Goal: Transaction & Acquisition: Book appointment/travel/reservation

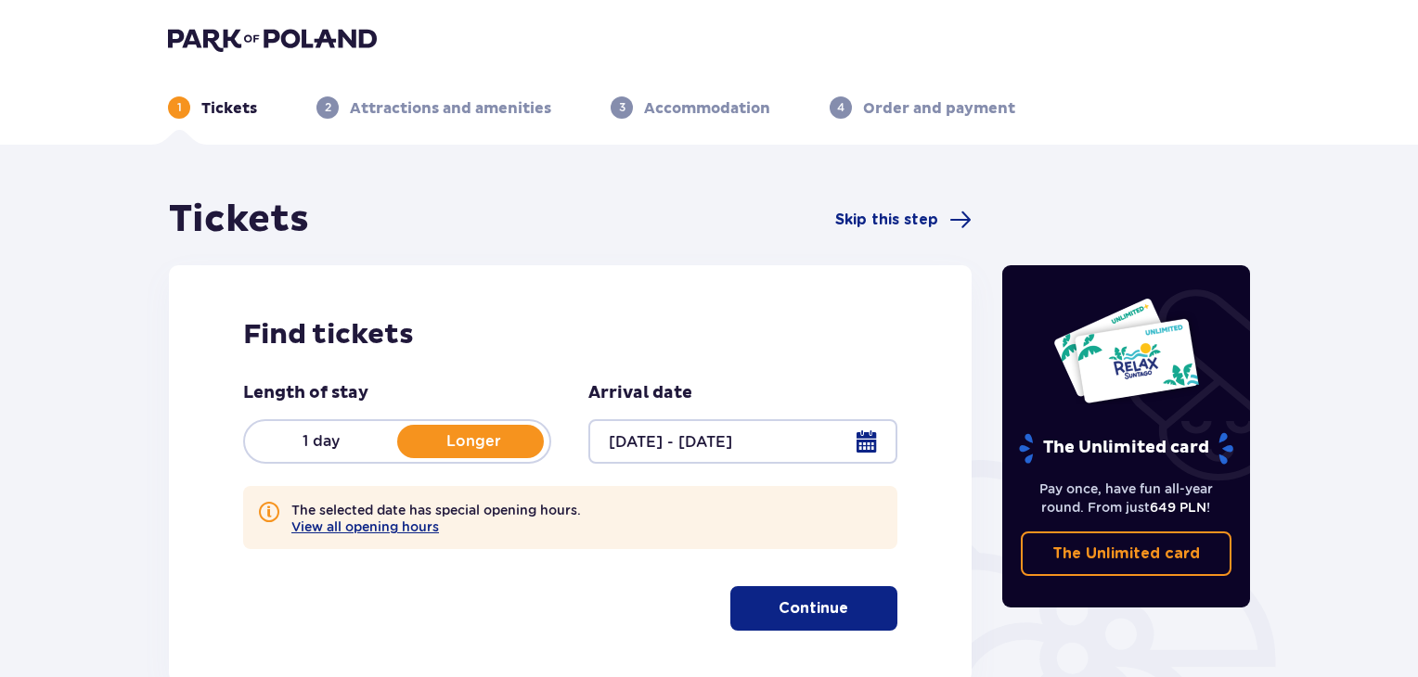
scroll to position [93, 0]
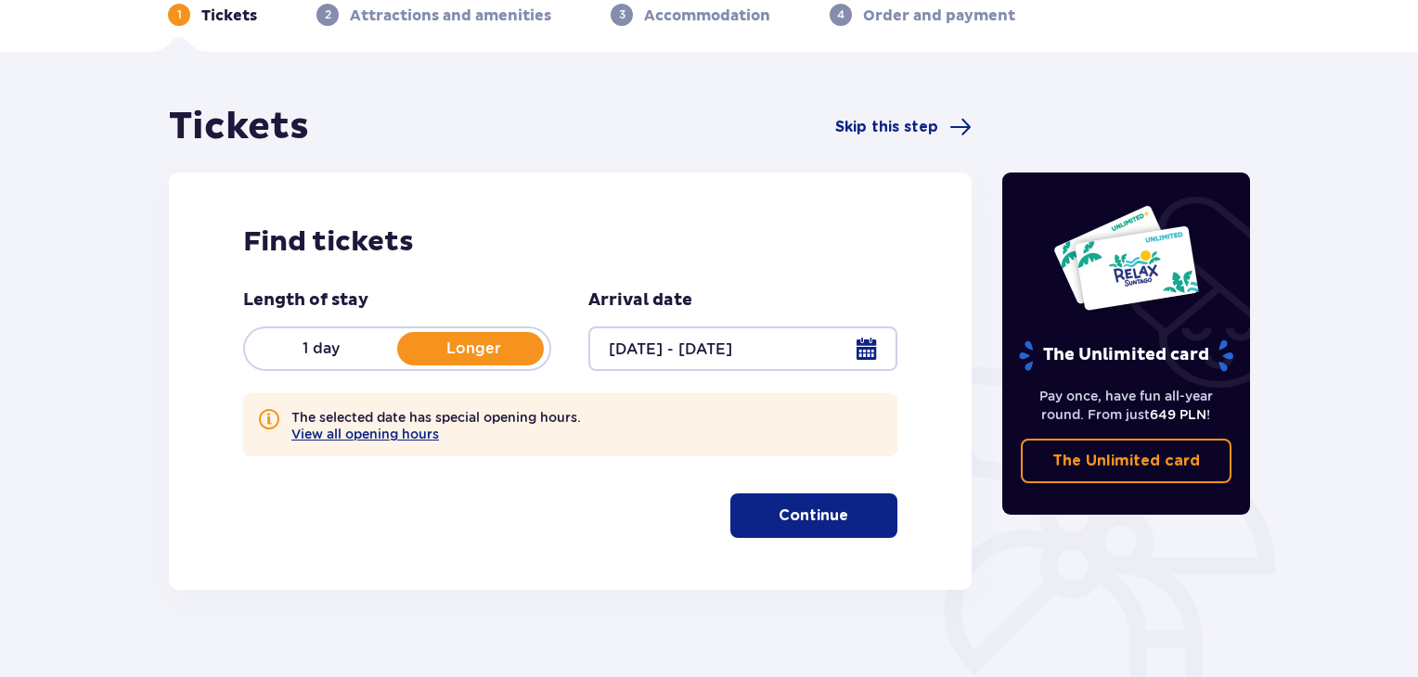
click at [807, 517] on p "Continue" at bounding box center [813, 516] width 70 height 20
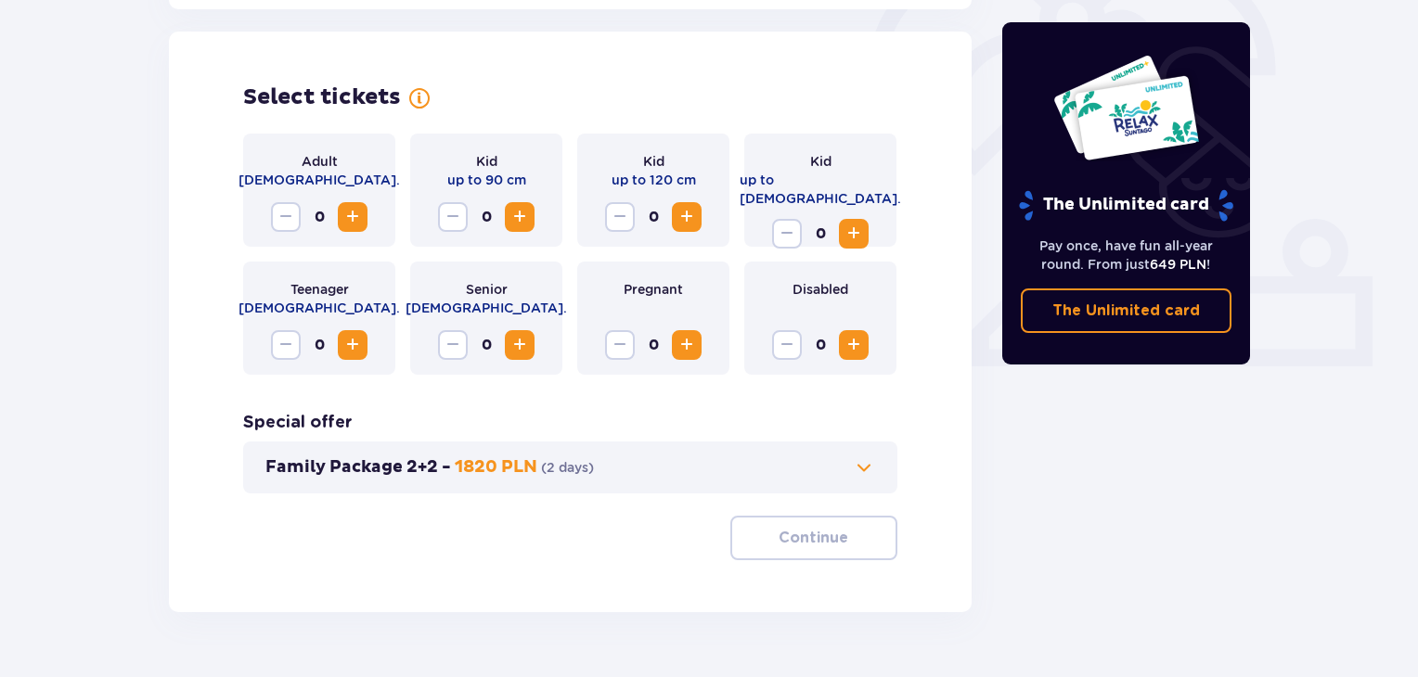
scroll to position [601, 0]
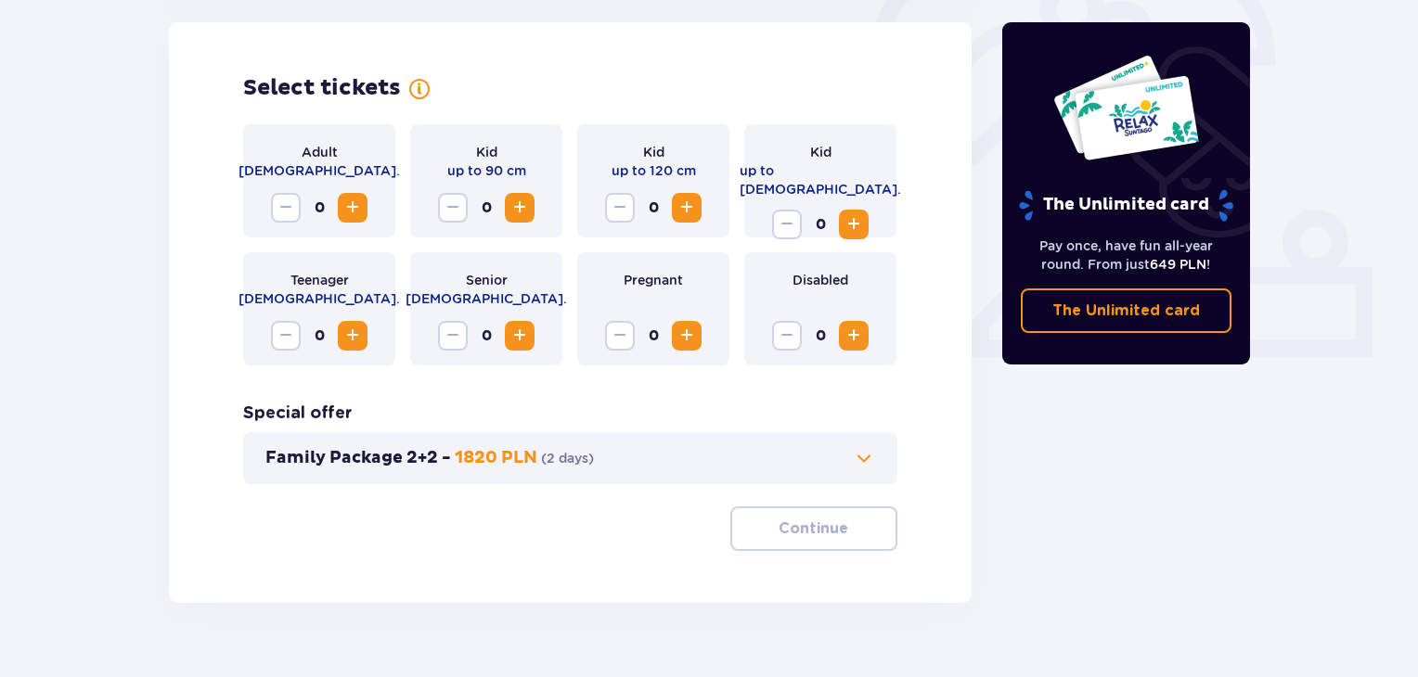
click at [353, 211] on span "Increase" at bounding box center [352, 208] width 22 height 22
click at [863, 213] on span "Increase" at bounding box center [854, 224] width 22 height 22
click at [821, 534] on p "Continue" at bounding box center [813, 529] width 70 height 20
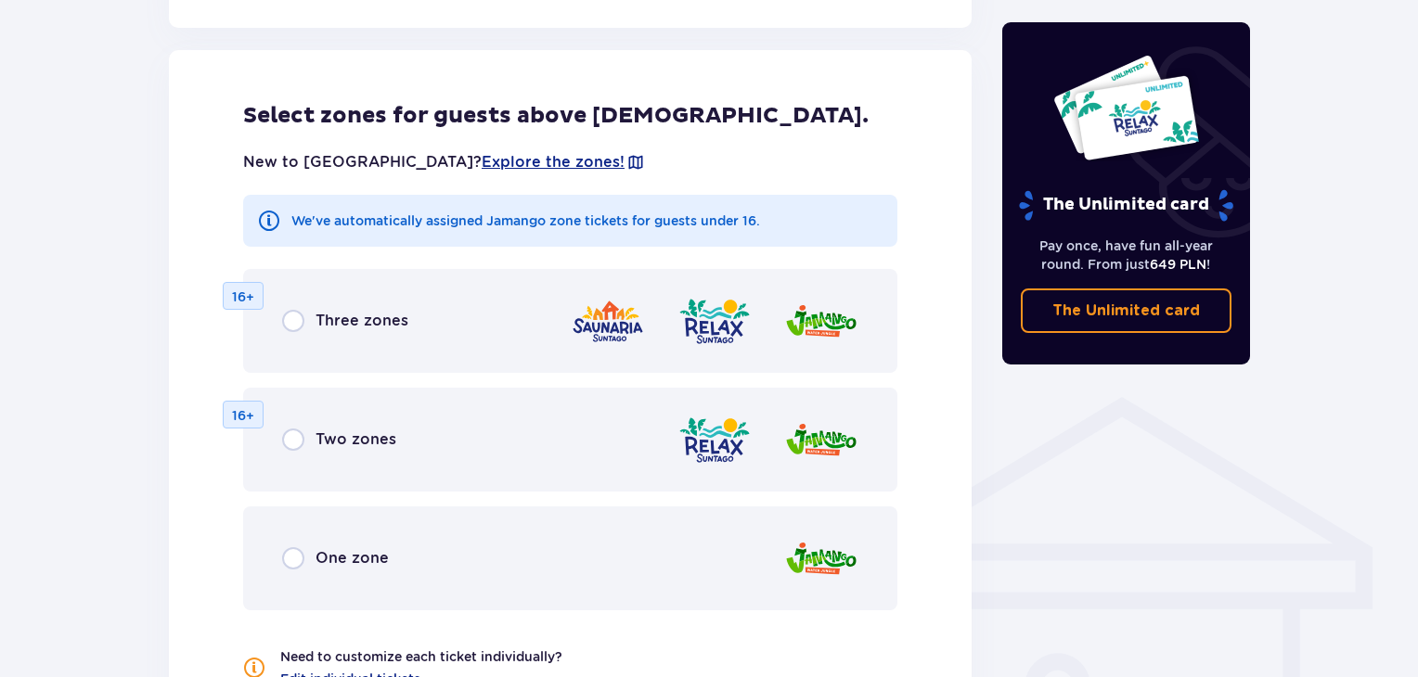
scroll to position [1116, 0]
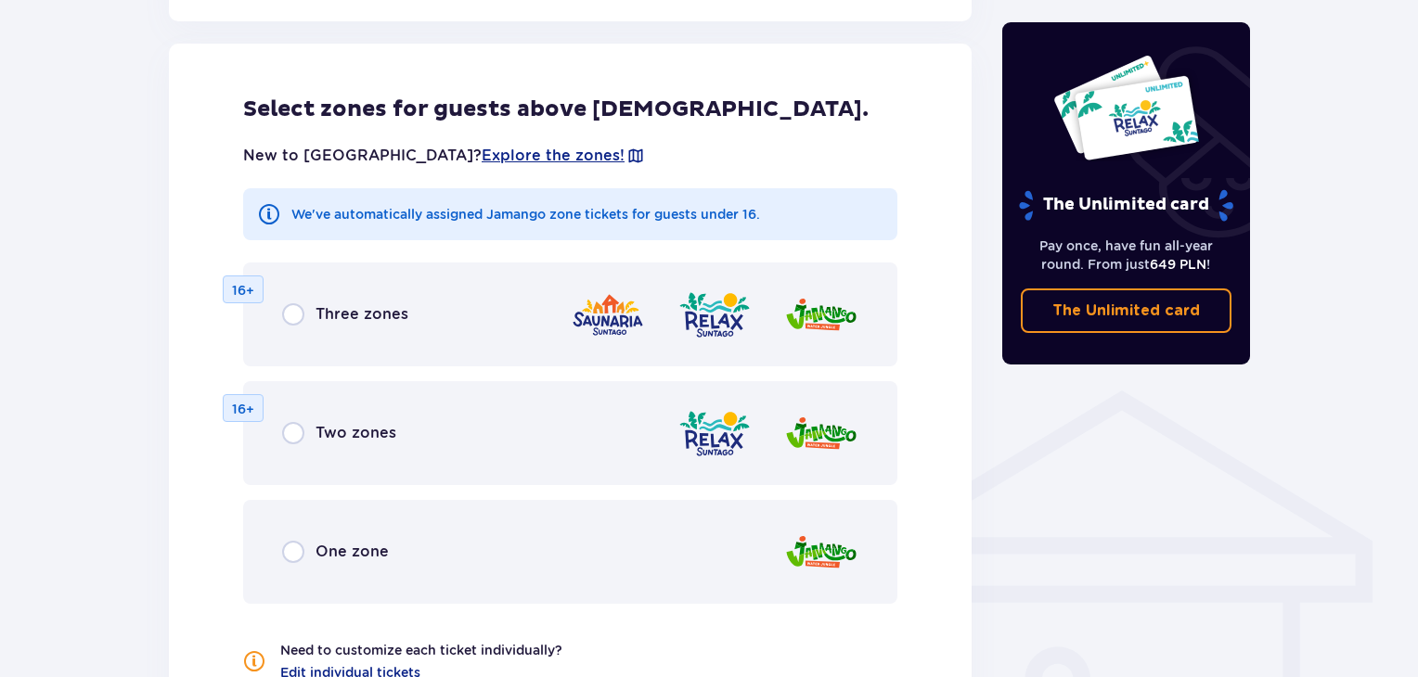
click at [299, 554] on input "radio" at bounding box center [293, 552] width 22 height 22
radio input "true"
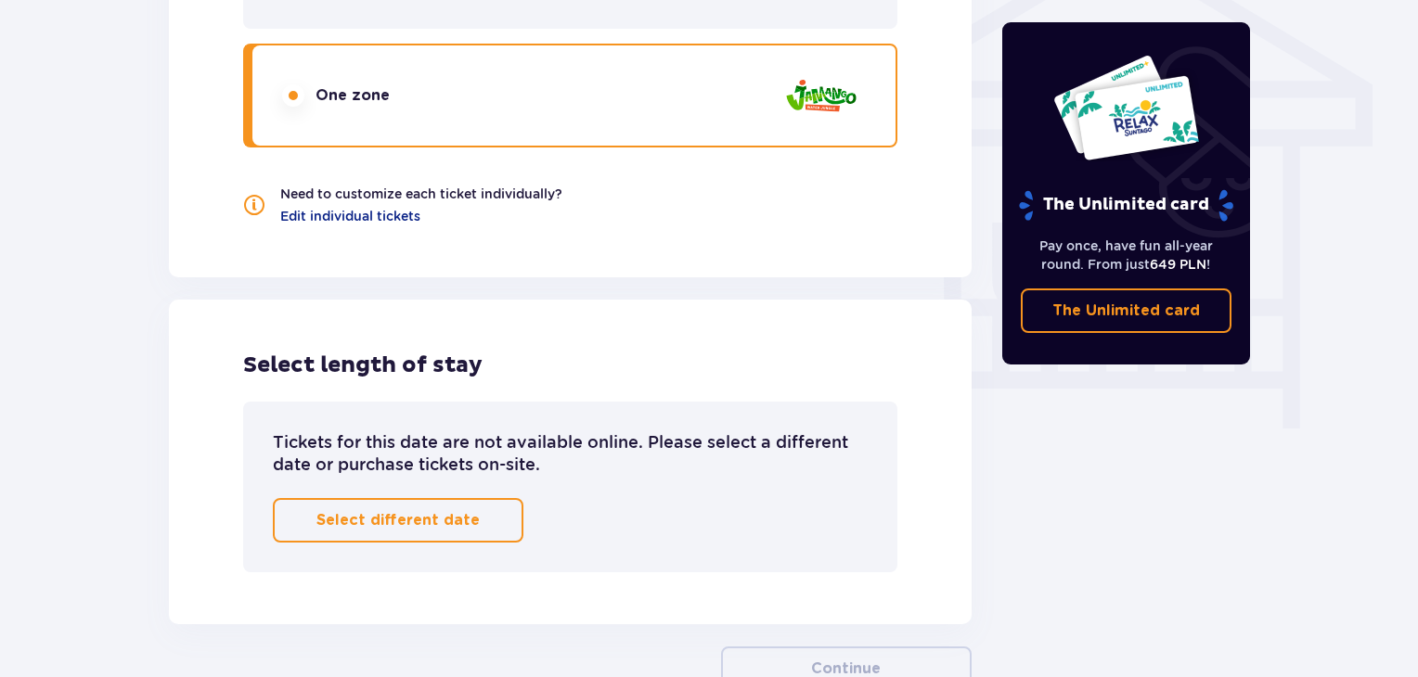
scroll to position [1606, 0]
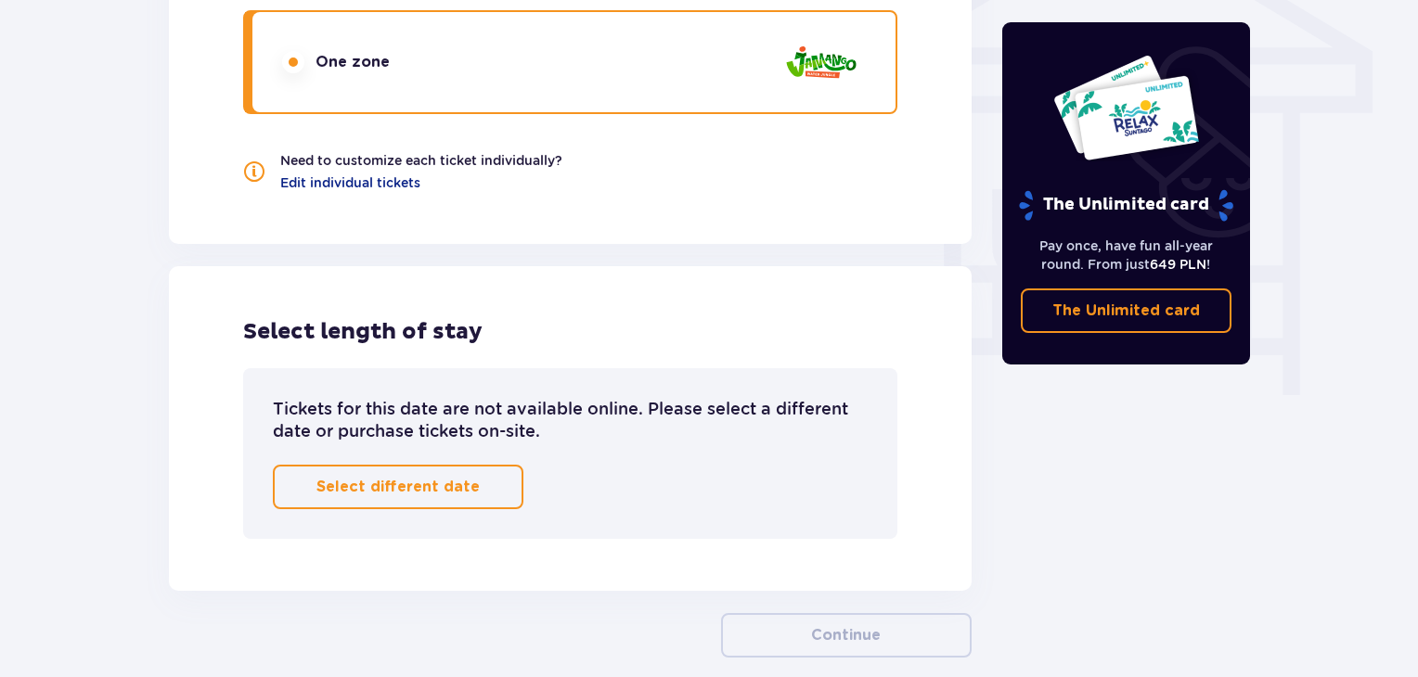
click at [505, 497] on button "Select different date" at bounding box center [398, 487] width 251 height 45
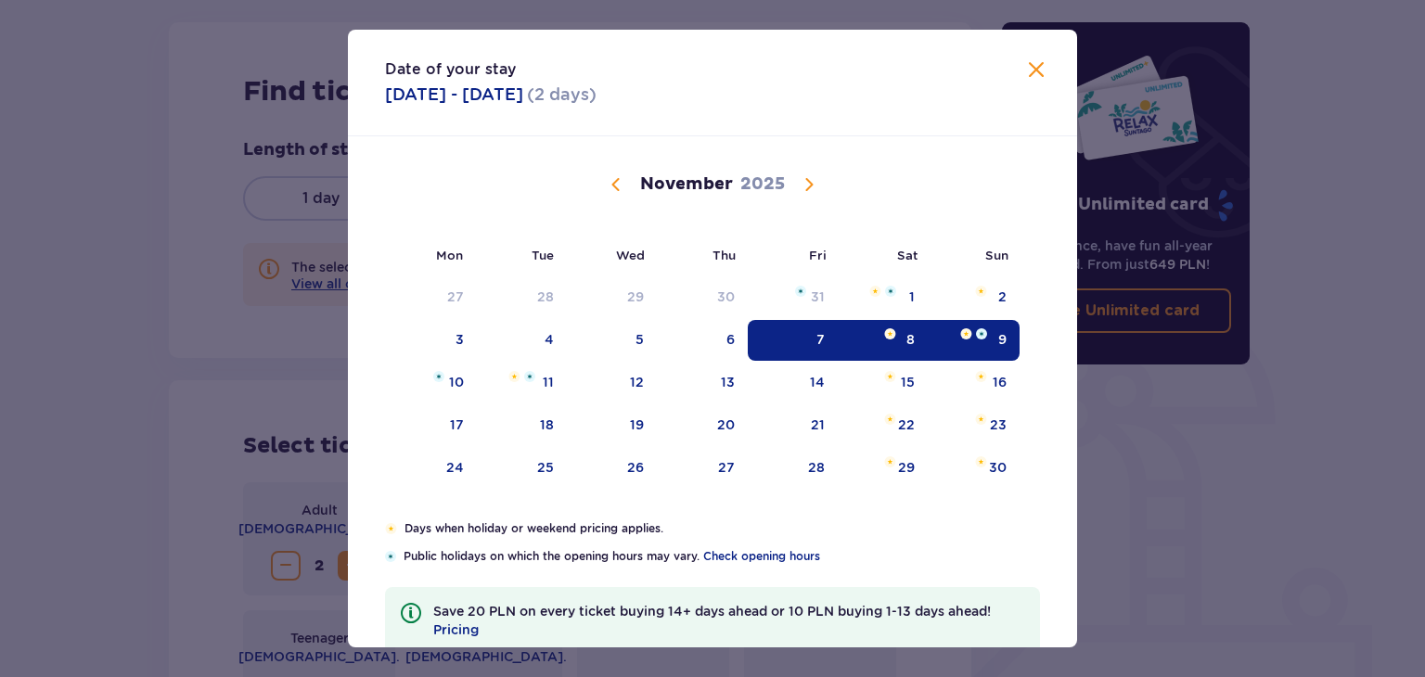
click at [1027, 79] on span "Close" at bounding box center [1036, 70] width 22 height 22
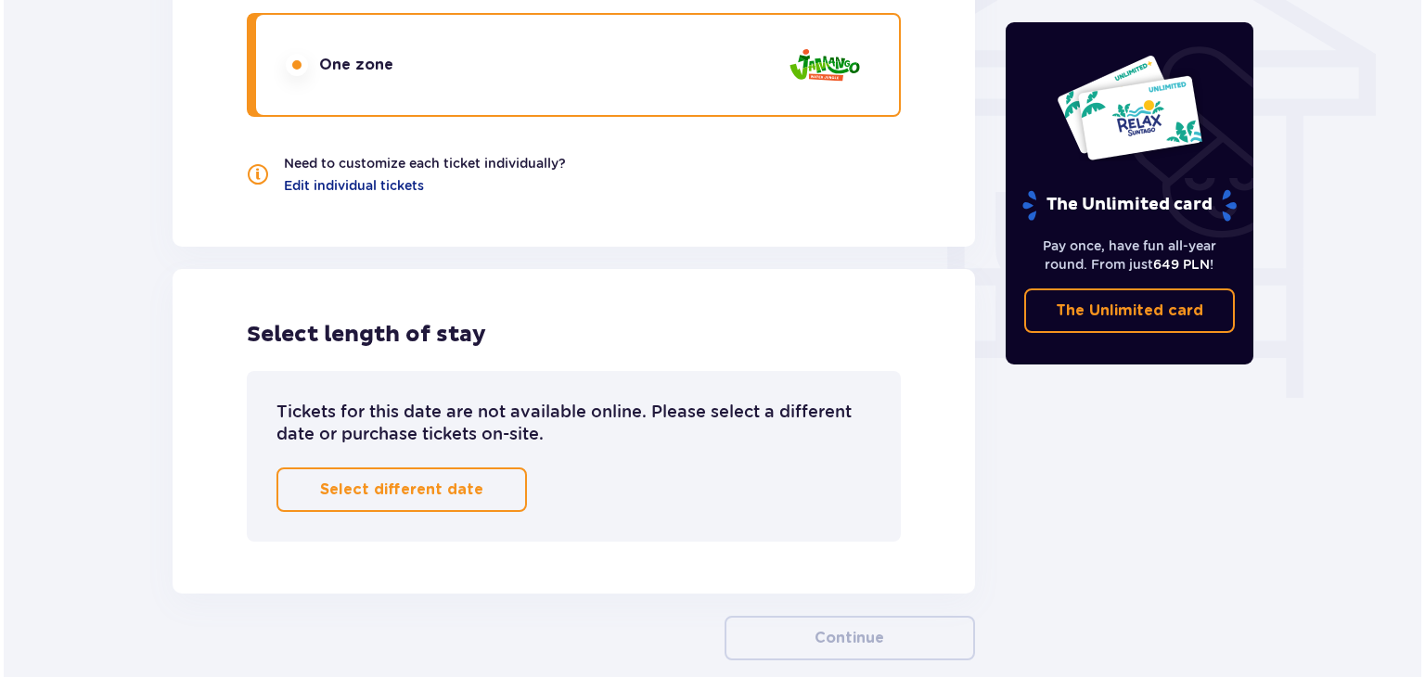
scroll to position [1606, 0]
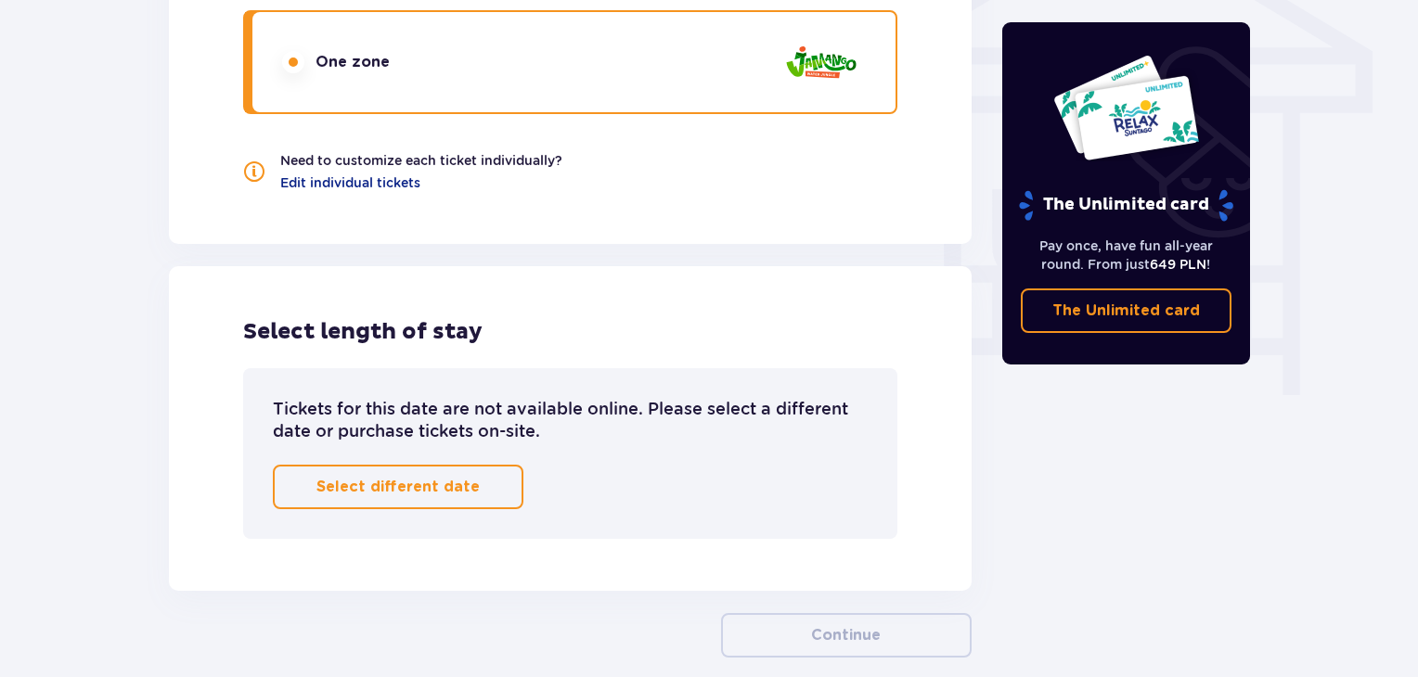
click at [478, 509] on button "Select different date" at bounding box center [398, 487] width 251 height 45
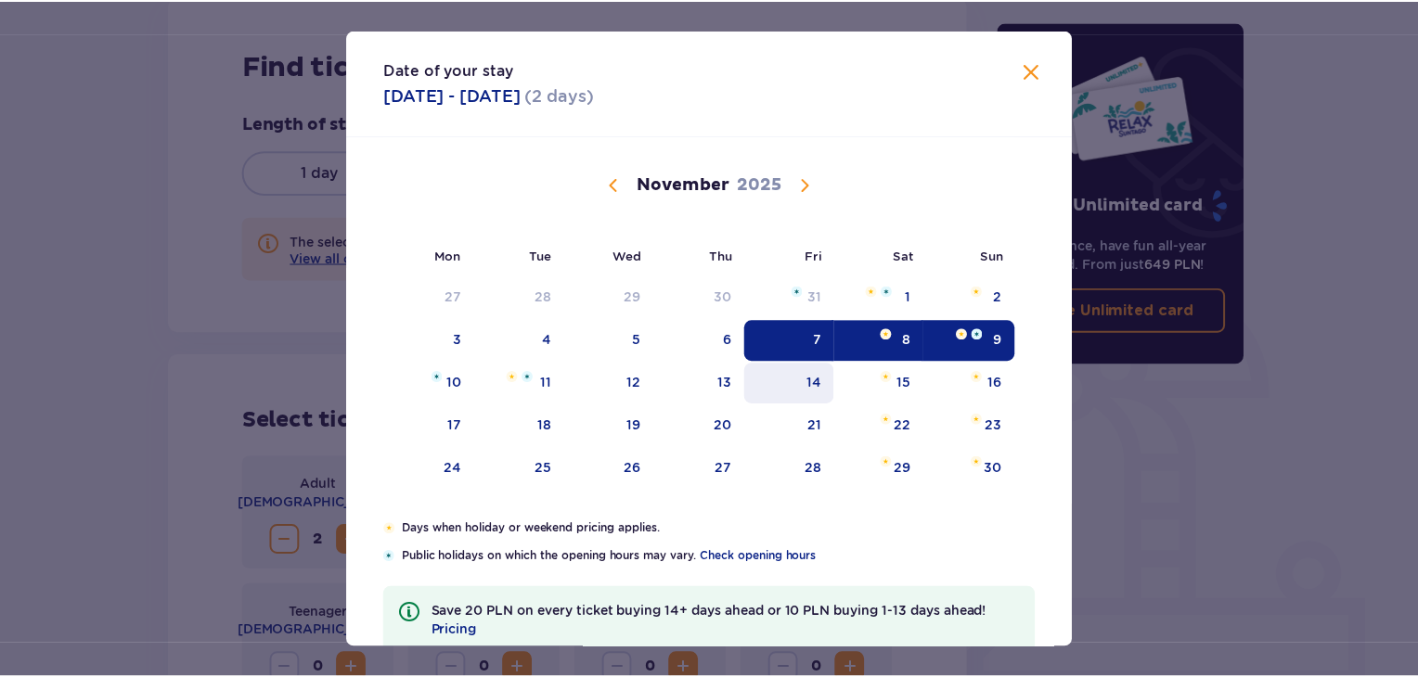
scroll to position [243, 0]
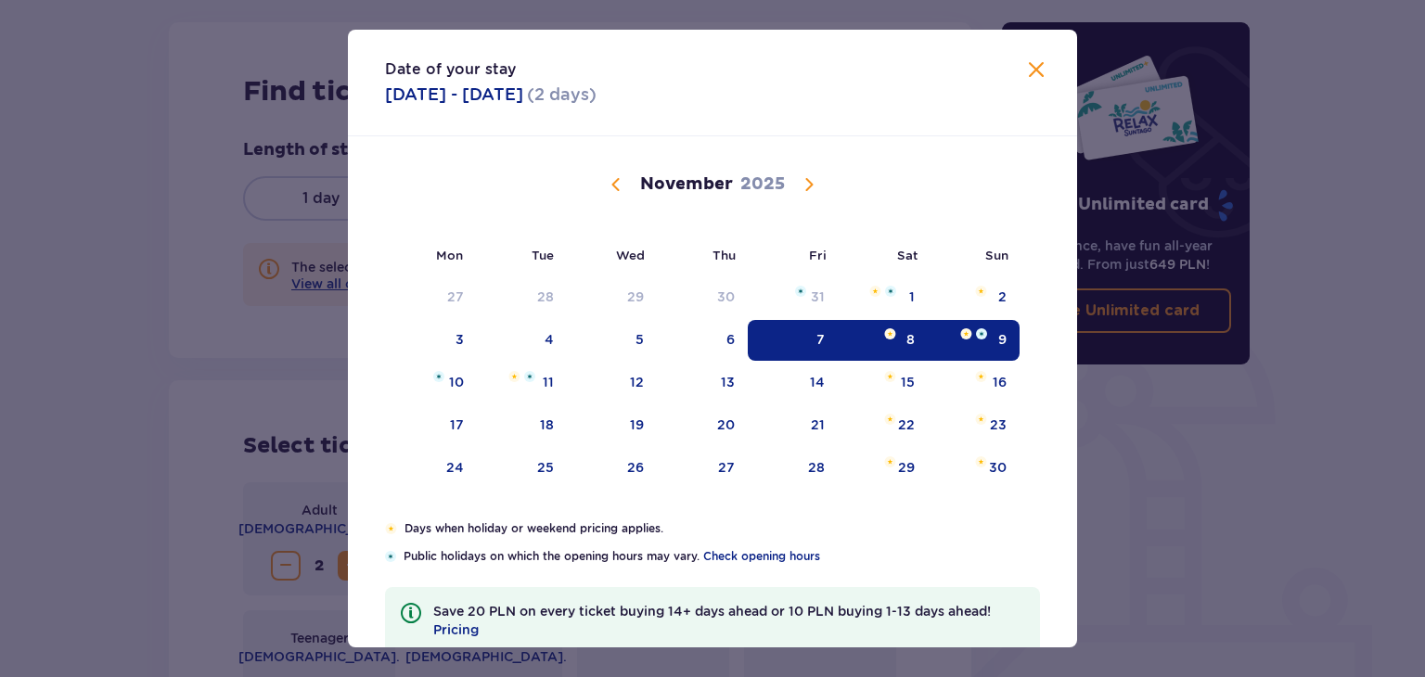
click at [802, 350] on div "7" at bounding box center [793, 340] width 90 height 41
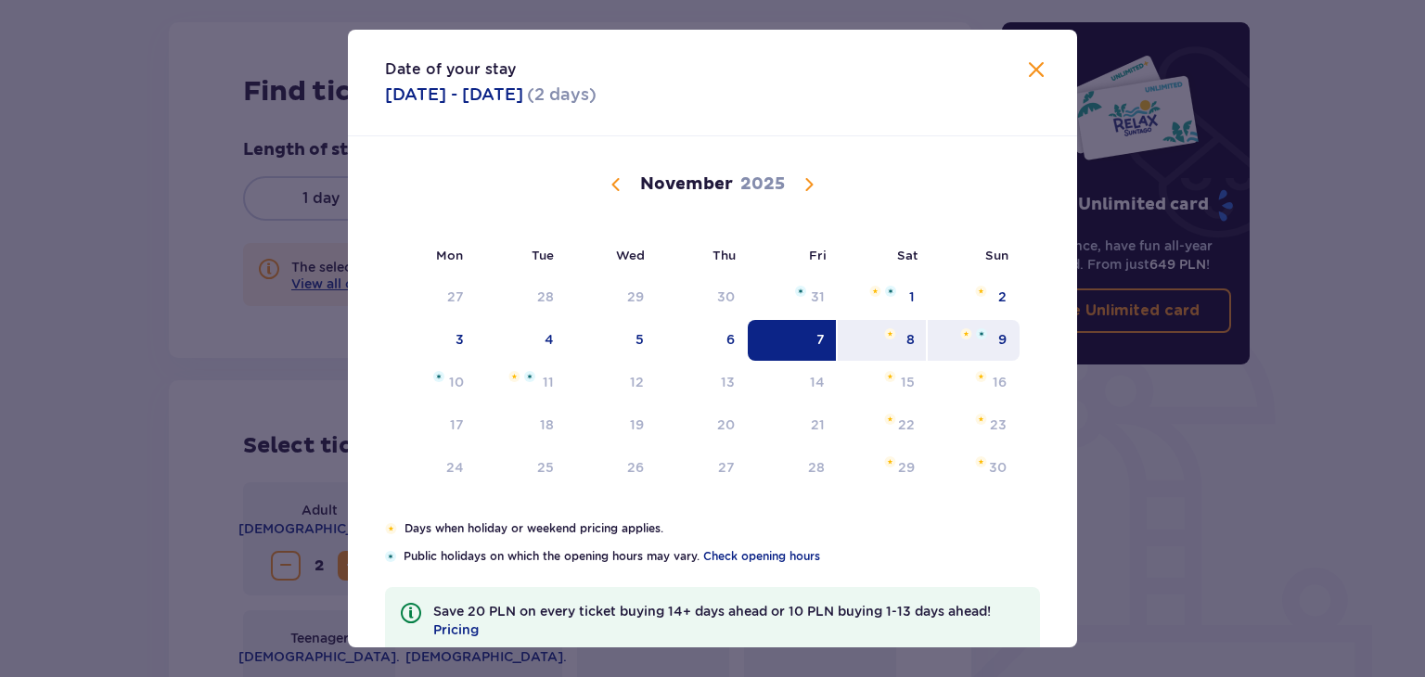
click at [1002, 332] on div "9" at bounding box center [1002, 339] width 8 height 19
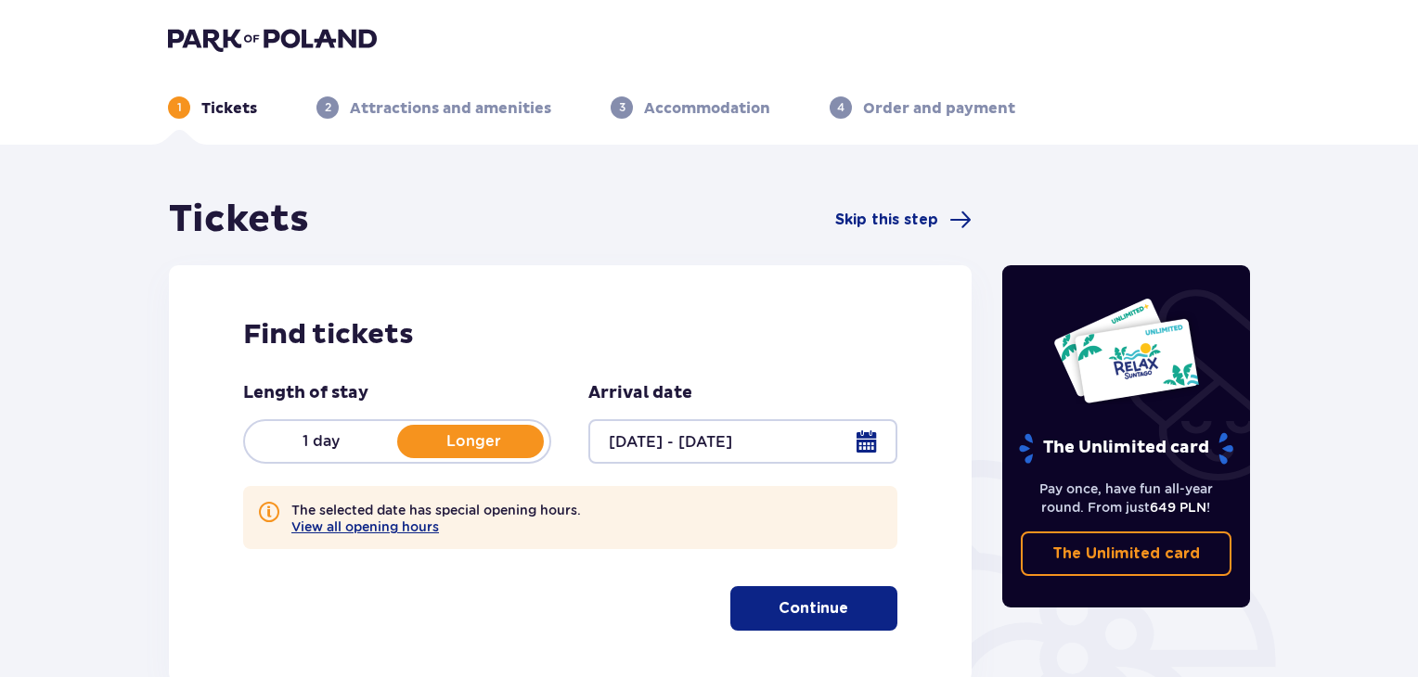
click at [819, 612] on p "Continue" at bounding box center [813, 608] width 70 height 20
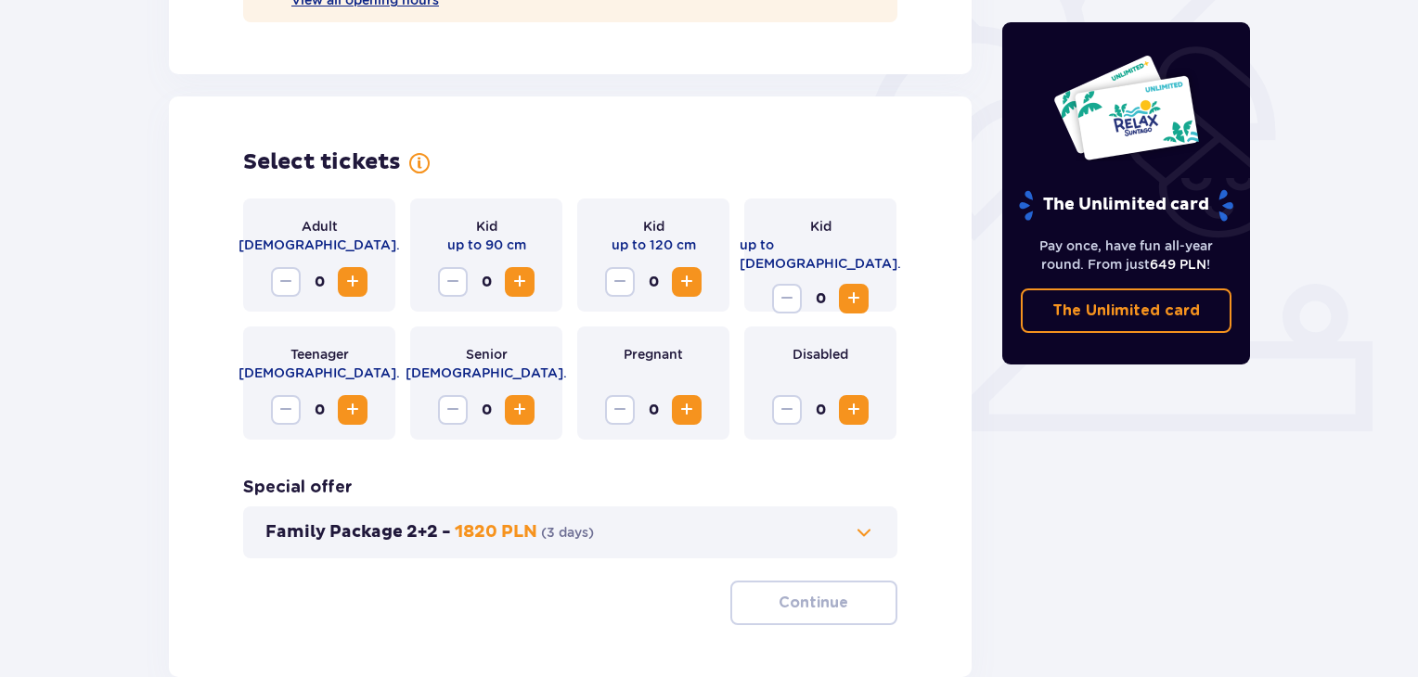
scroll to position [601, 0]
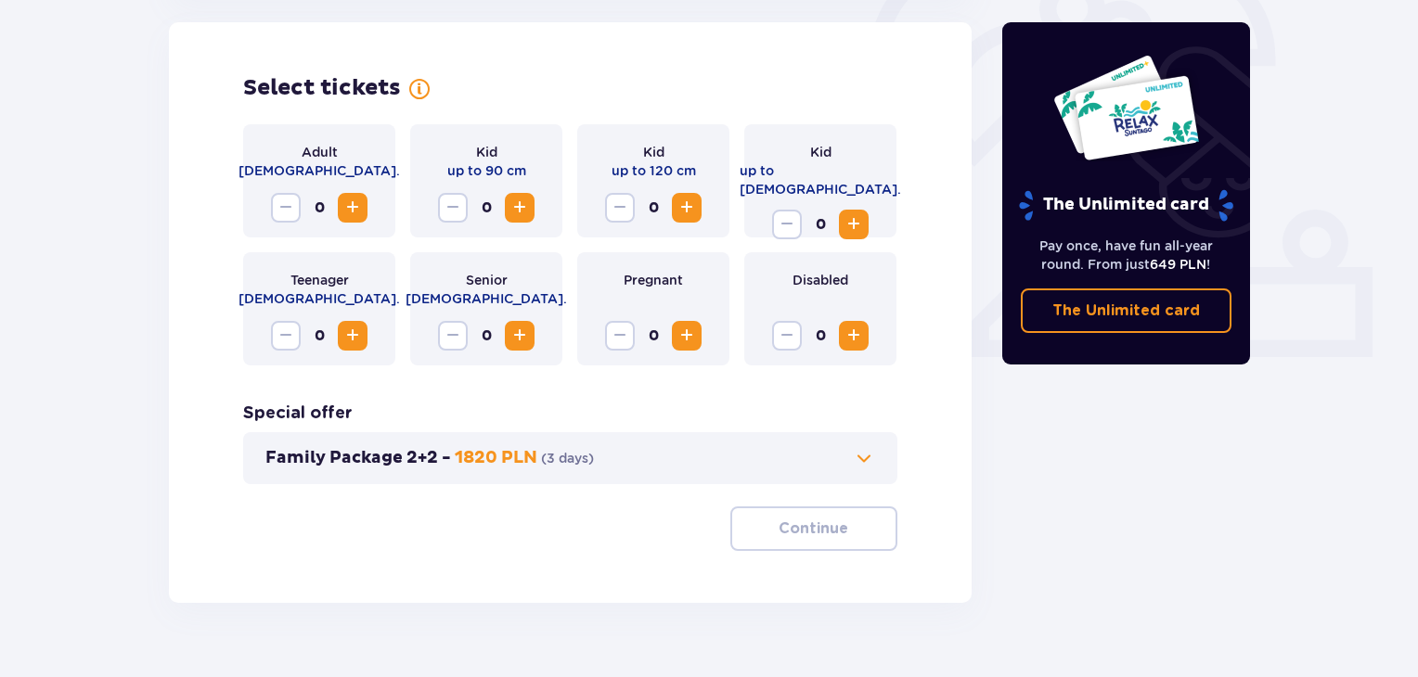
click at [353, 208] on span "Increase" at bounding box center [352, 208] width 22 height 22
click at [837, 210] on div "0" at bounding box center [820, 225] width 96 height 30
click at [848, 213] on span "Increase" at bounding box center [854, 224] width 22 height 22
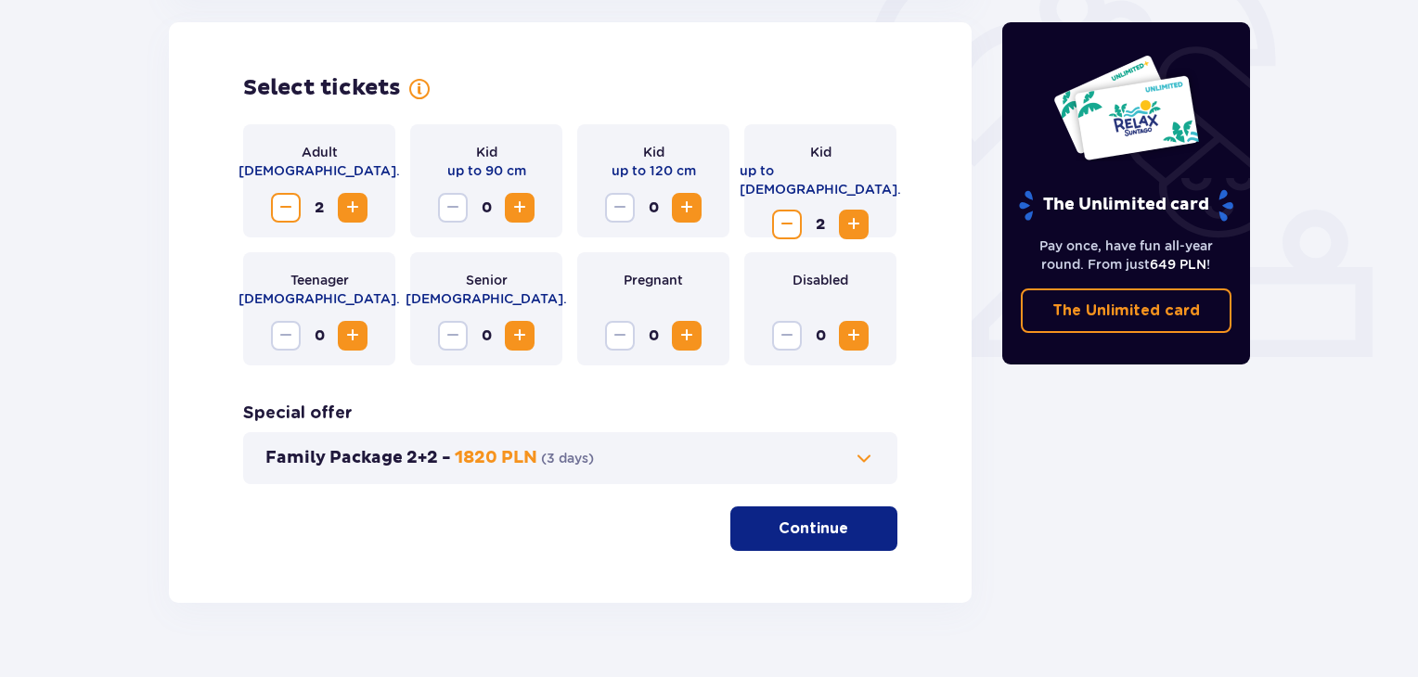
click at [793, 532] on p "Continue" at bounding box center [813, 529] width 70 height 20
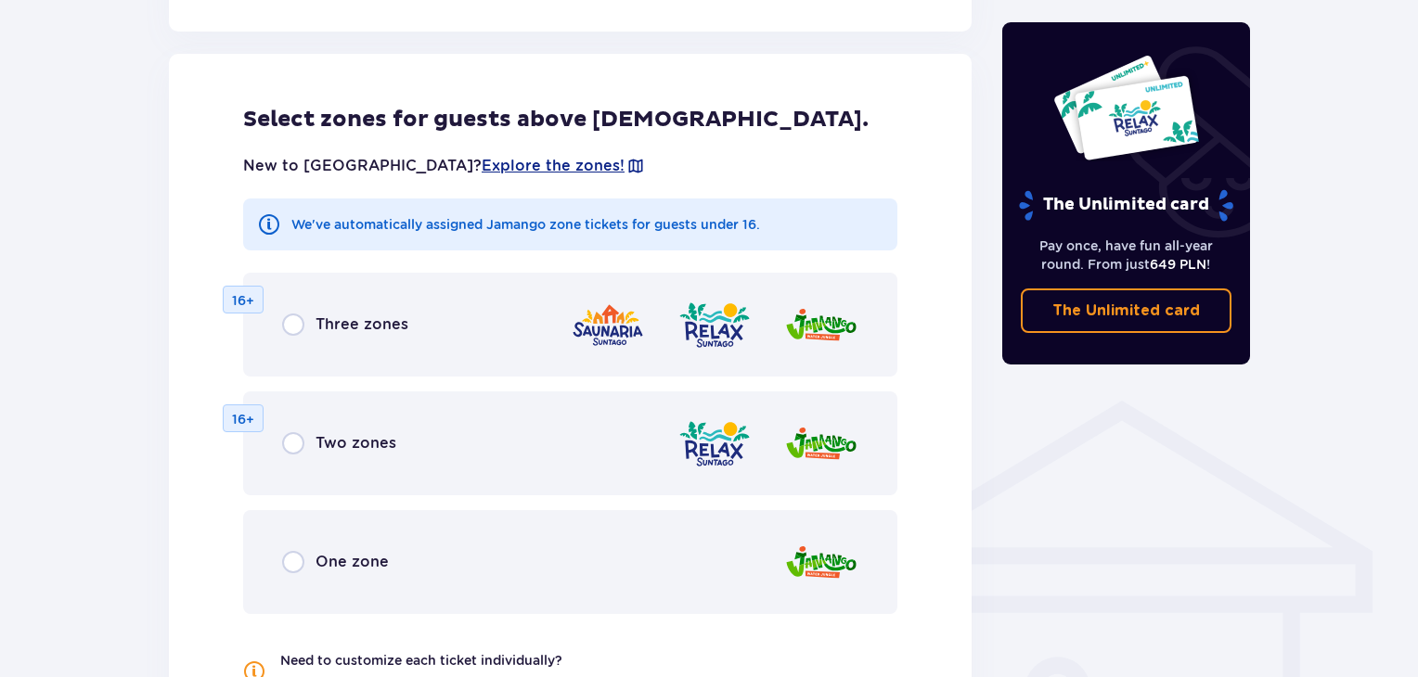
scroll to position [1116, 0]
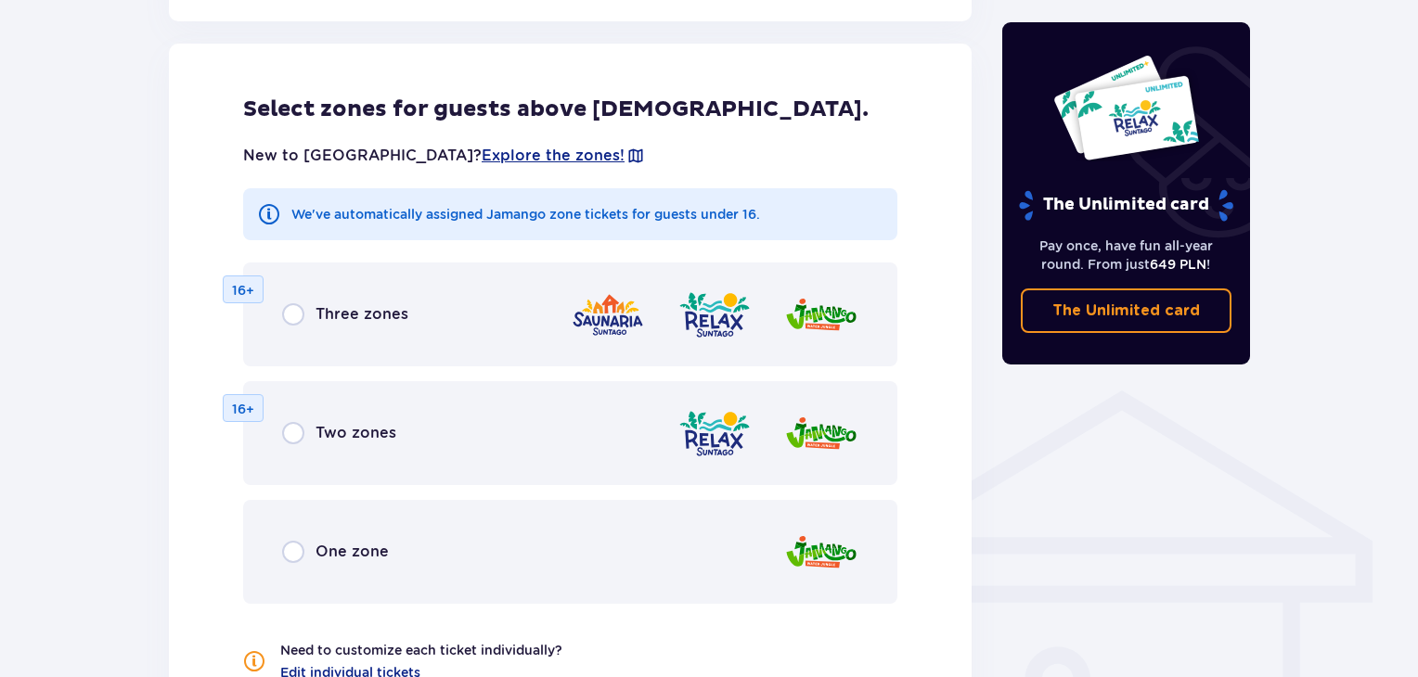
click at [347, 569] on div "One zone" at bounding box center [570, 552] width 654 height 104
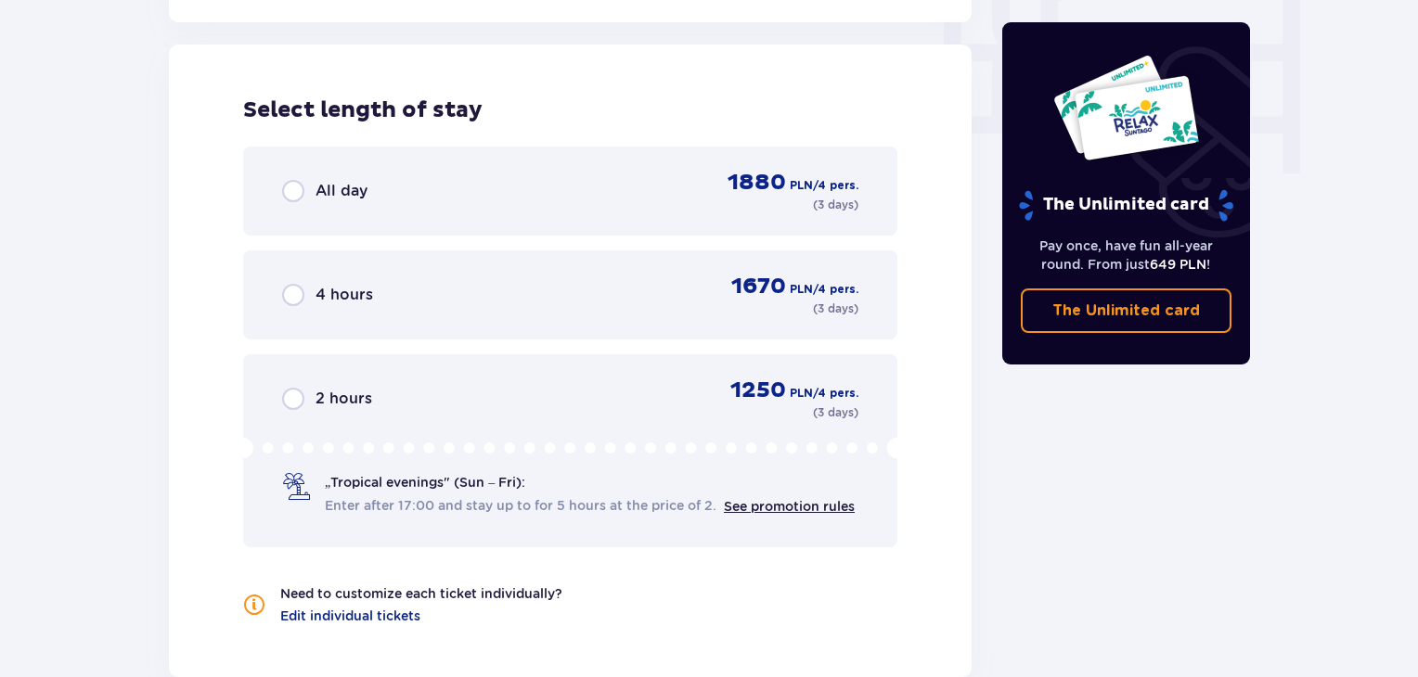
scroll to position [1829, 0]
click at [373, 203] on div "All day 1880 PLN / 4 pers. ( 3 days )" at bounding box center [570, 190] width 576 height 45
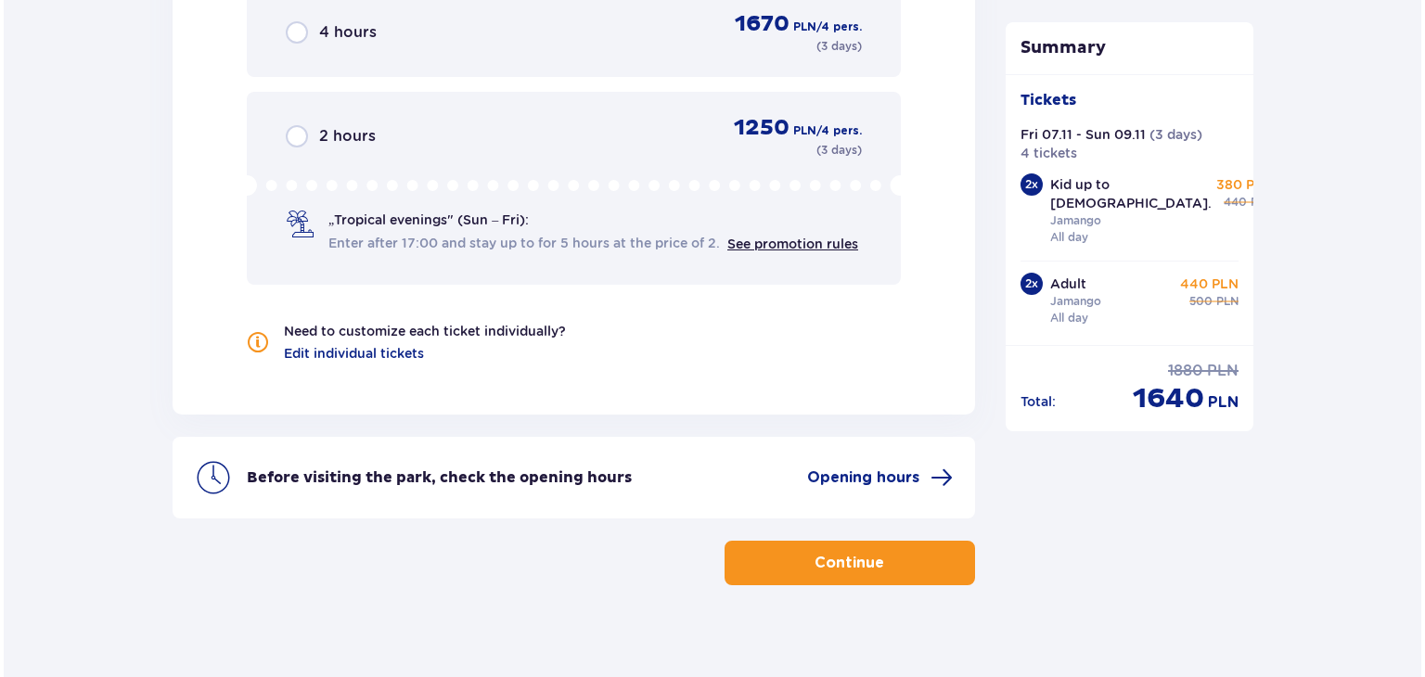
scroll to position [2108, 0]
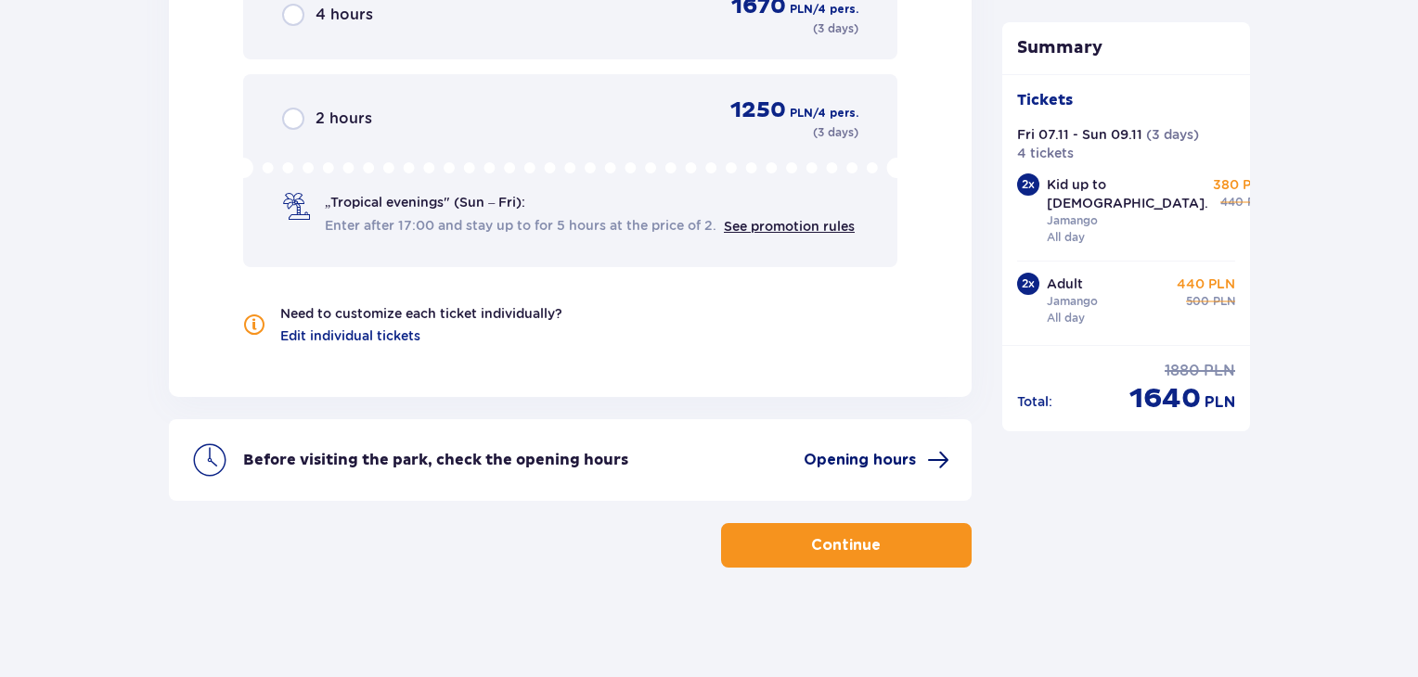
click at [908, 458] on span "Opening hours" at bounding box center [860, 460] width 112 height 20
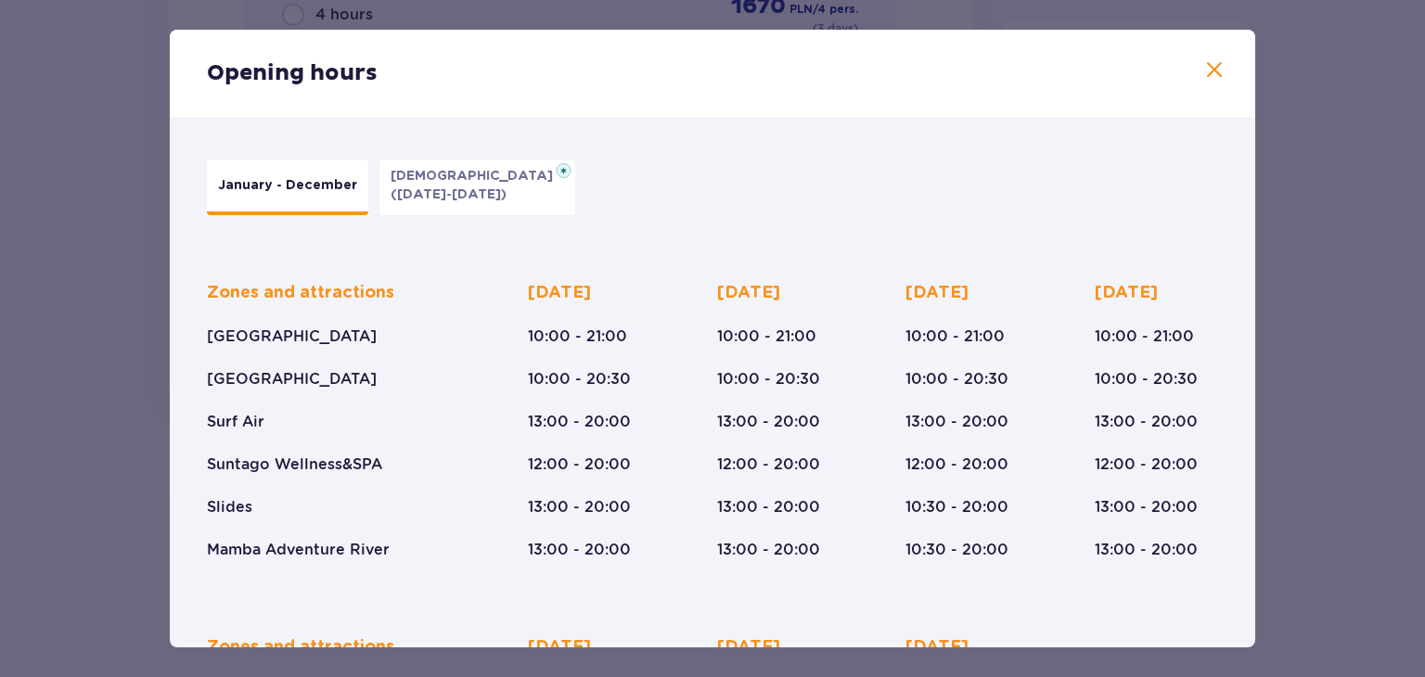
click at [1209, 79] on span at bounding box center [1214, 70] width 22 height 22
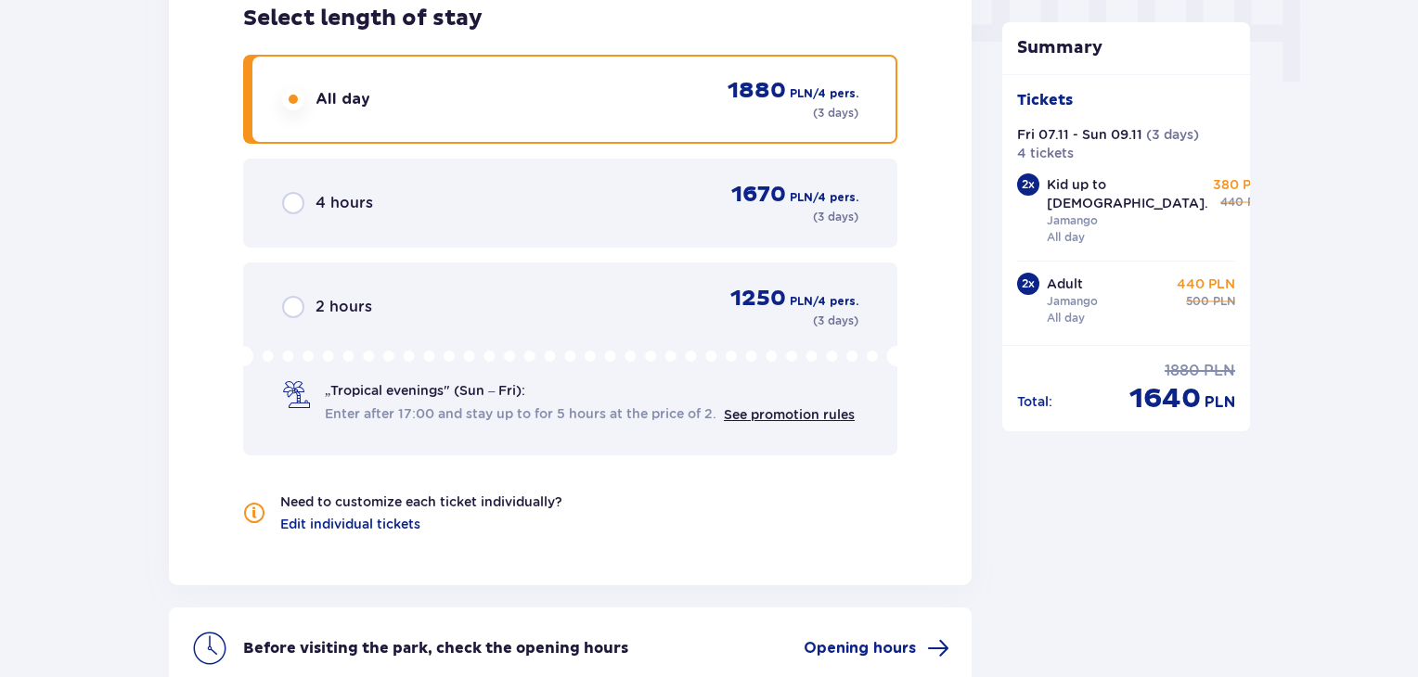
scroll to position [2015, 0]
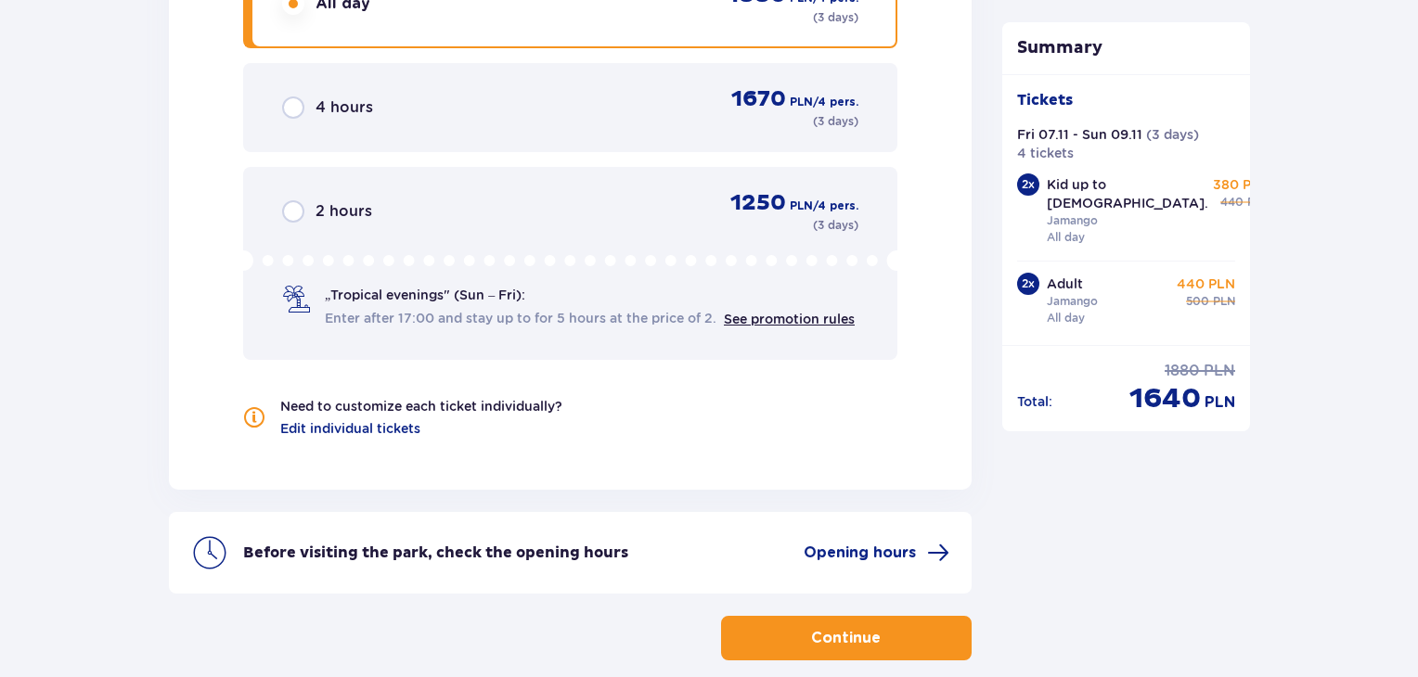
click at [877, 631] on span "button" at bounding box center [884, 638] width 22 height 22
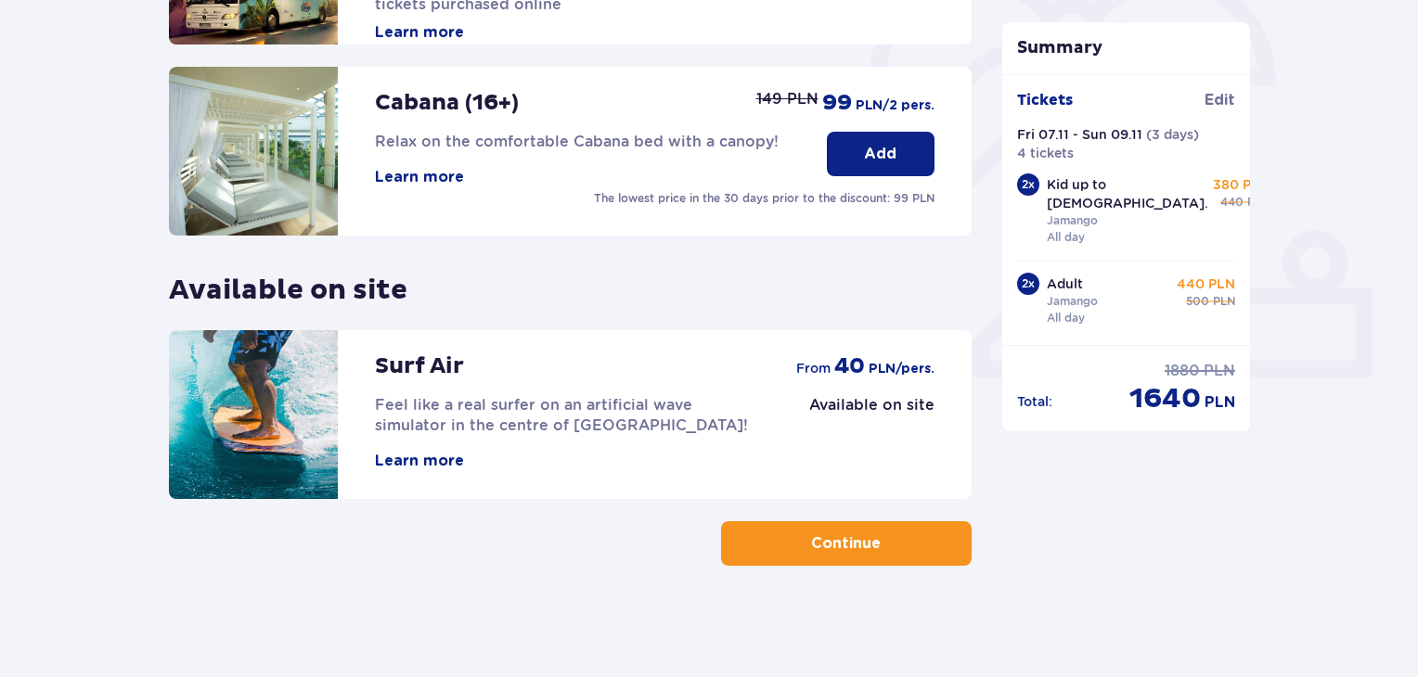
click at [883, 541] on span "button" at bounding box center [884, 544] width 22 height 22
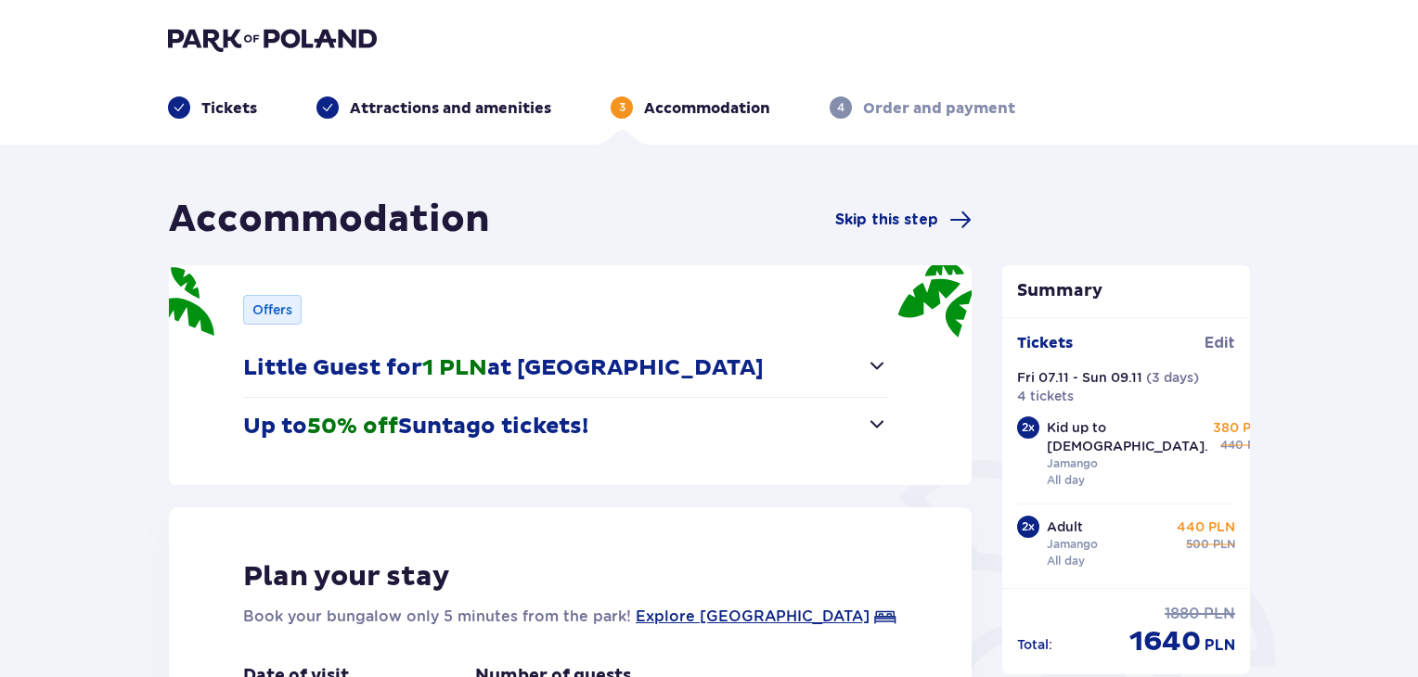
click at [870, 443] on button "Up to 50% off Suntago tickets!" at bounding box center [565, 427] width 645 height 58
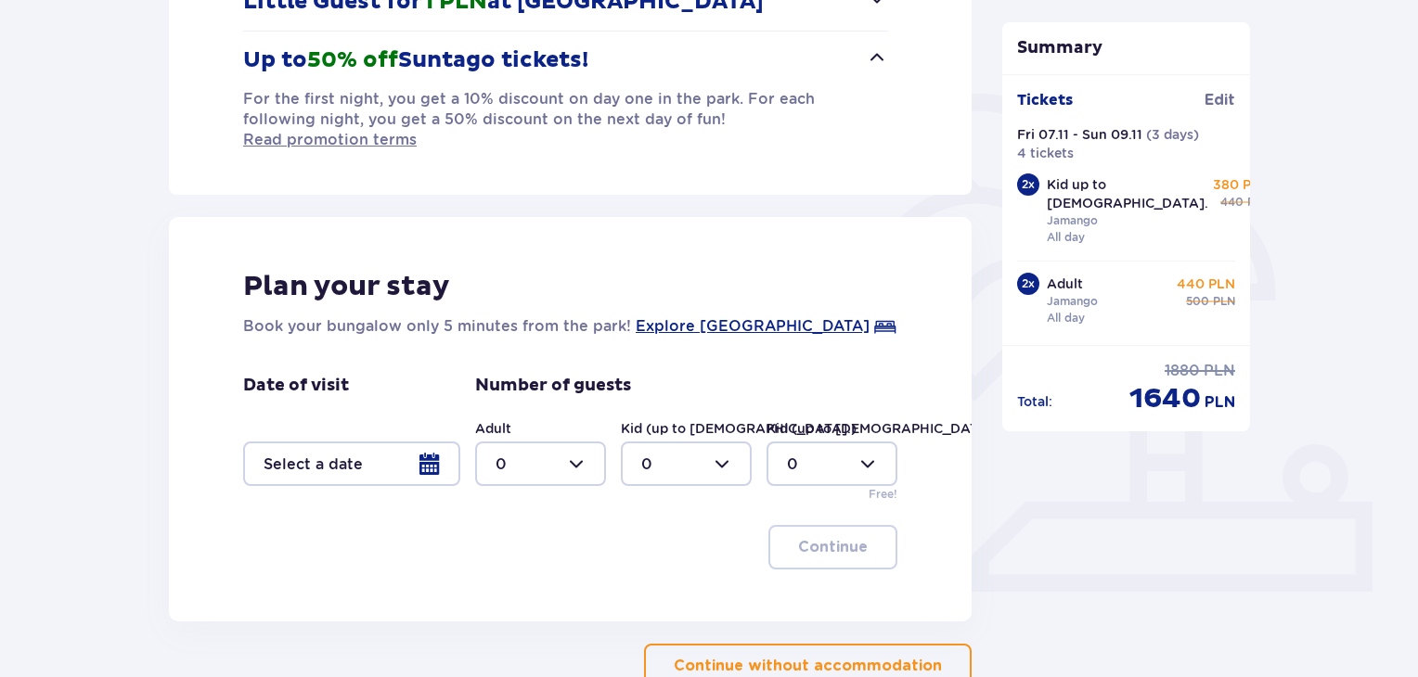
scroll to position [371, 0]
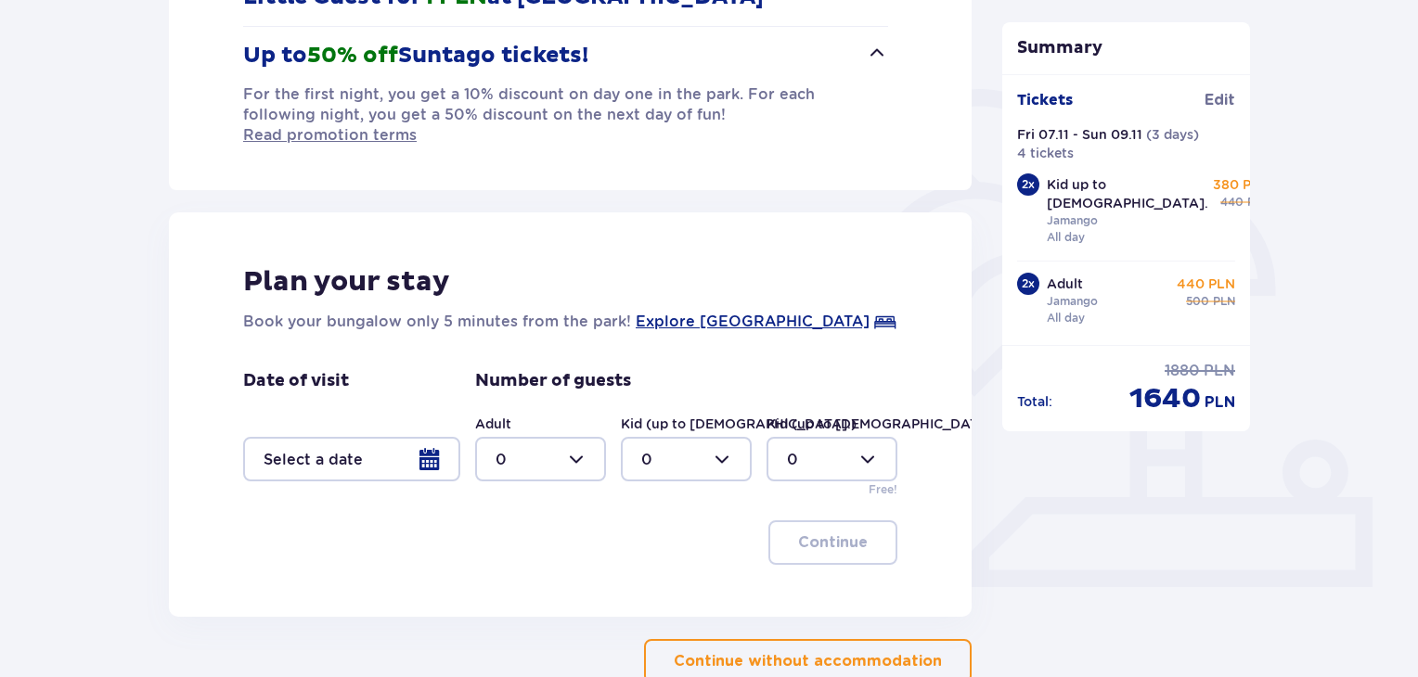
click at [419, 441] on div at bounding box center [351, 459] width 217 height 45
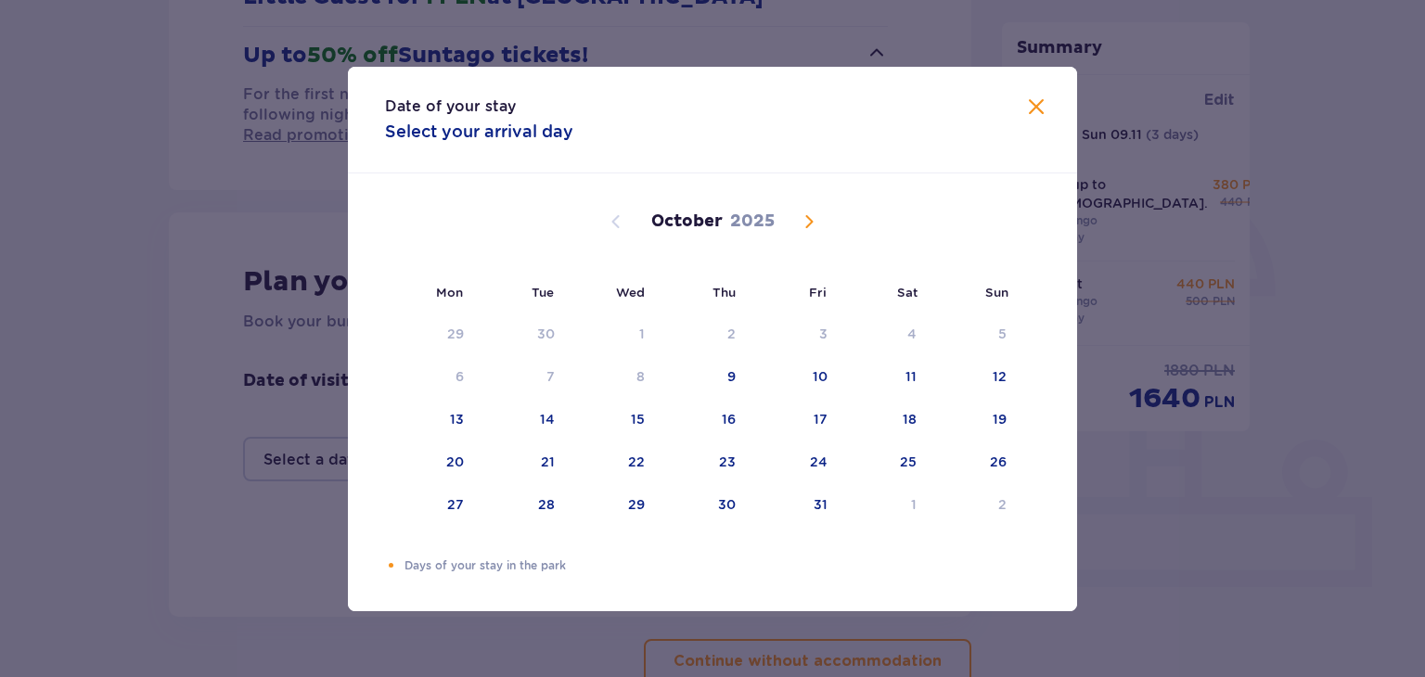
click at [813, 235] on div "[DATE]" at bounding box center [712, 243] width 614 height 139
click at [807, 225] on span "Next month" at bounding box center [809, 222] width 22 height 22
click at [805, 377] on div "Orange dot" at bounding box center [800, 377] width 12 height 12
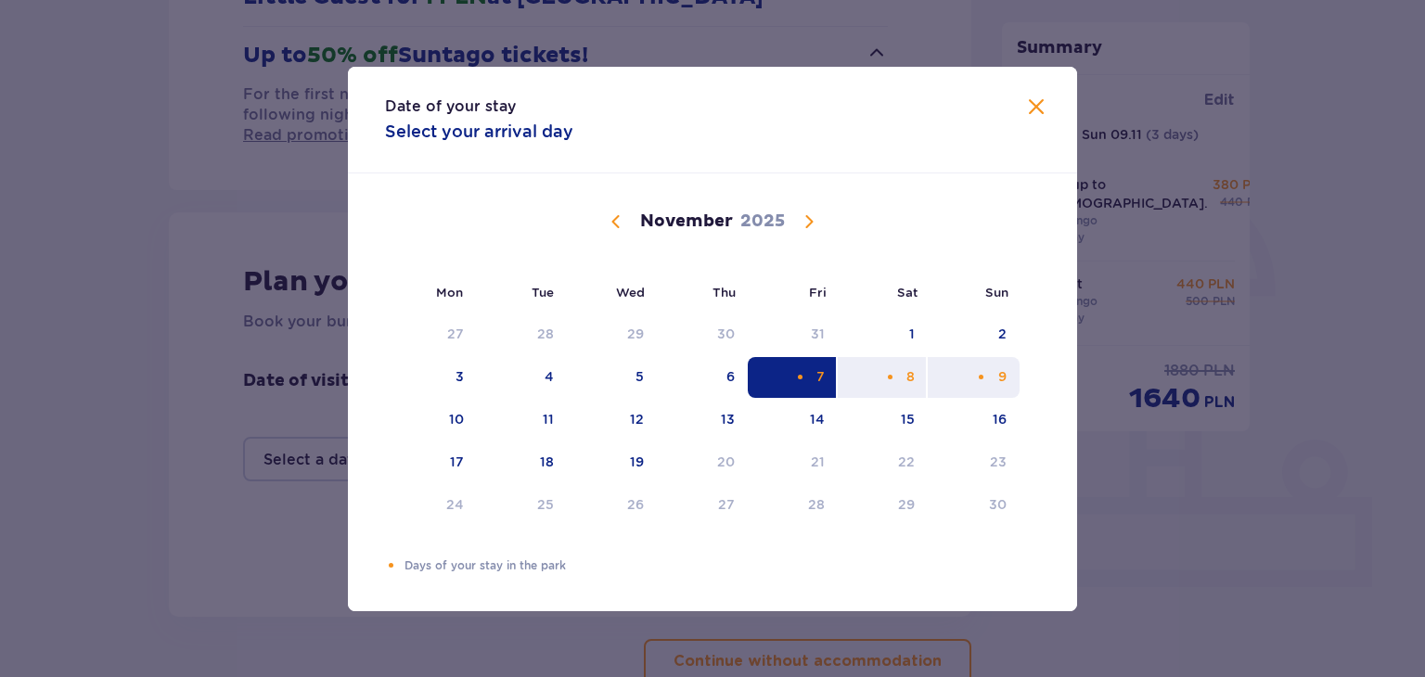
click at [1002, 376] on div "9" at bounding box center [1002, 376] width 8 height 19
type input "[DATE] - [DATE]"
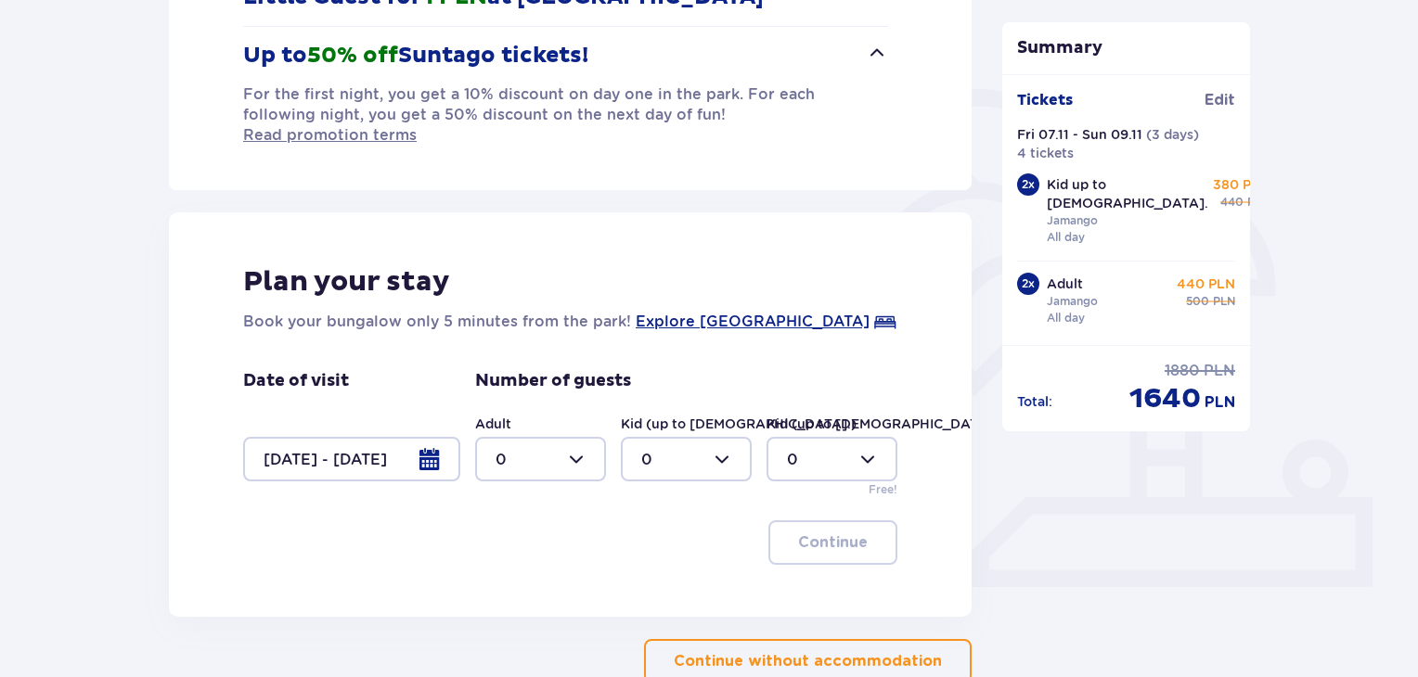
click at [598, 439] on div at bounding box center [540, 459] width 131 height 45
click at [527, 569] on div "2" at bounding box center [540, 573] width 90 height 20
type input "2"
click at [727, 438] on div at bounding box center [686, 459] width 131 height 45
click at [660, 569] on div "2" at bounding box center [686, 573] width 90 height 20
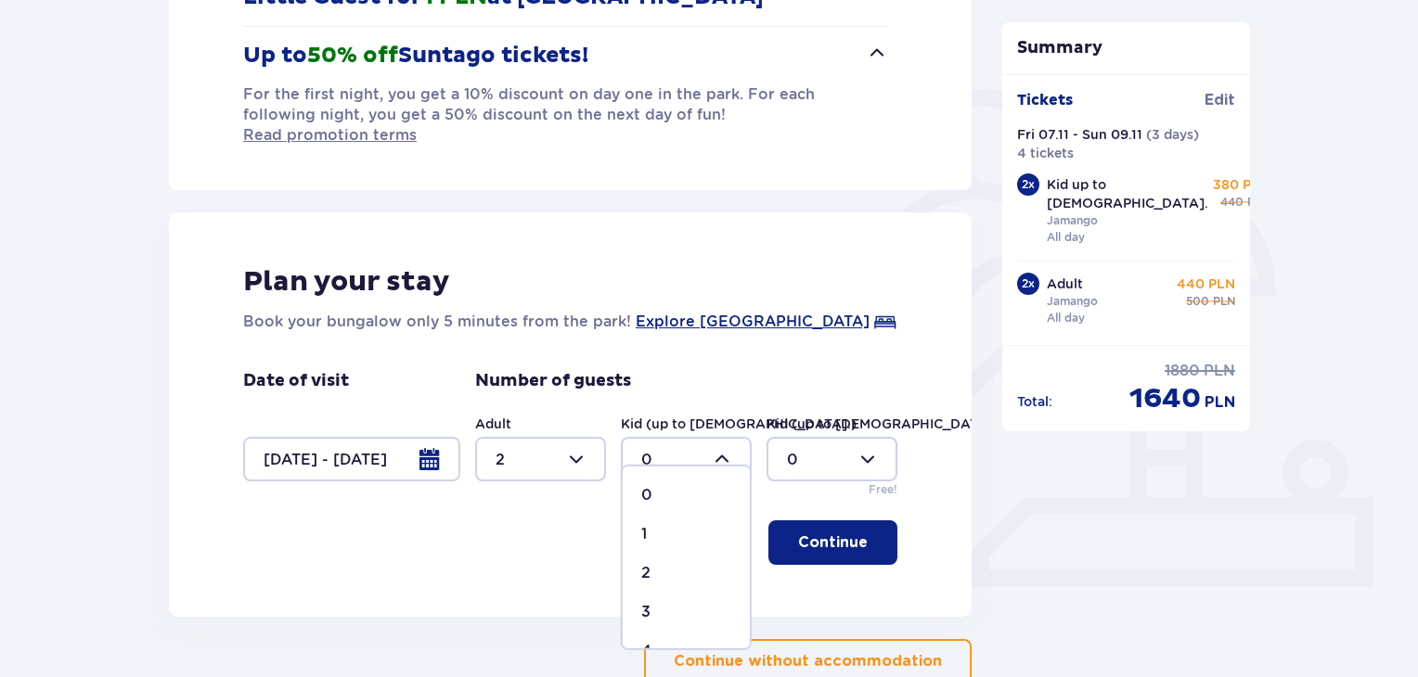
type input "2"
click at [817, 533] on p "Continue" at bounding box center [833, 543] width 70 height 20
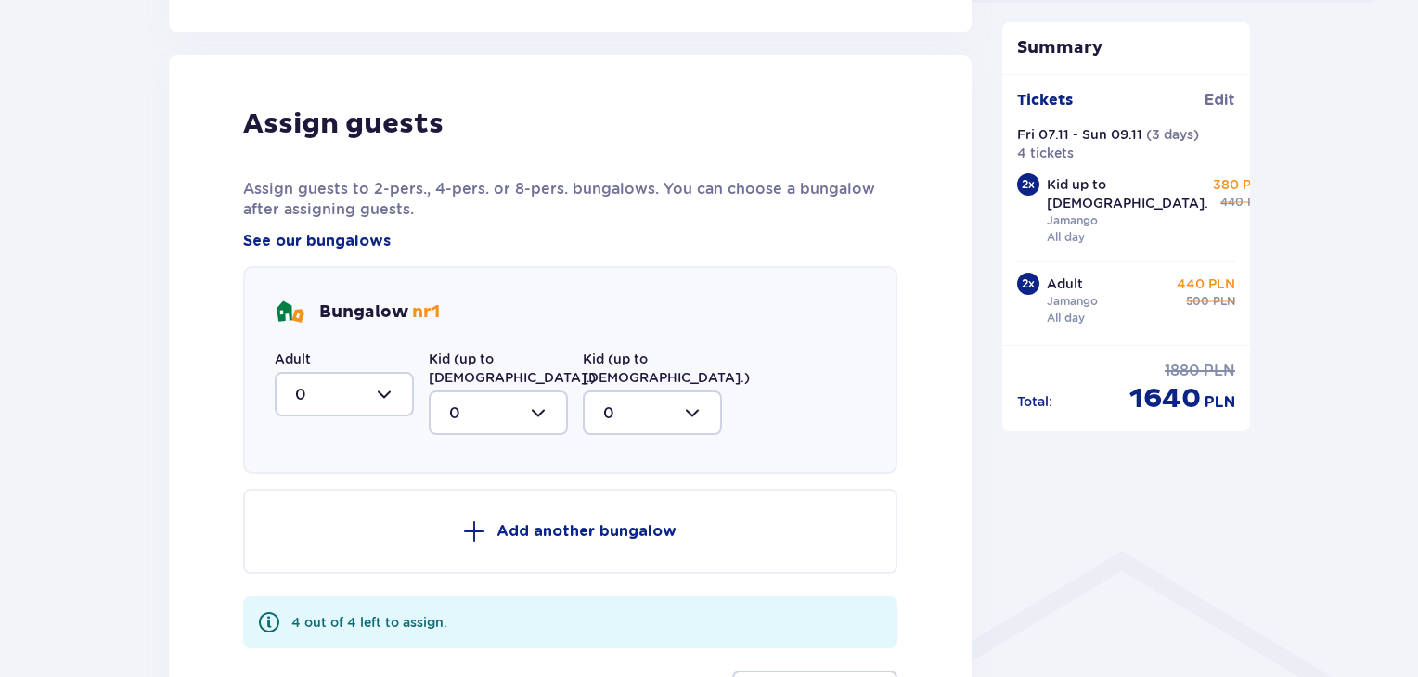
scroll to position [967, 0]
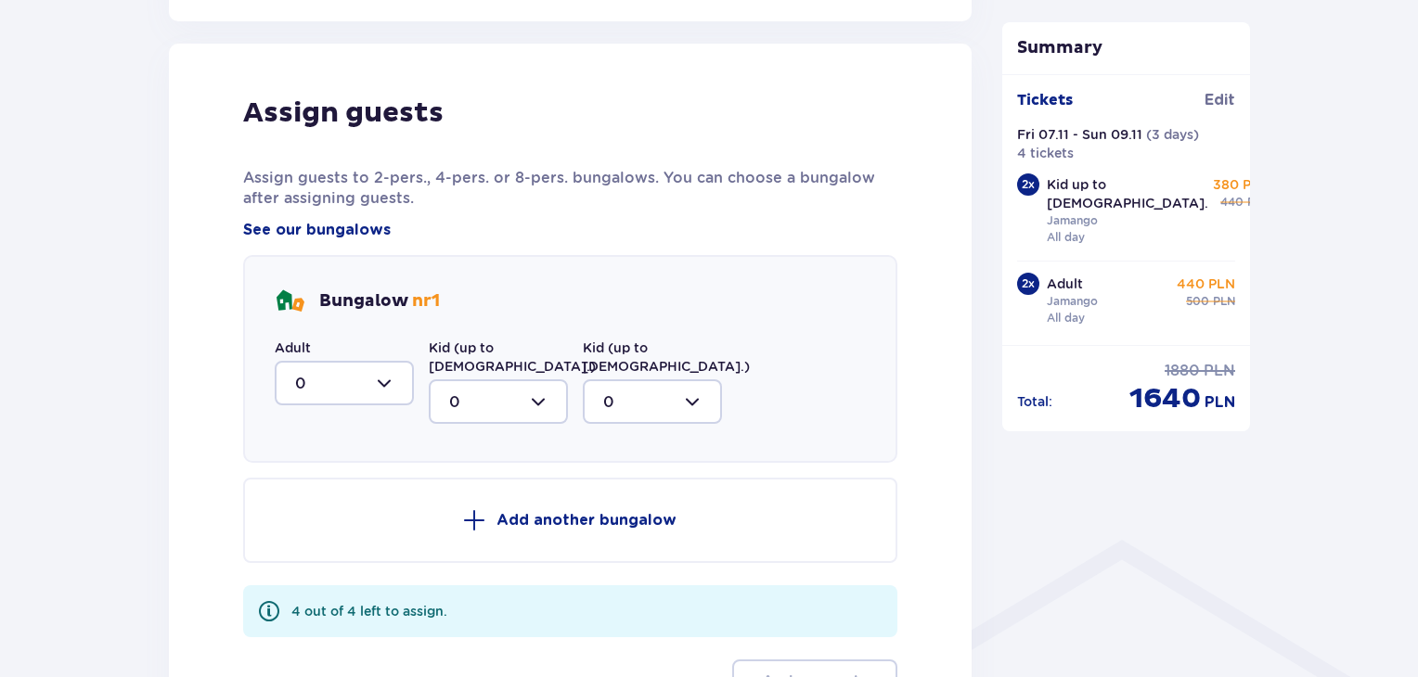
click at [365, 376] on div at bounding box center [344, 383] width 139 height 45
click at [323, 508] on div "2" at bounding box center [344, 518] width 98 height 20
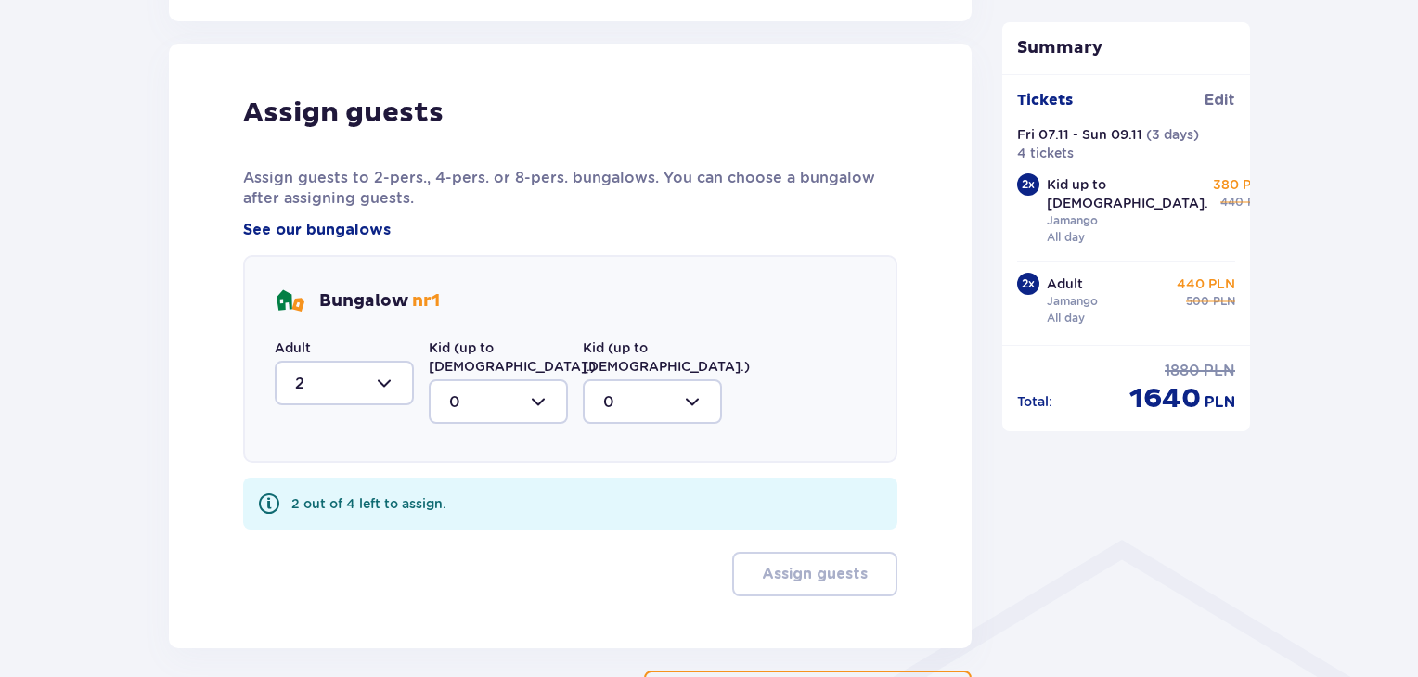
type input "2"
click at [501, 379] on div at bounding box center [498, 401] width 139 height 45
click at [493, 526] on div "2" at bounding box center [498, 536] width 98 height 20
type input "2"
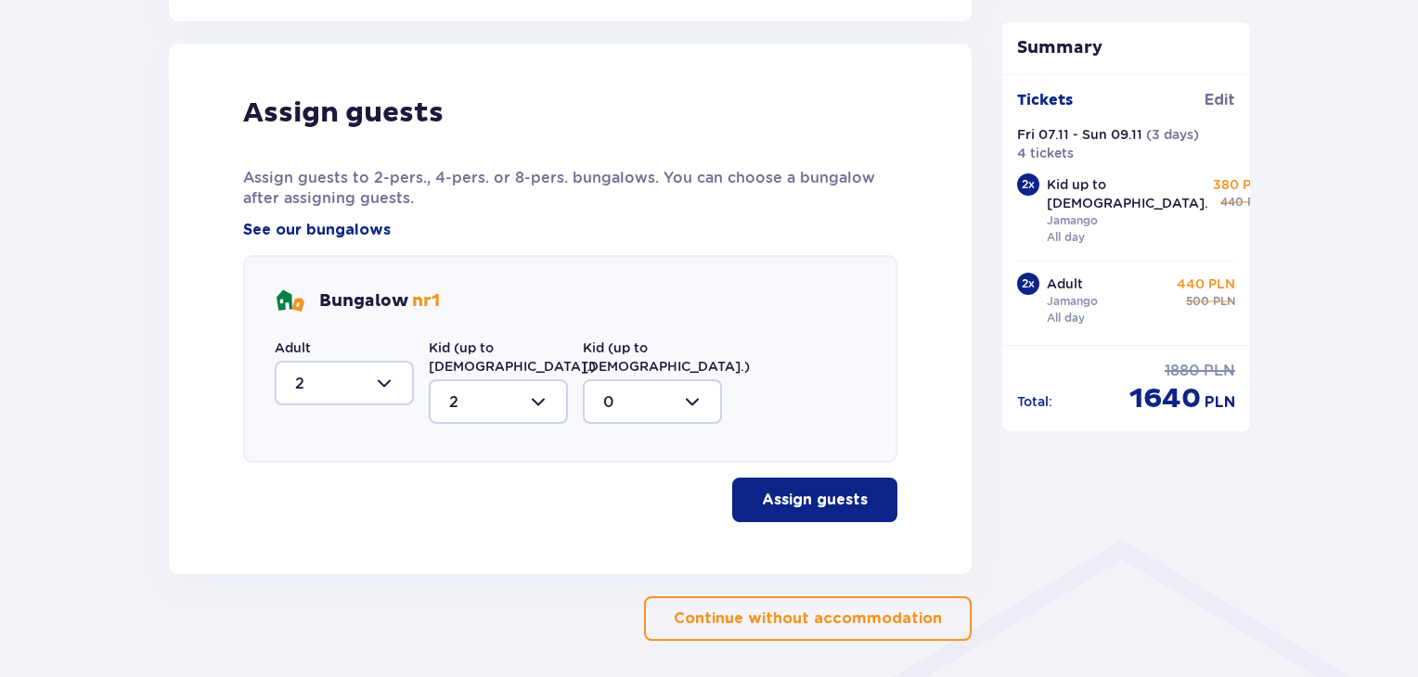
click at [850, 490] on p "Assign guests" at bounding box center [815, 500] width 106 height 20
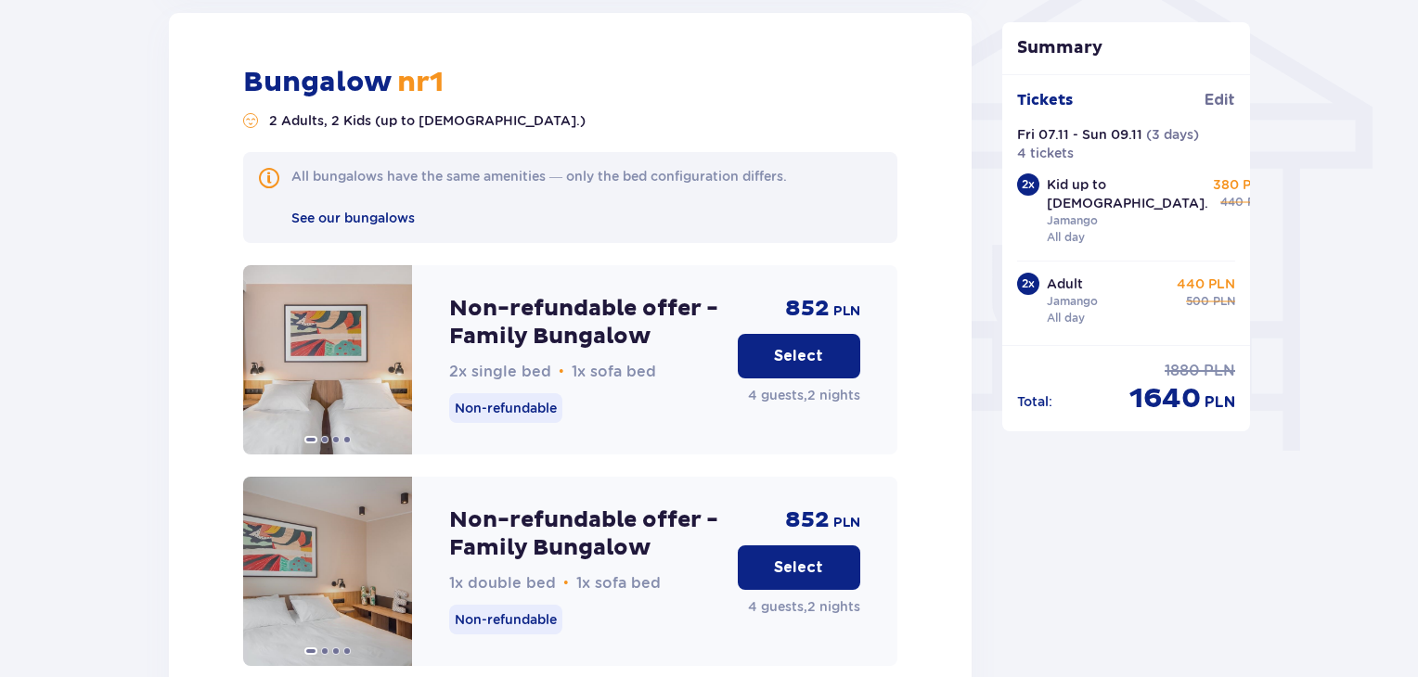
scroll to position [1292, 0]
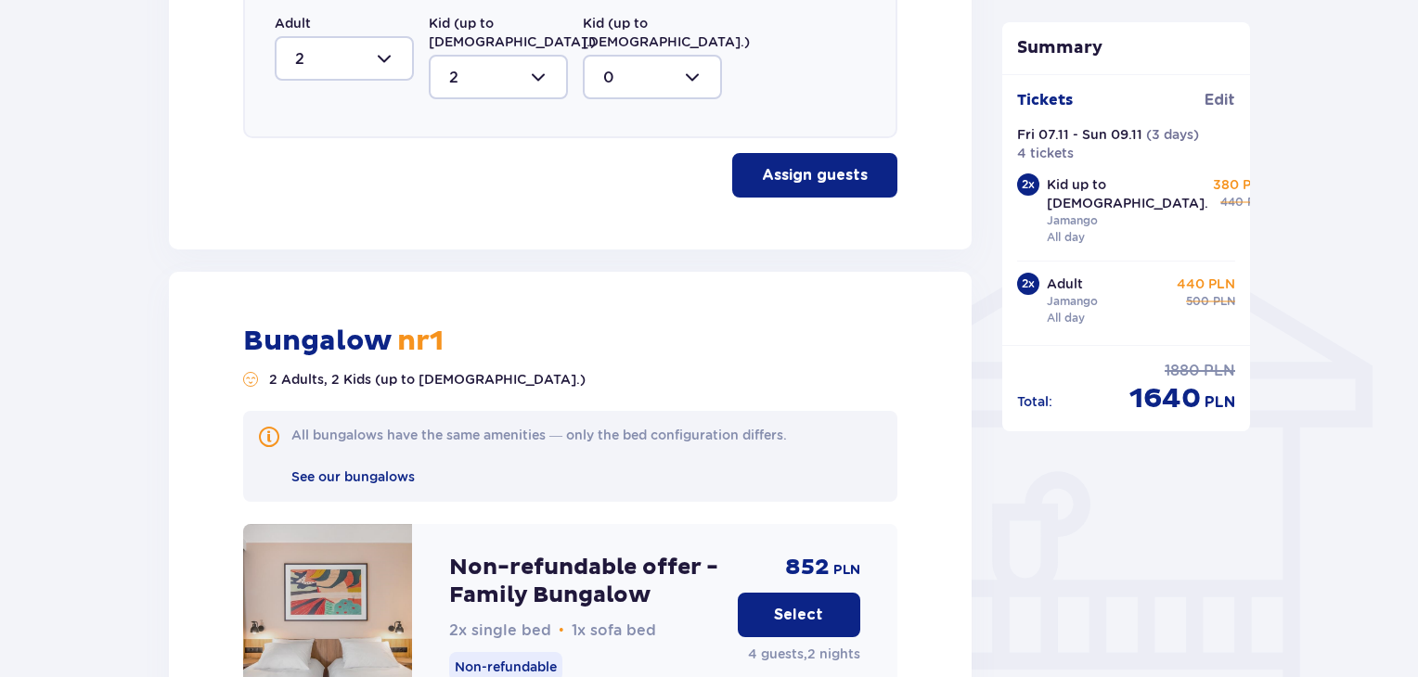
click at [799, 605] on p "Select" at bounding box center [798, 615] width 49 height 20
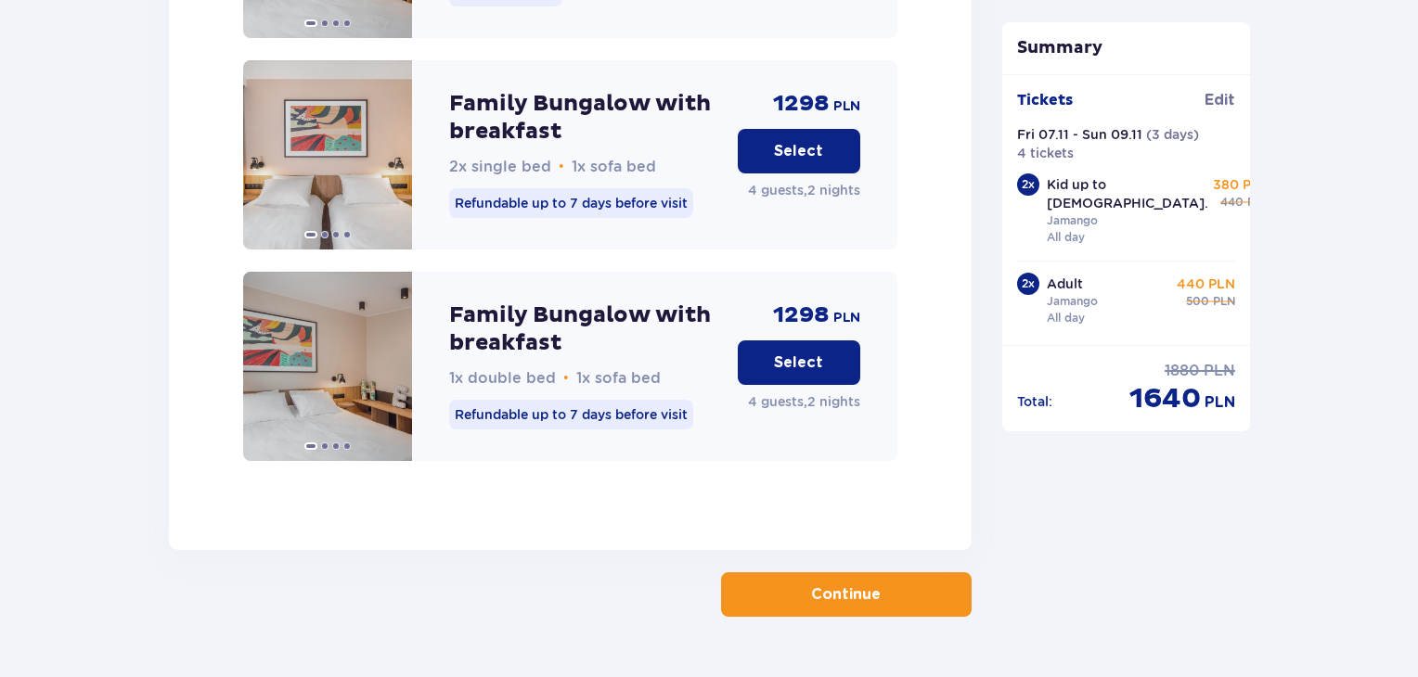
scroll to position [3055, 0]
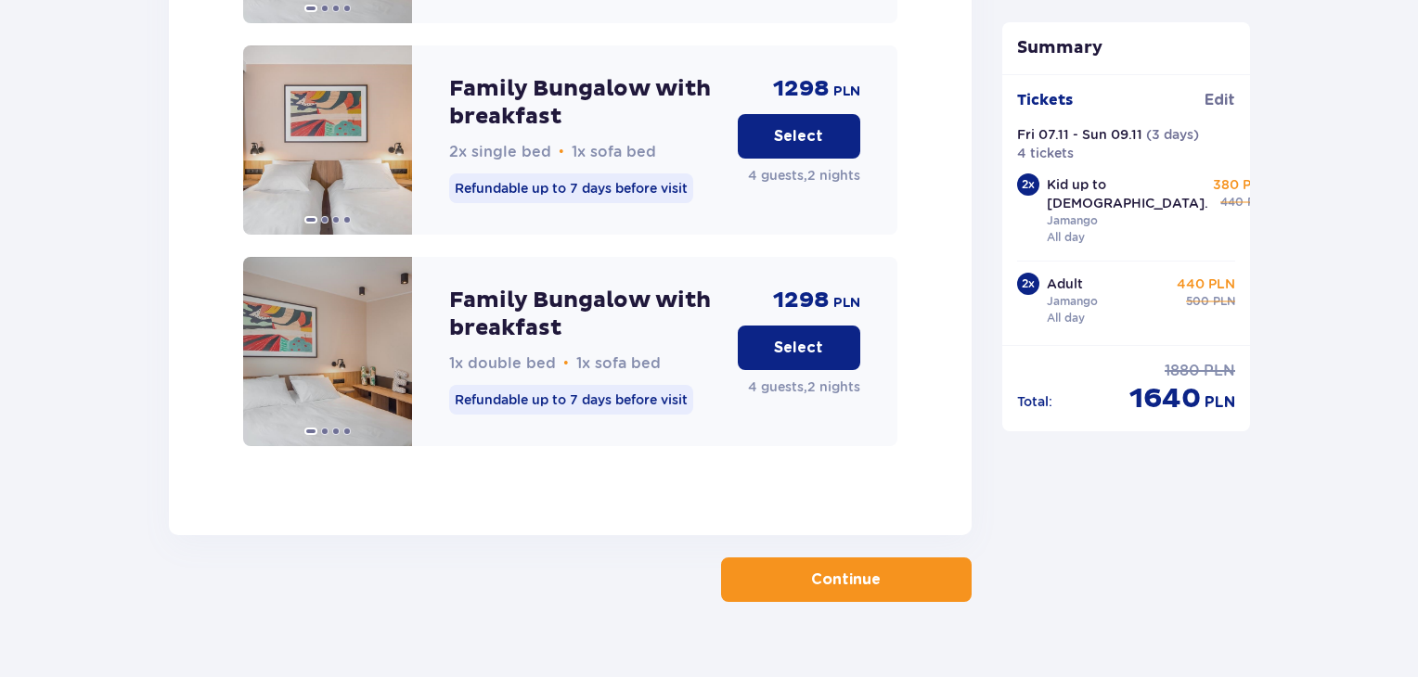
click at [811, 570] on p "Continue" at bounding box center [846, 580] width 70 height 20
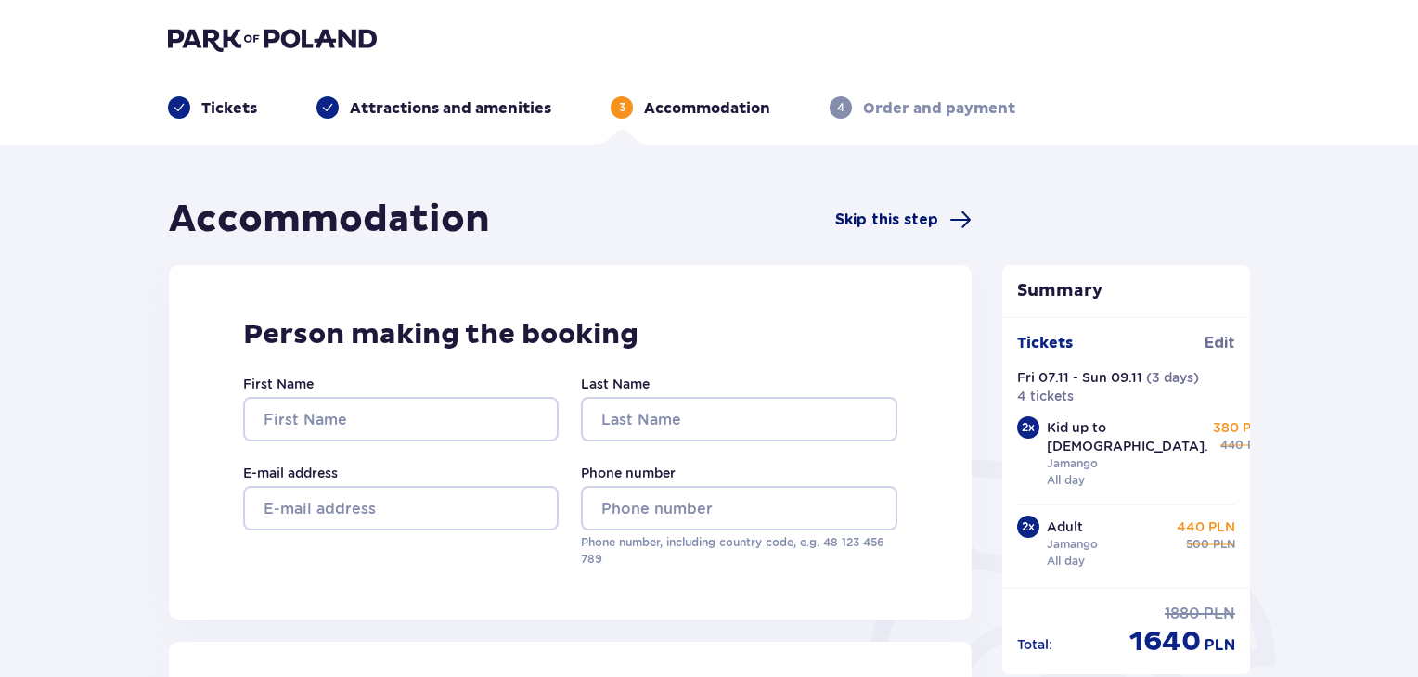
click at [911, 225] on span "Skip this step" at bounding box center [886, 220] width 103 height 20
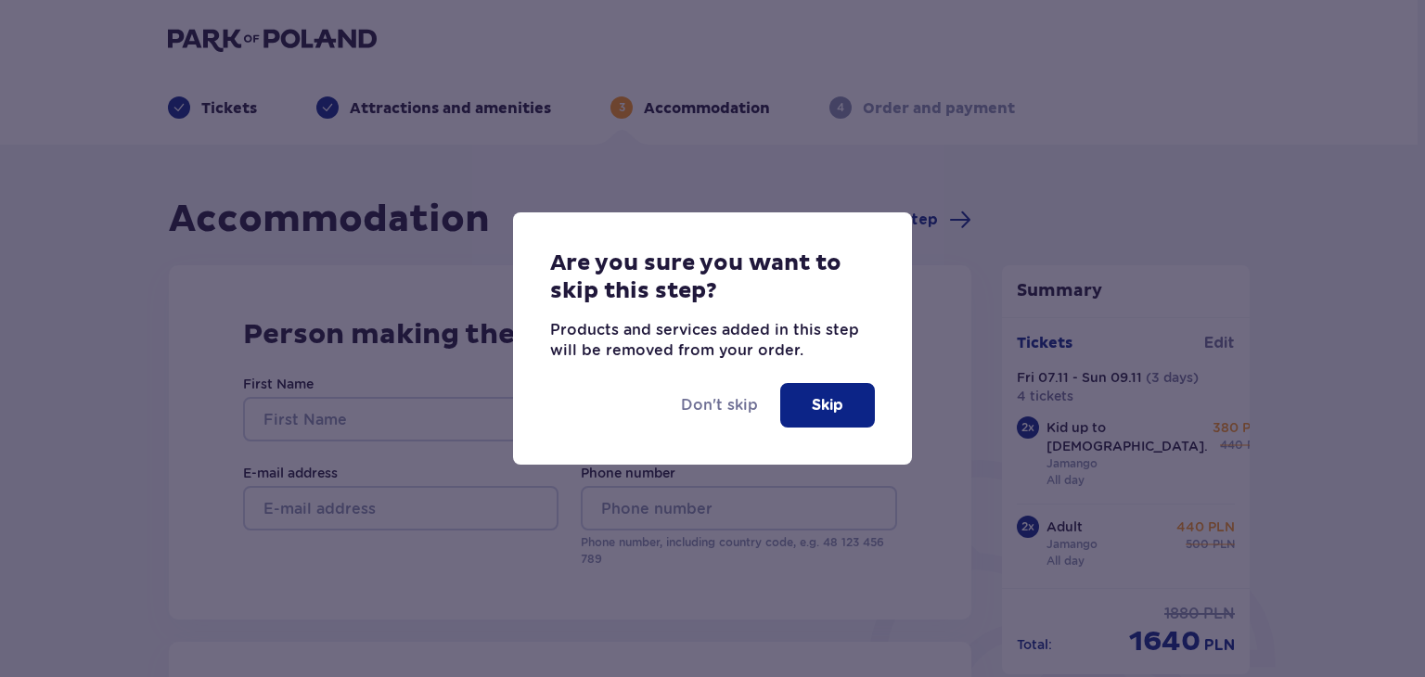
click at [802, 409] on button "Skip" at bounding box center [827, 405] width 95 height 45
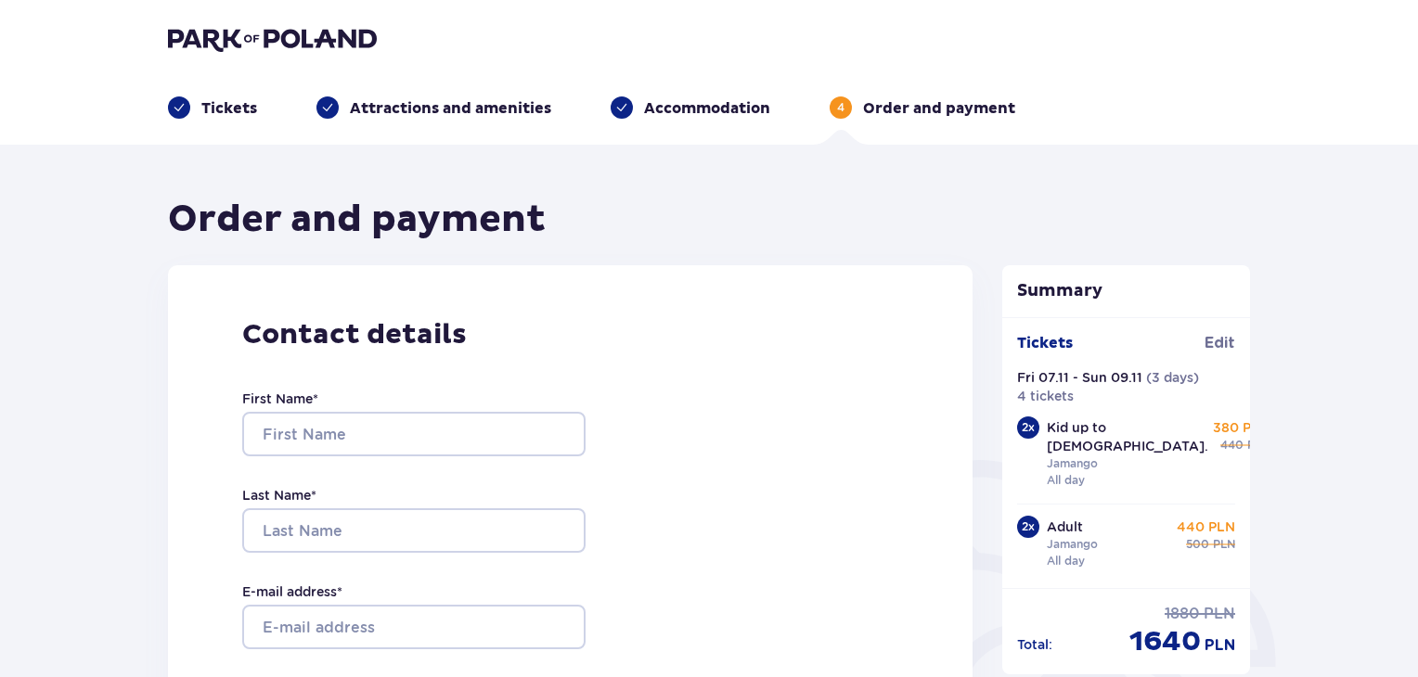
click at [650, 117] on p "Accommodation" at bounding box center [707, 108] width 126 height 20
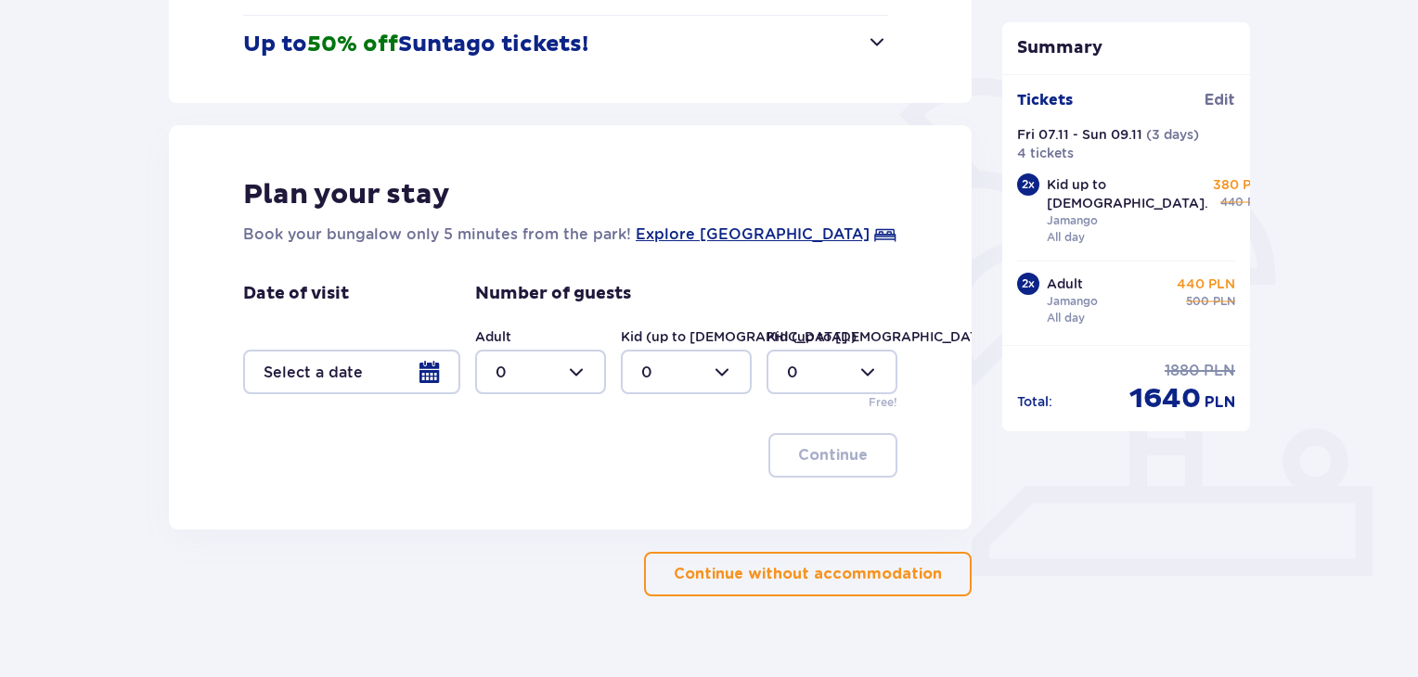
scroll to position [412, 0]
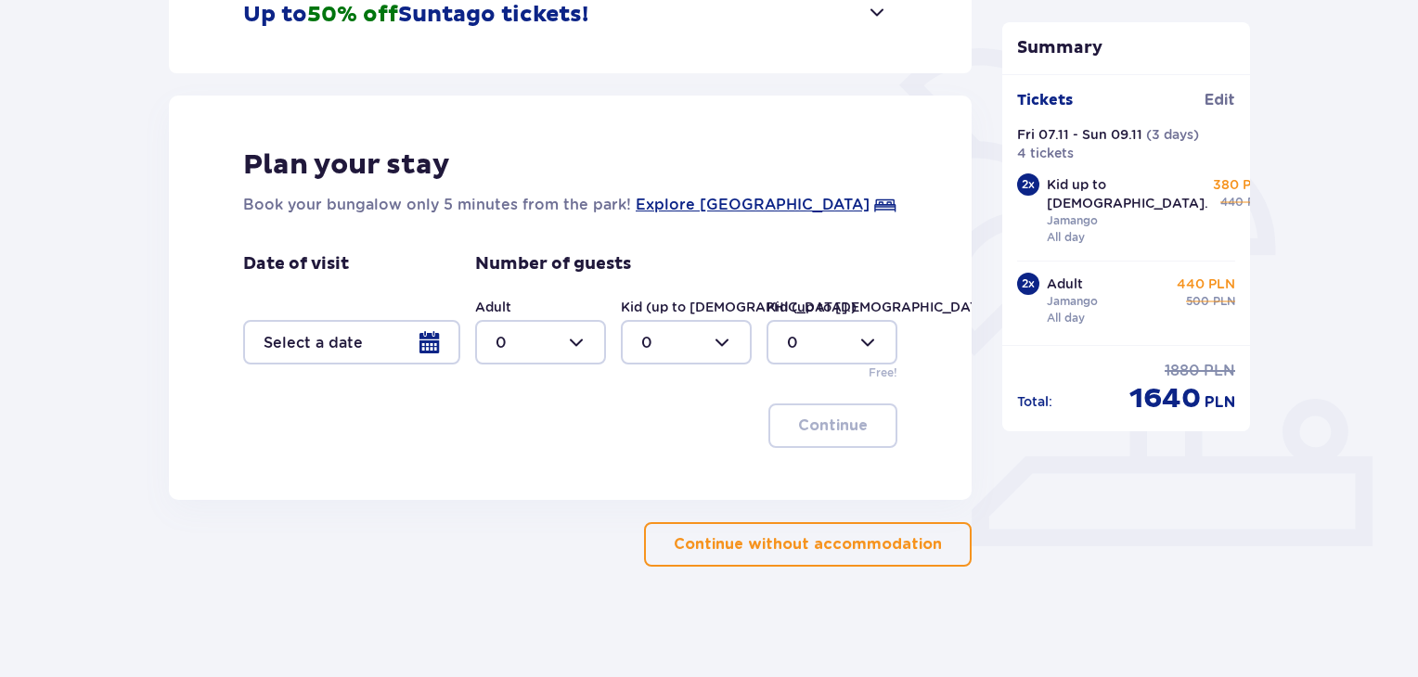
click at [430, 340] on div at bounding box center [351, 342] width 217 height 45
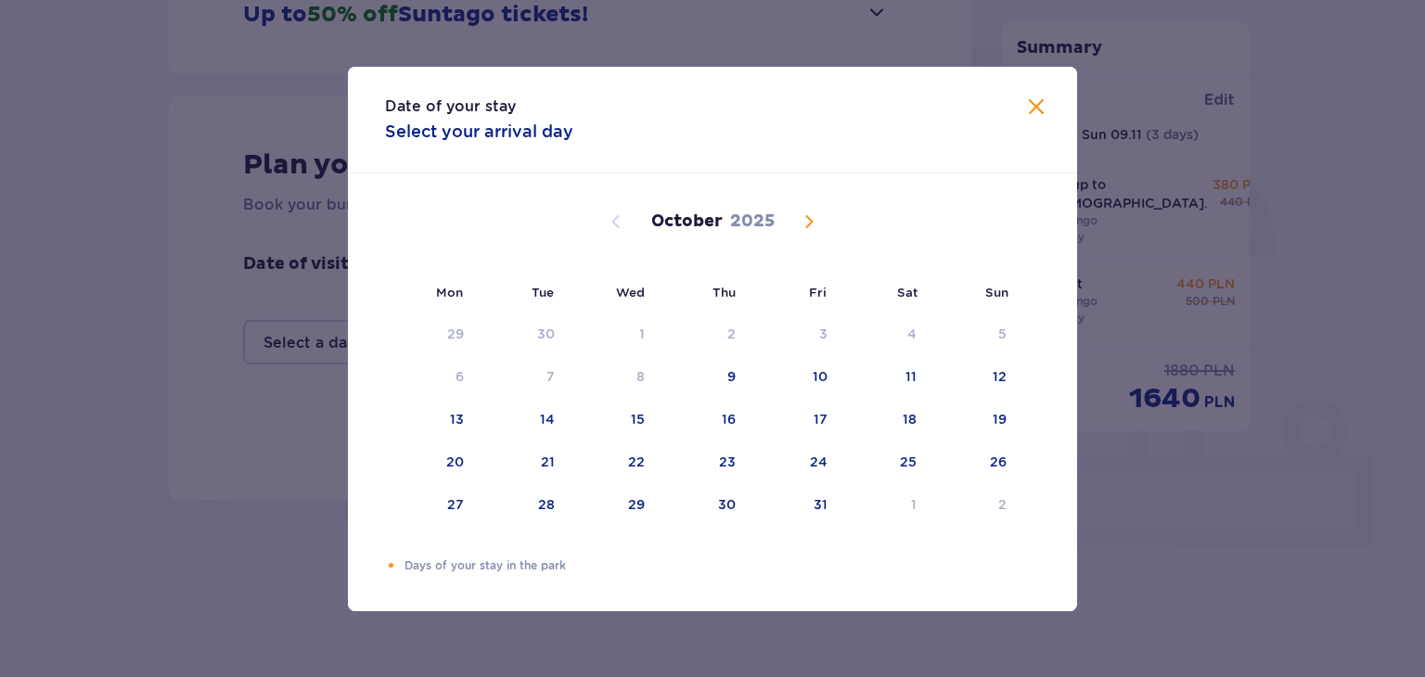
click at [815, 227] on span "Next month" at bounding box center [809, 222] width 22 height 22
click at [822, 378] on div "7" at bounding box center [821, 376] width 8 height 19
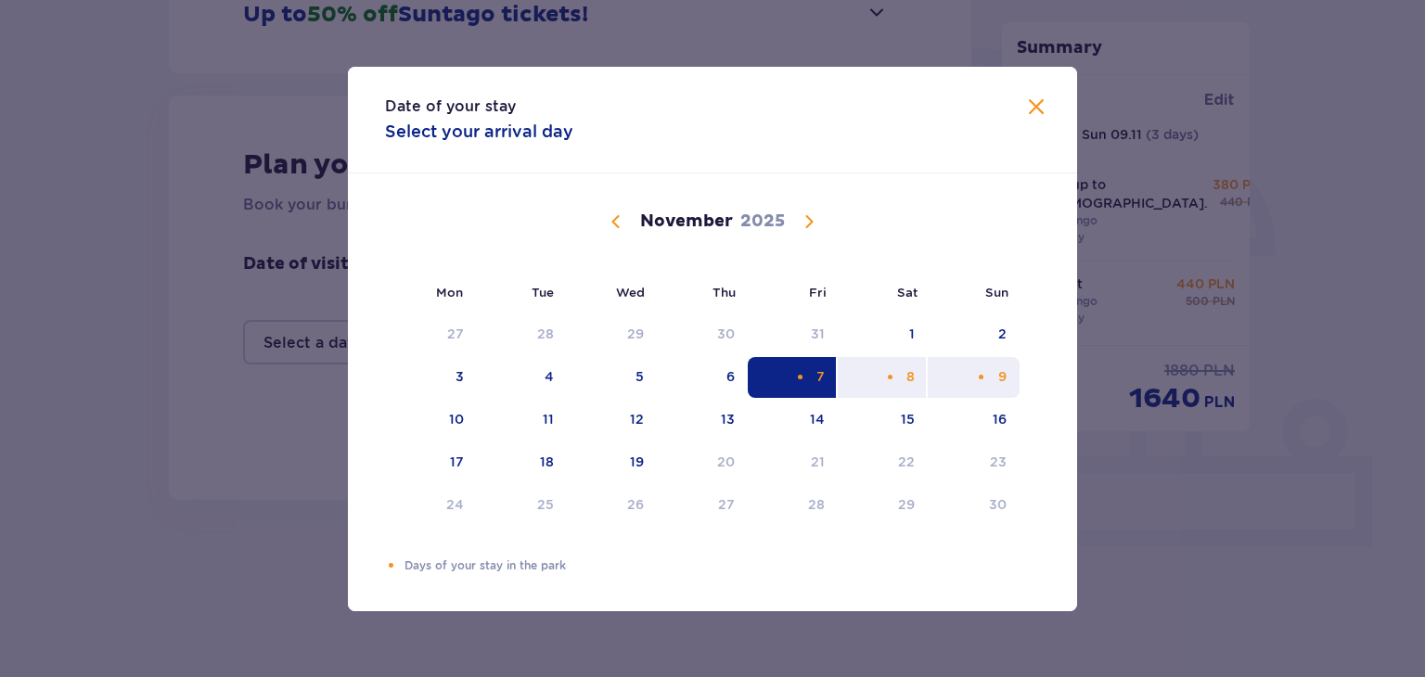
click at [1001, 383] on div "9" at bounding box center [1002, 376] width 8 height 19
type input "[DATE] - [DATE]"
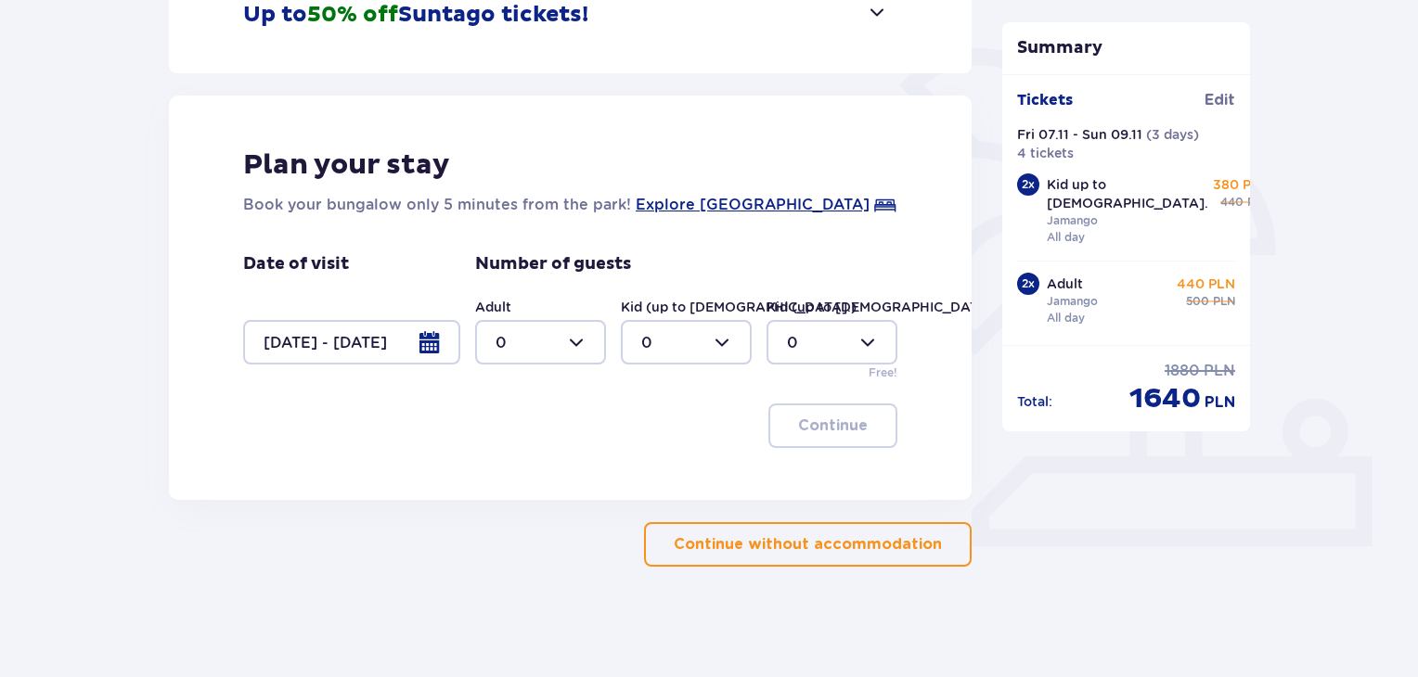
click at [567, 354] on div at bounding box center [540, 342] width 131 height 45
click at [465, 472] on div "Plan your stay Book your bungalow only 5 minutes from the park! Explore [GEOGRA…" at bounding box center [570, 298] width 803 height 405
click at [569, 331] on div at bounding box center [540, 342] width 131 height 45
click at [502, 476] on p "2" at bounding box center [499, 477] width 9 height 20
type input "2"
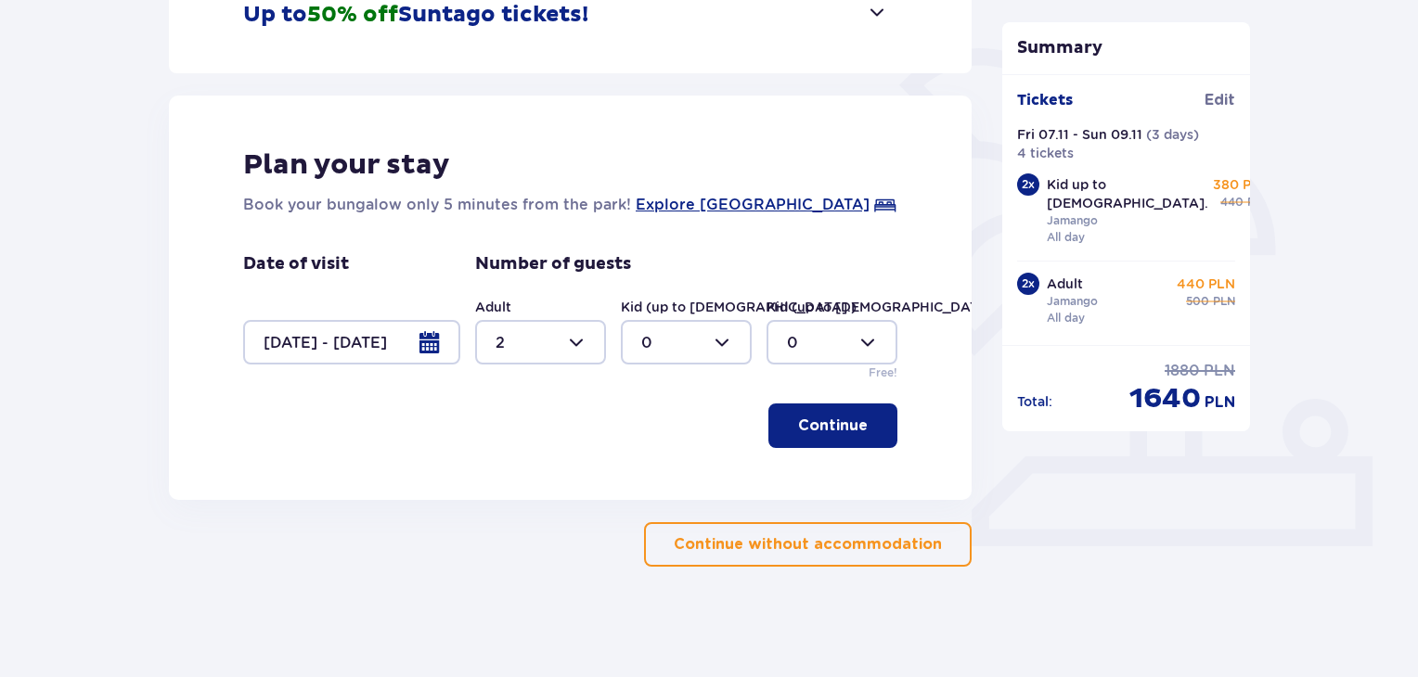
click at [727, 331] on div at bounding box center [686, 342] width 131 height 45
click at [661, 469] on div "2" at bounding box center [686, 477] width 90 height 20
type input "2"
click at [834, 424] on p "Continue" at bounding box center [833, 426] width 70 height 20
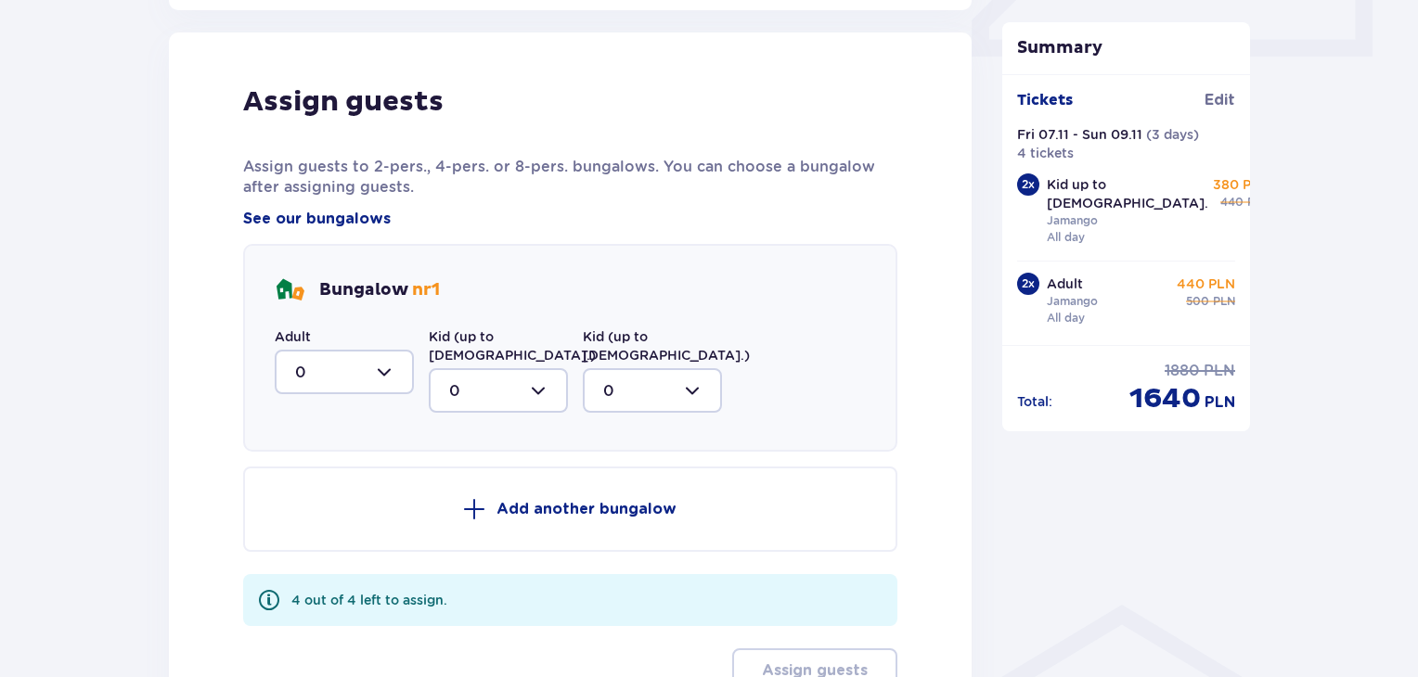
scroll to position [911, 0]
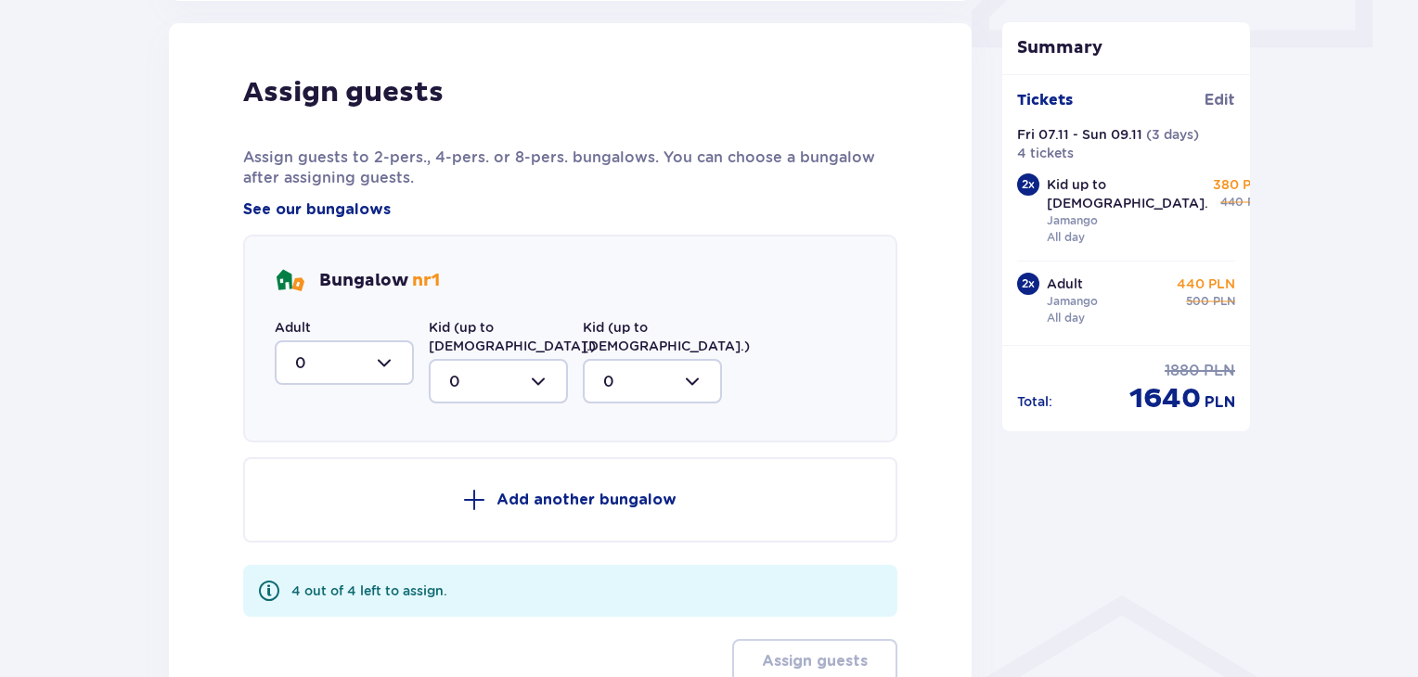
click at [397, 369] on div at bounding box center [344, 363] width 139 height 45
click at [324, 495] on div "2" at bounding box center [344, 497] width 98 height 20
type input "2"
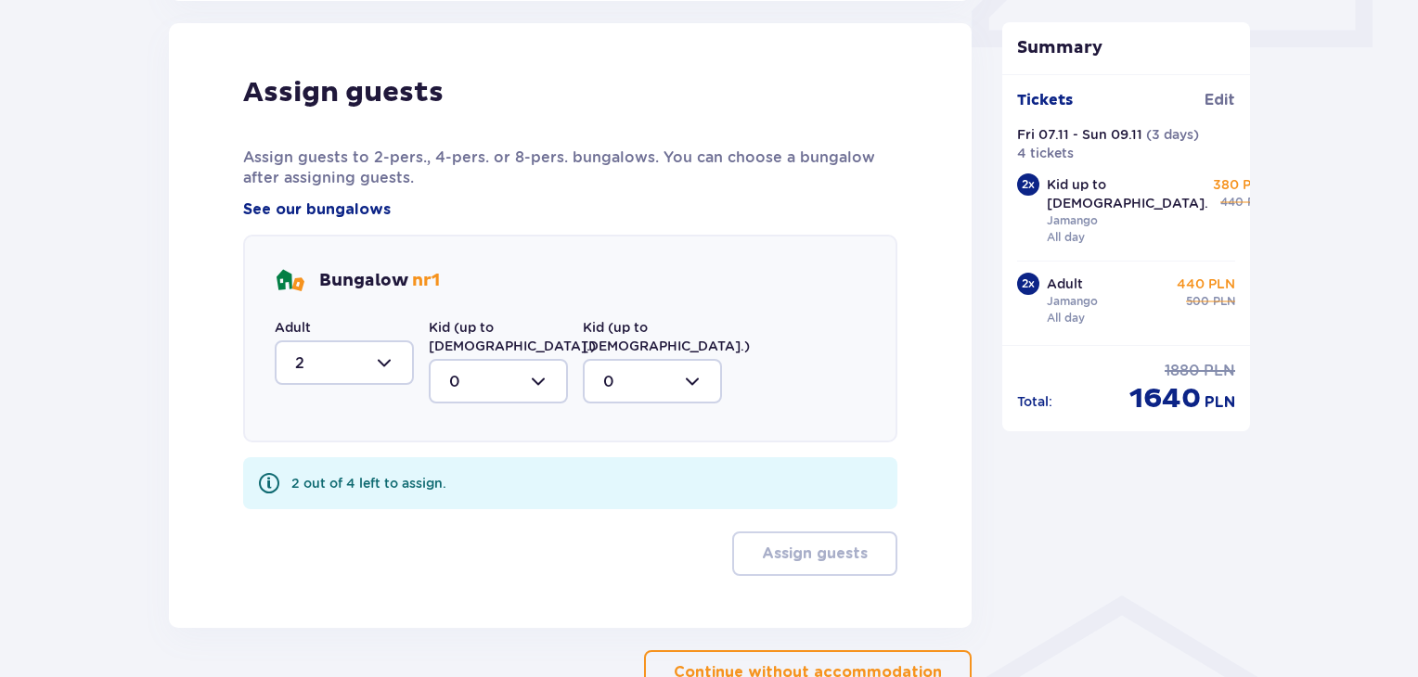
click at [495, 359] on div at bounding box center [498, 381] width 139 height 45
click at [467, 506] on div "2" at bounding box center [498, 516] width 98 height 20
type input "2"
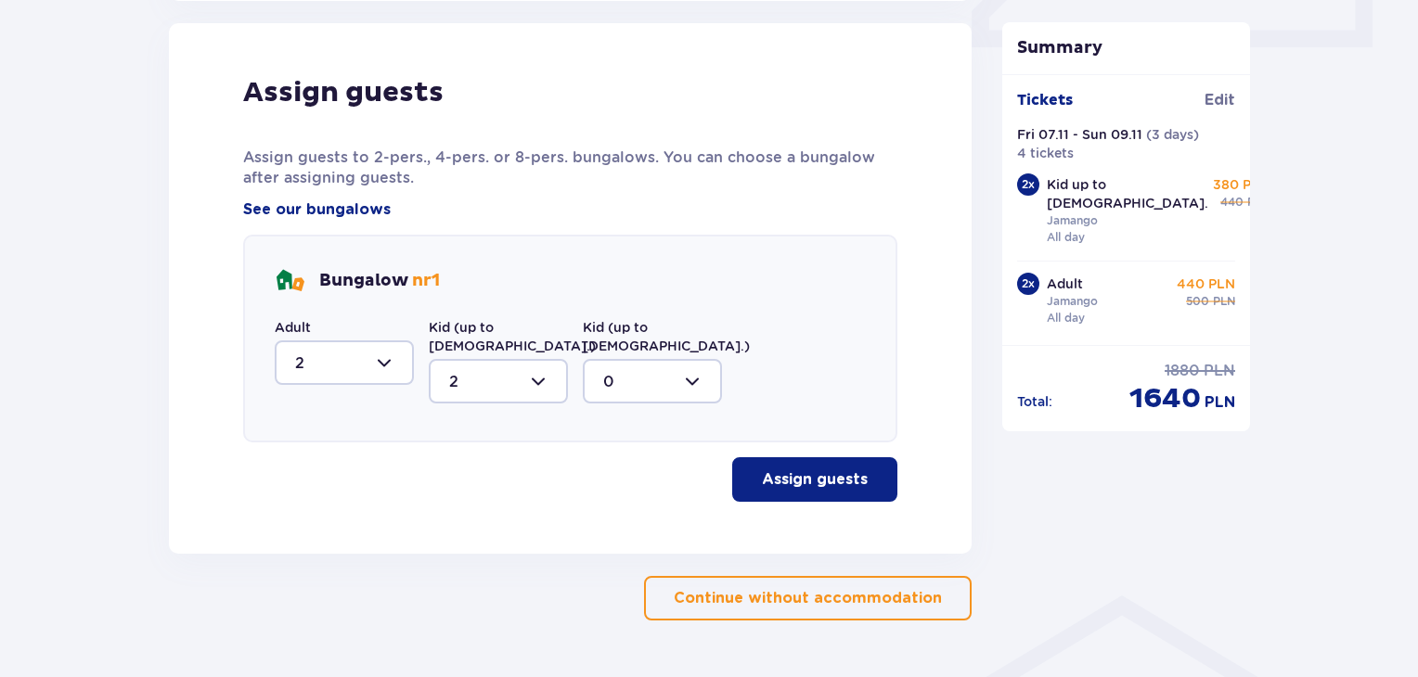
click at [802, 469] on p "Assign guests" at bounding box center [815, 479] width 106 height 20
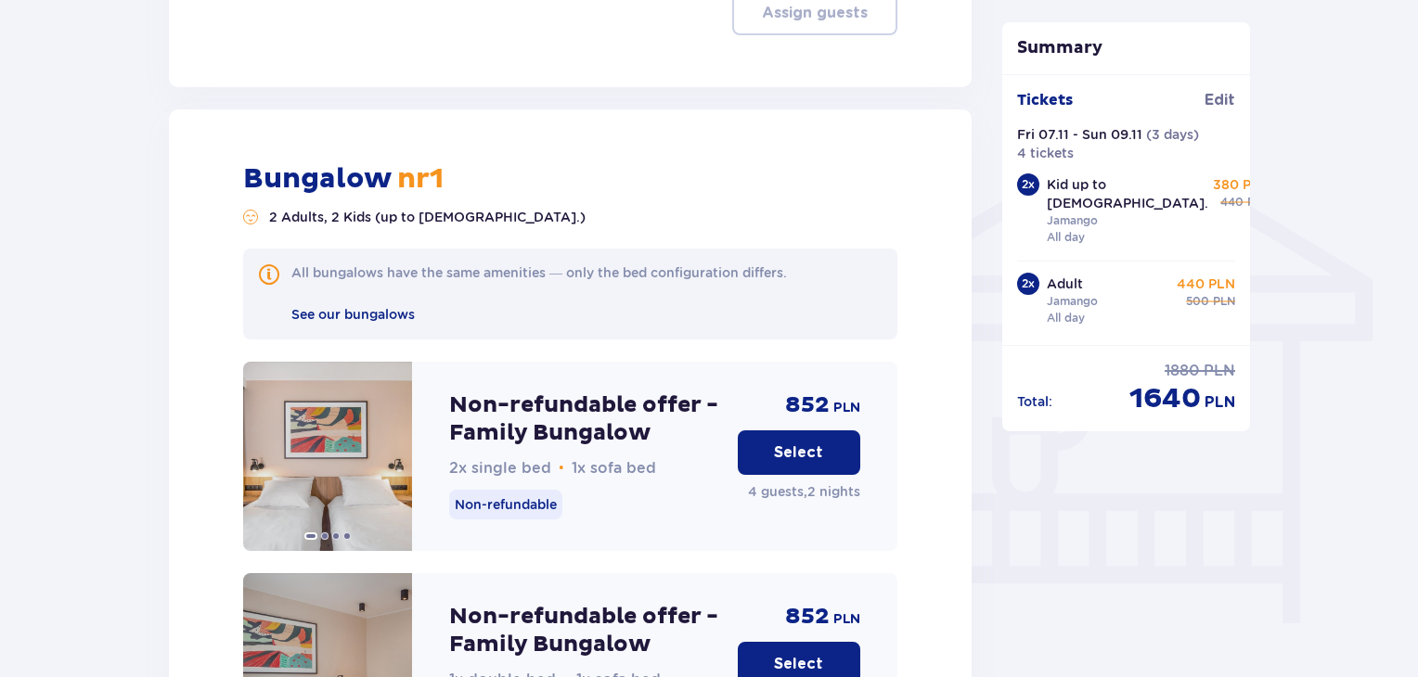
scroll to position [1445, 0]
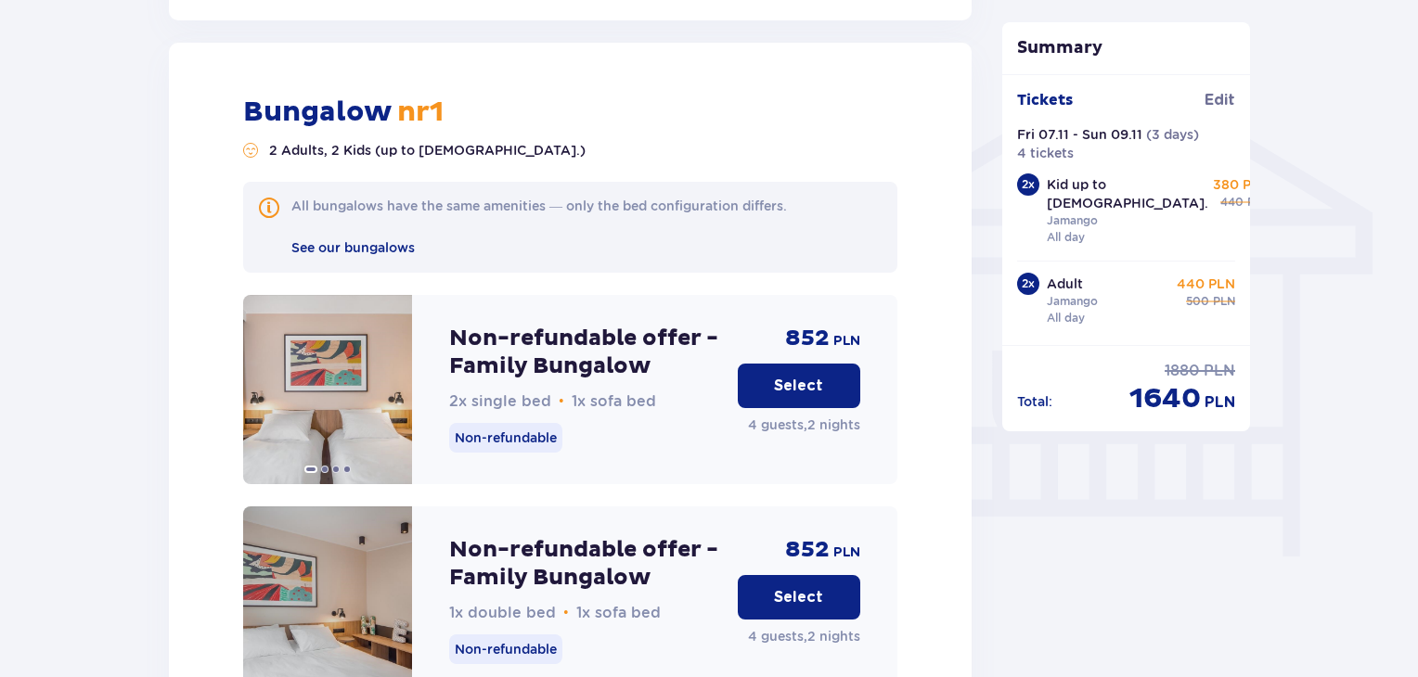
click at [771, 378] on button "Select" at bounding box center [799, 386] width 122 height 45
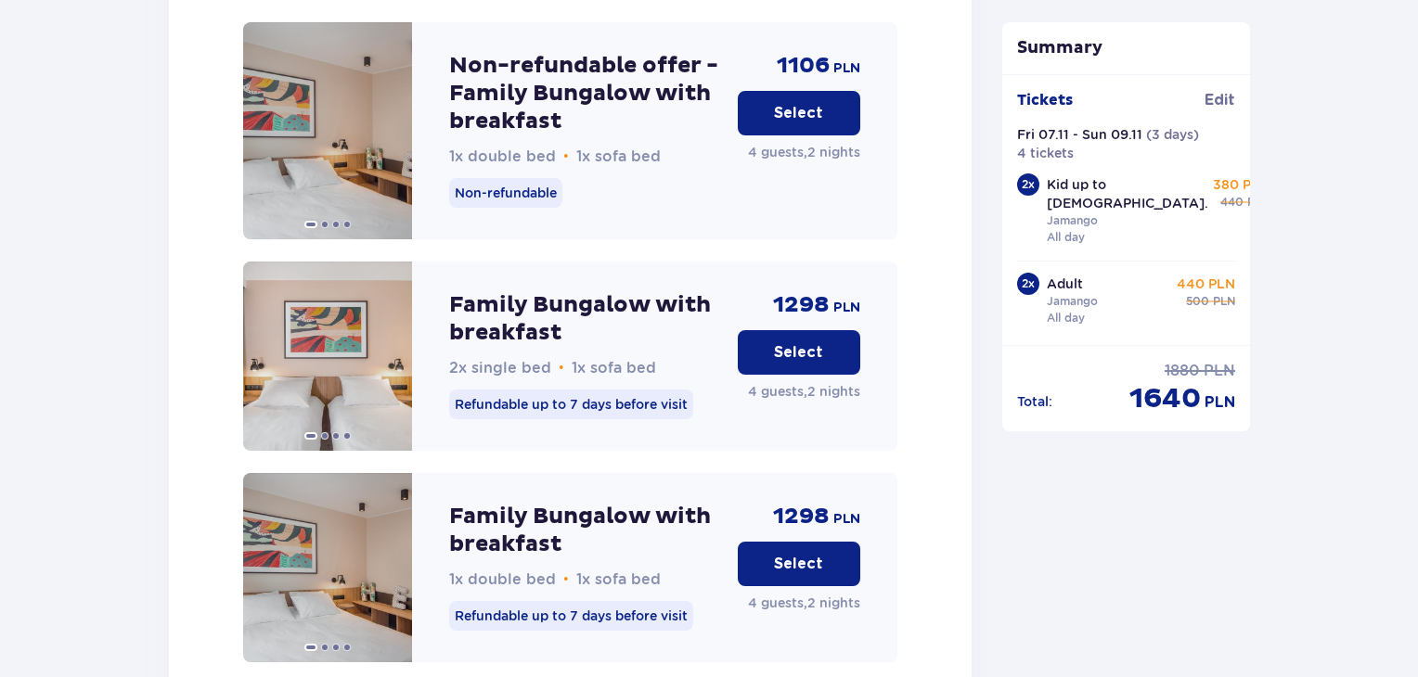
scroll to position [2999, 0]
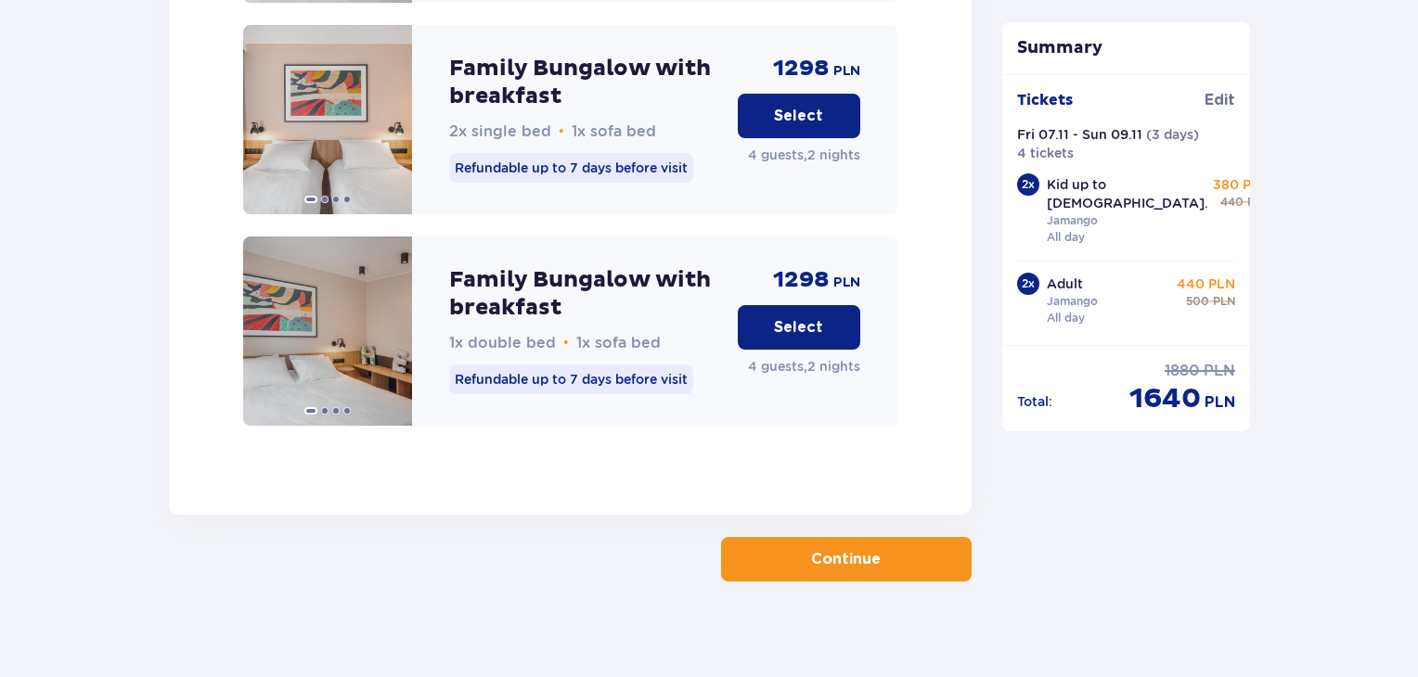
click at [818, 560] on button "Continue" at bounding box center [846, 559] width 251 height 45
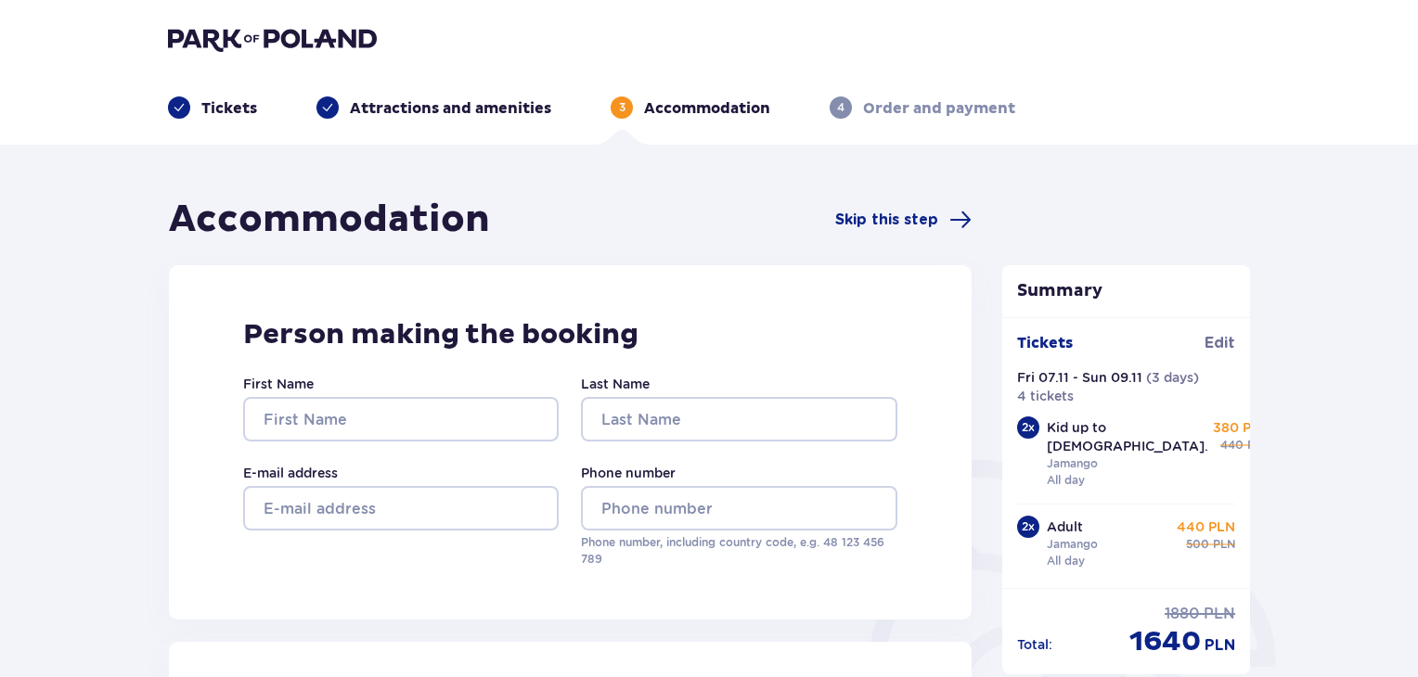
click at [338, 404] on input "First Name" at bounding box center [400, 419] width 315 height 45
click at [307, 413] on input "First Name" at bounding box center [400, 419] width 315 height 45
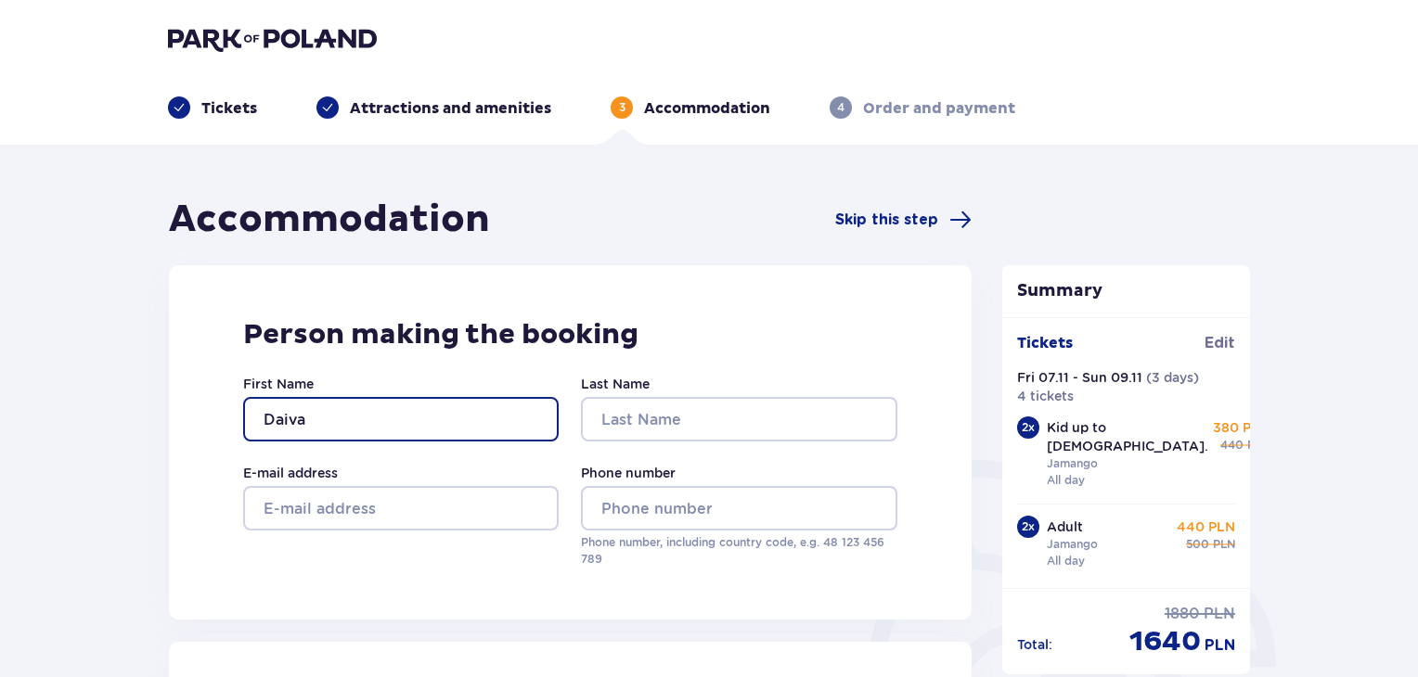
type input "Daiva"
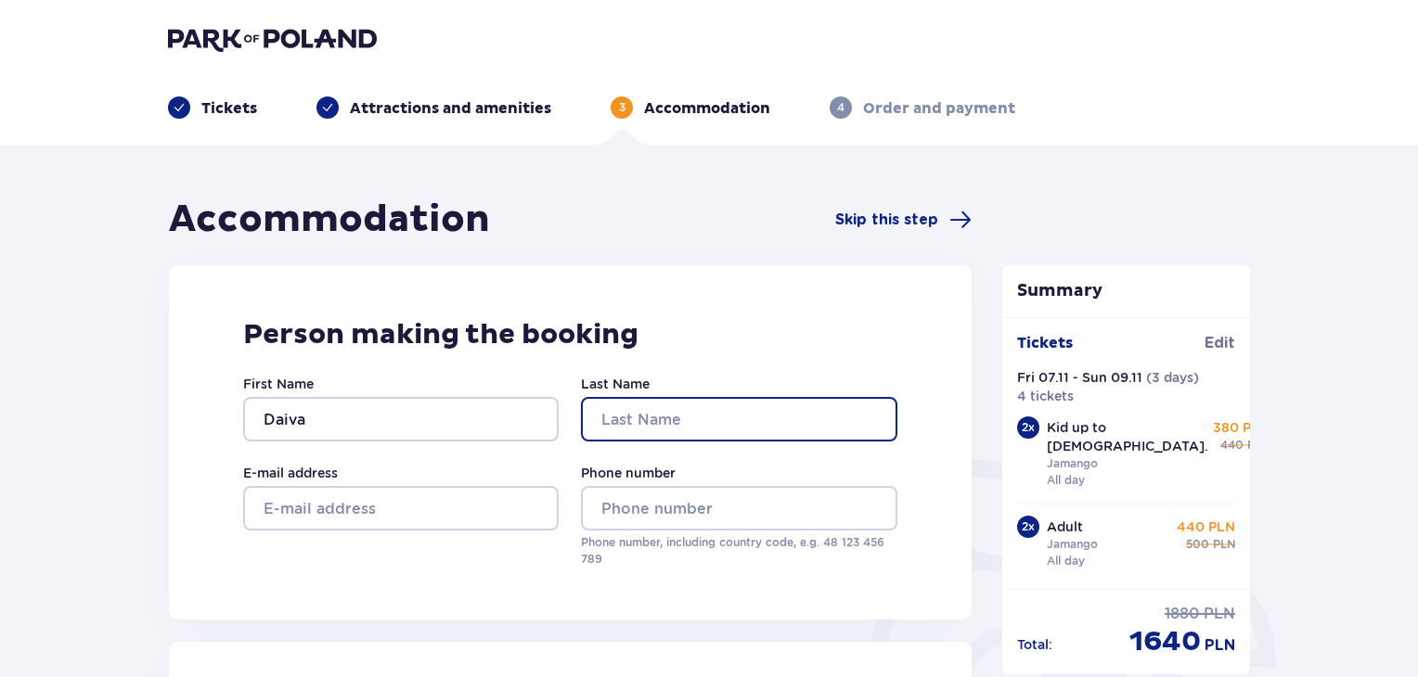
click at [608, 418] on input "Last Name" at bounding box center [738, 419] width 315 height 45
type input "Juskiene"
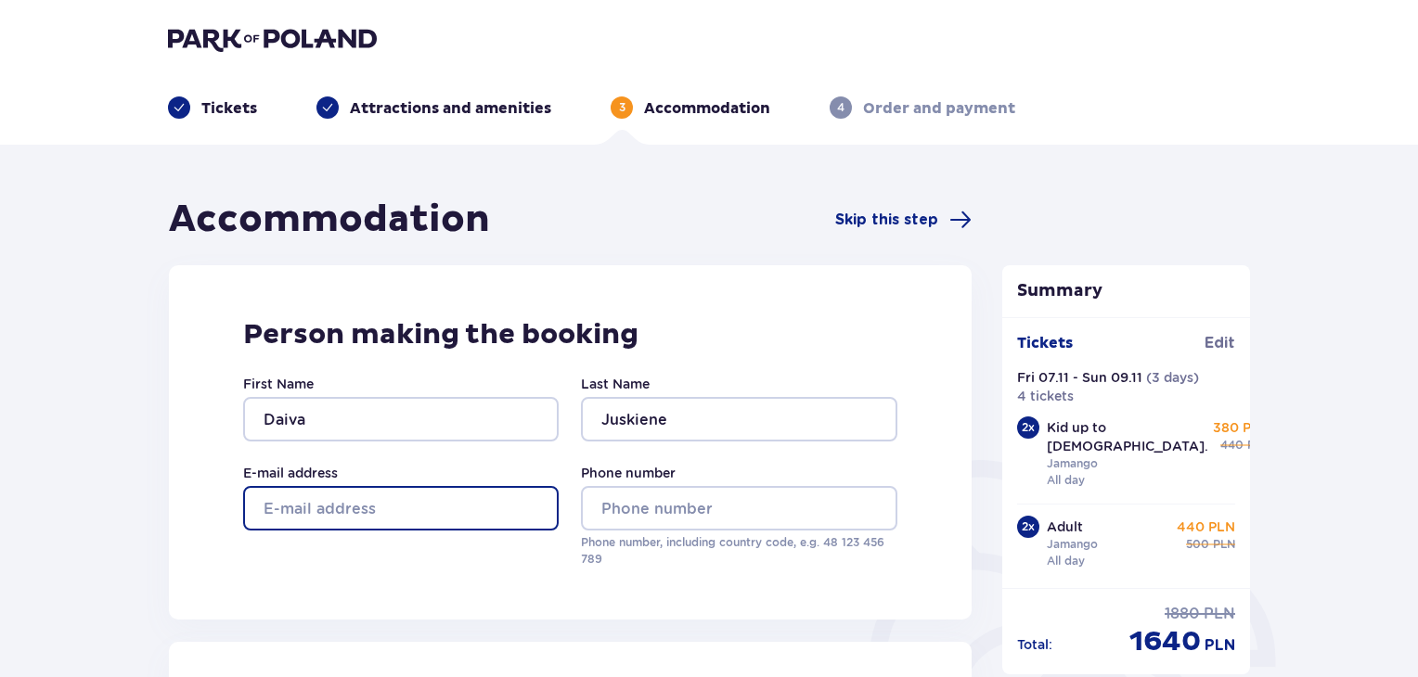
click at [355, 523] on input "E-mail address" at bounding box center [400, 508] width 315 height 45
type input "[EMAIL_ADDRESS][DOMAIN_NAME]"
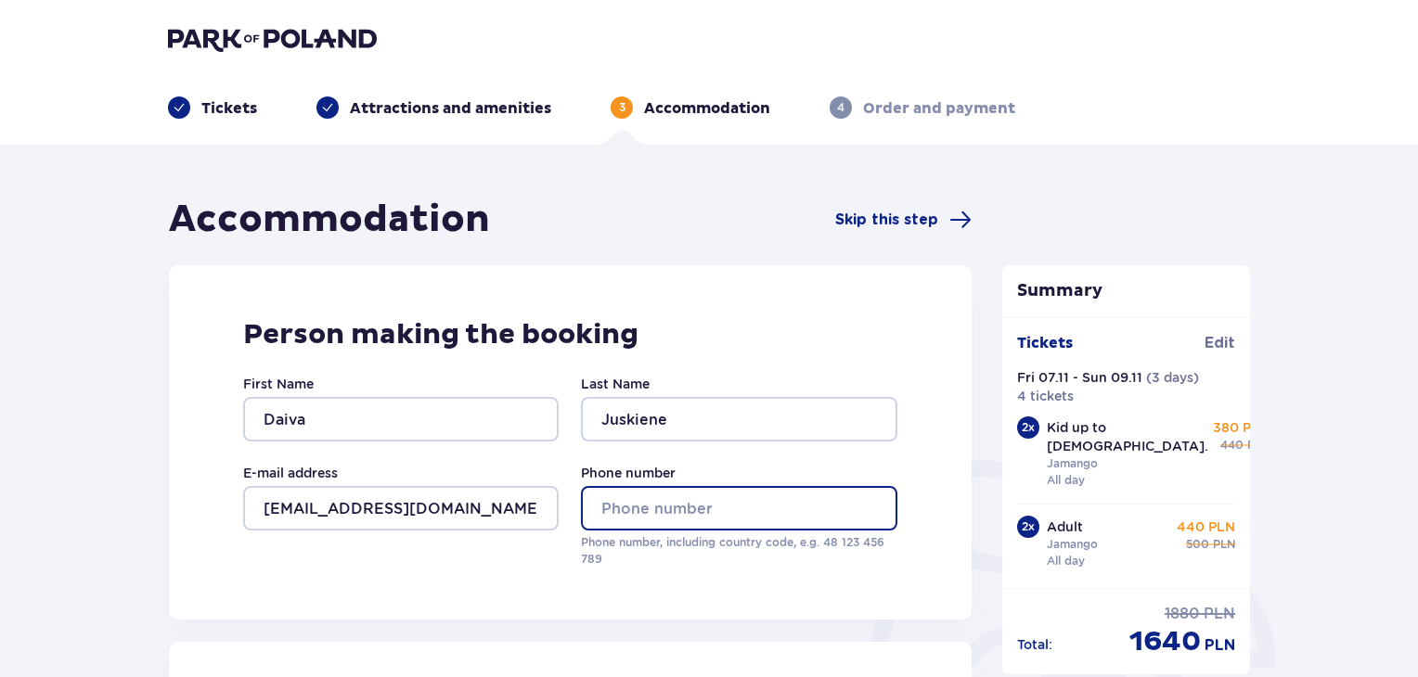
click at [612, 512] on input "Phone number" at bounding box center [738, 508] width 315 height 45
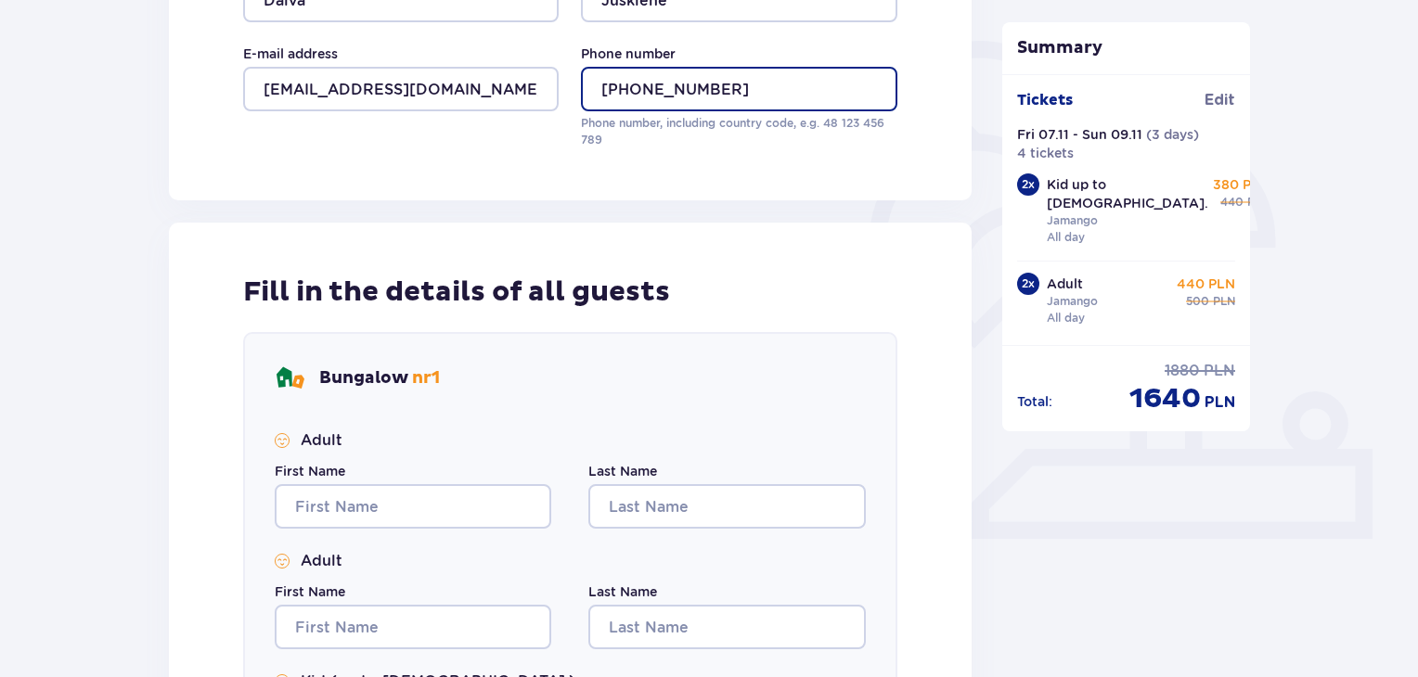
scroll to position [464, 0]
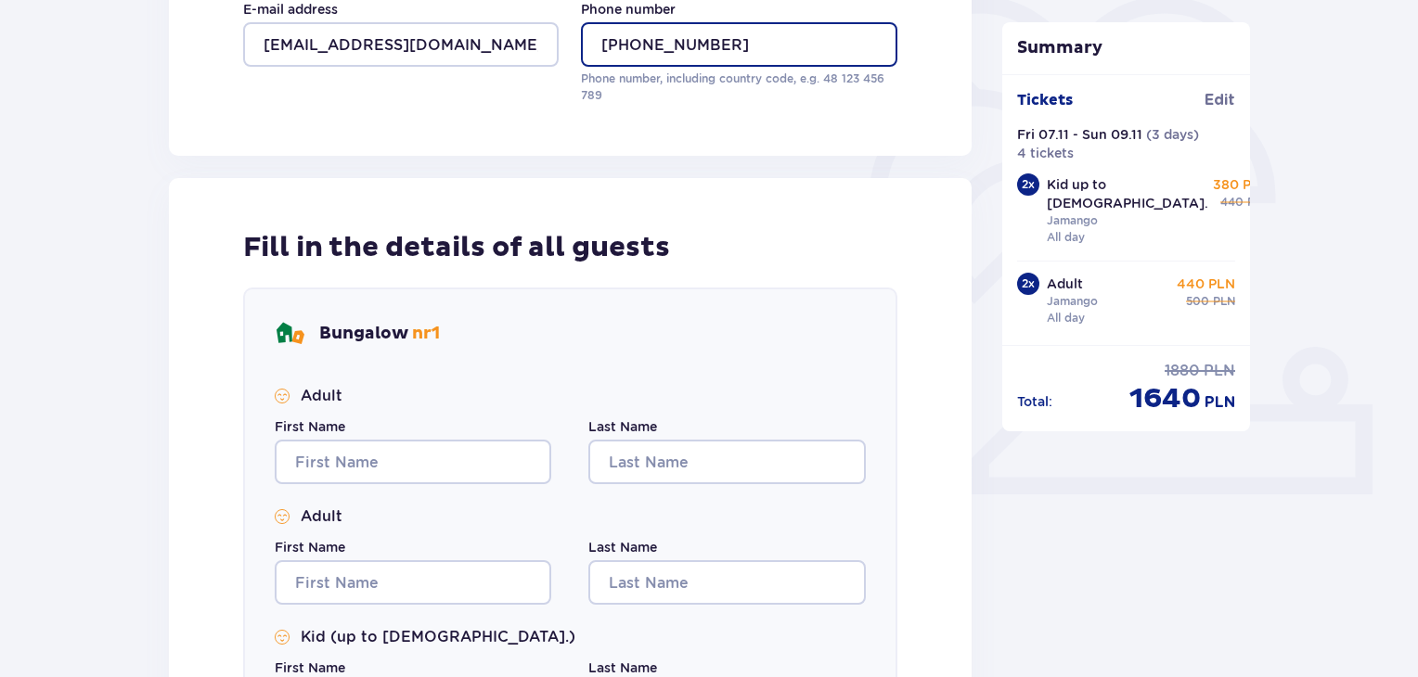
type input "[PHONE_NUMBER]"
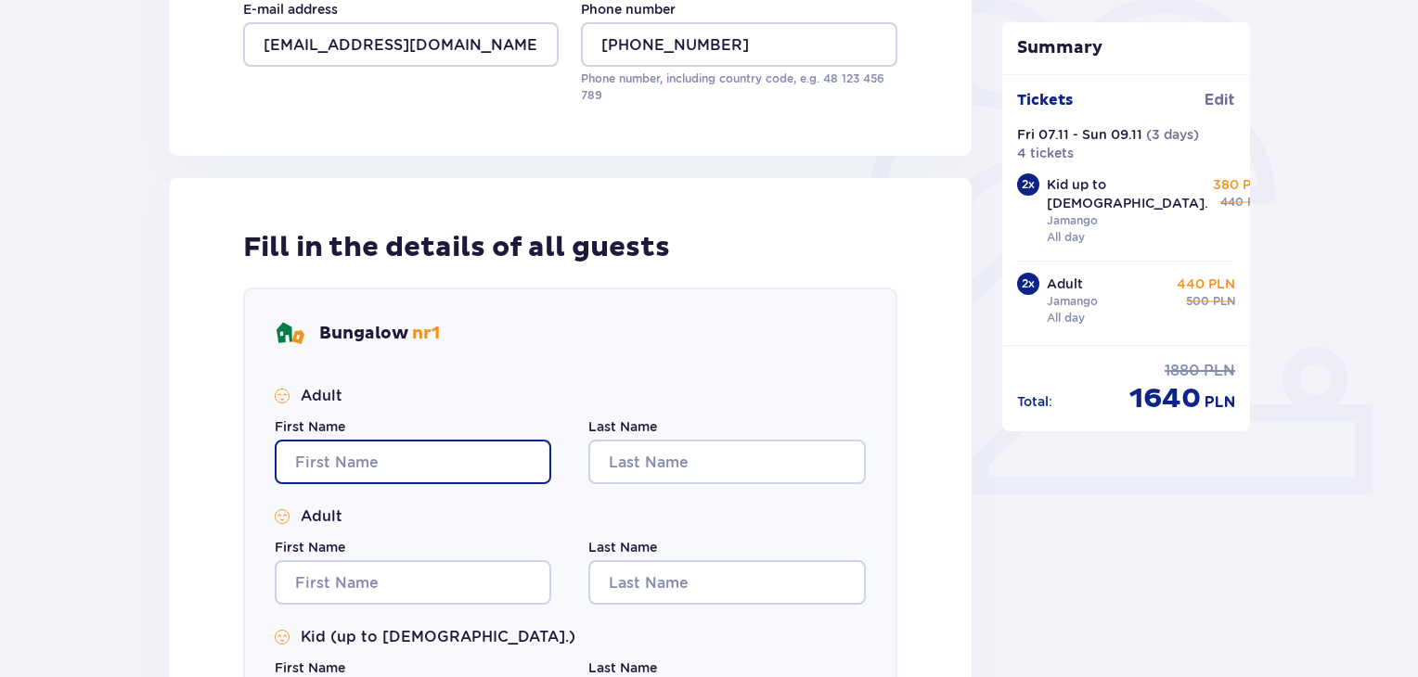
click at [356, 462] on input "First Name" at bounding box center [413, 462] width 277 height 45
type input "Kestus"
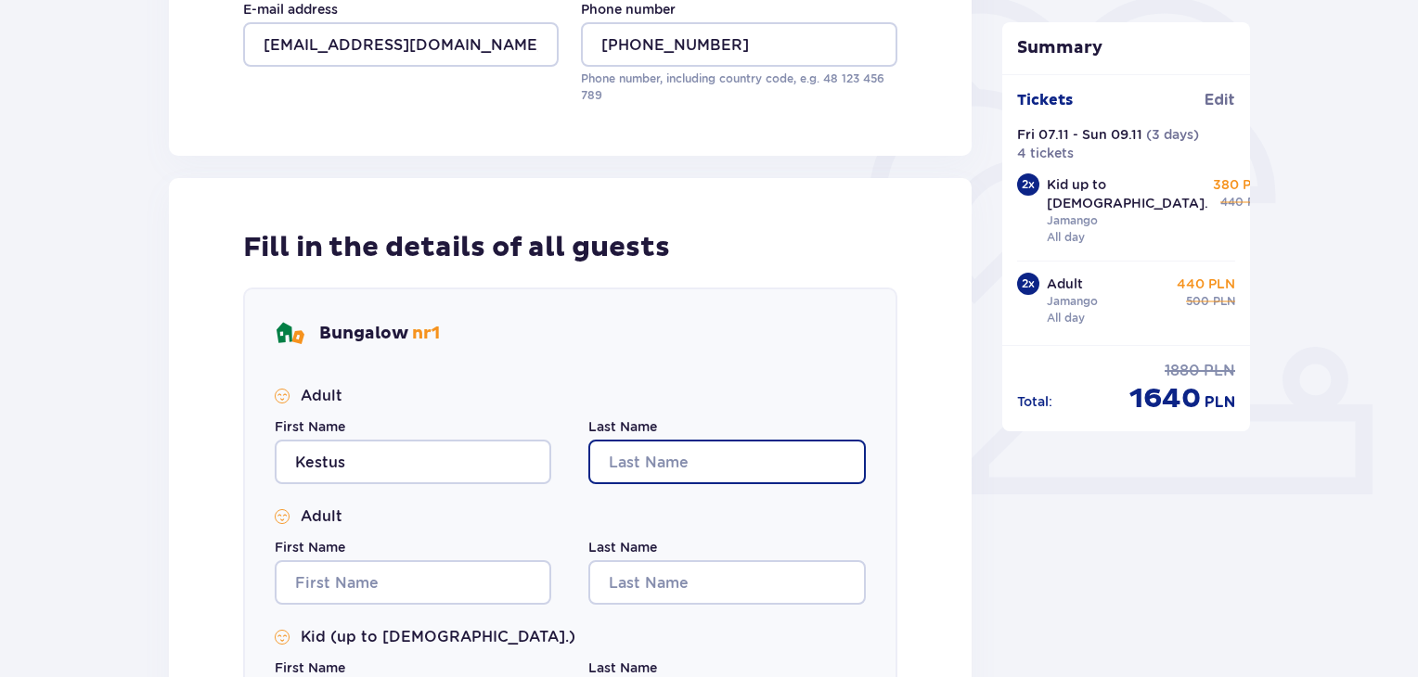
click at [738, 465] on input "Last Name" at bounding box center [726, 462] width 277 height 45
type input "[DEMOGRAPHIC_DATA]"
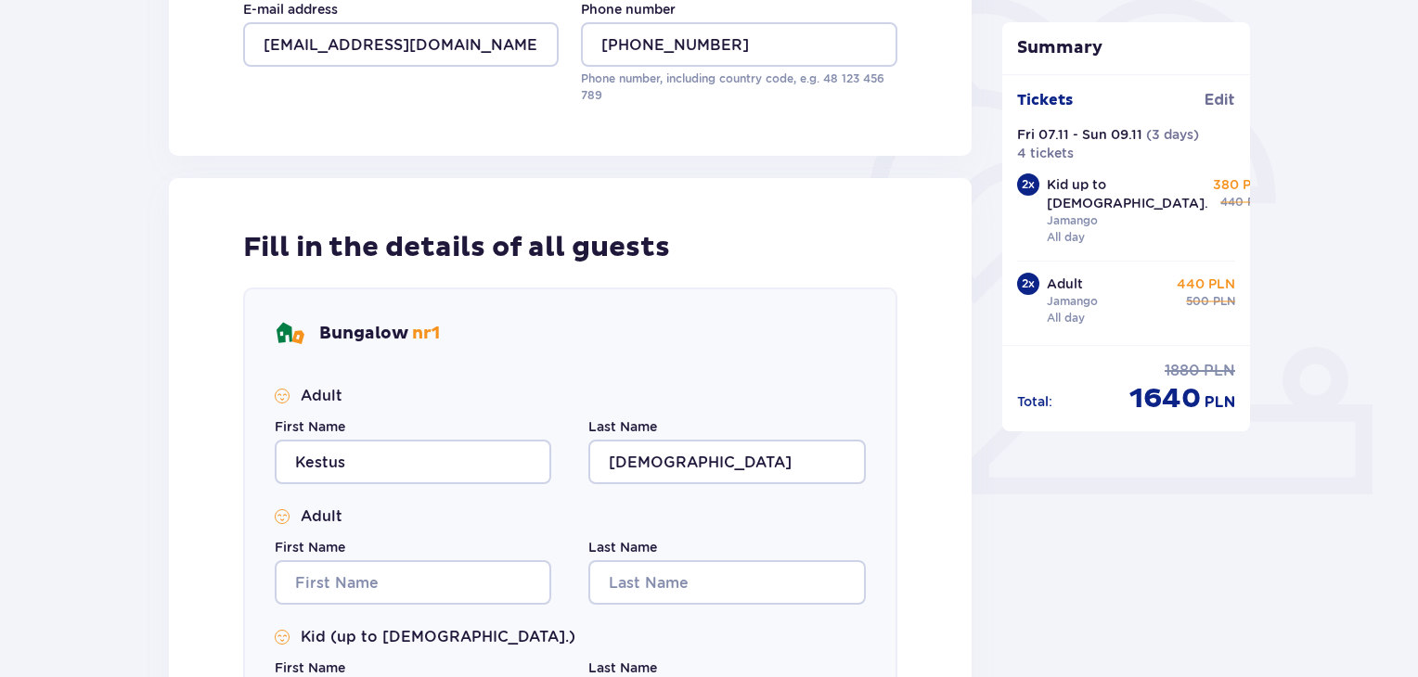
click at [368, 434] on div "First Name [PERSON_NAME]" at bounding box center [413, 451] width 277 height 67
click at [367, 455] on input "Kestus" at bounding box center [413, 462] width 277 height 45
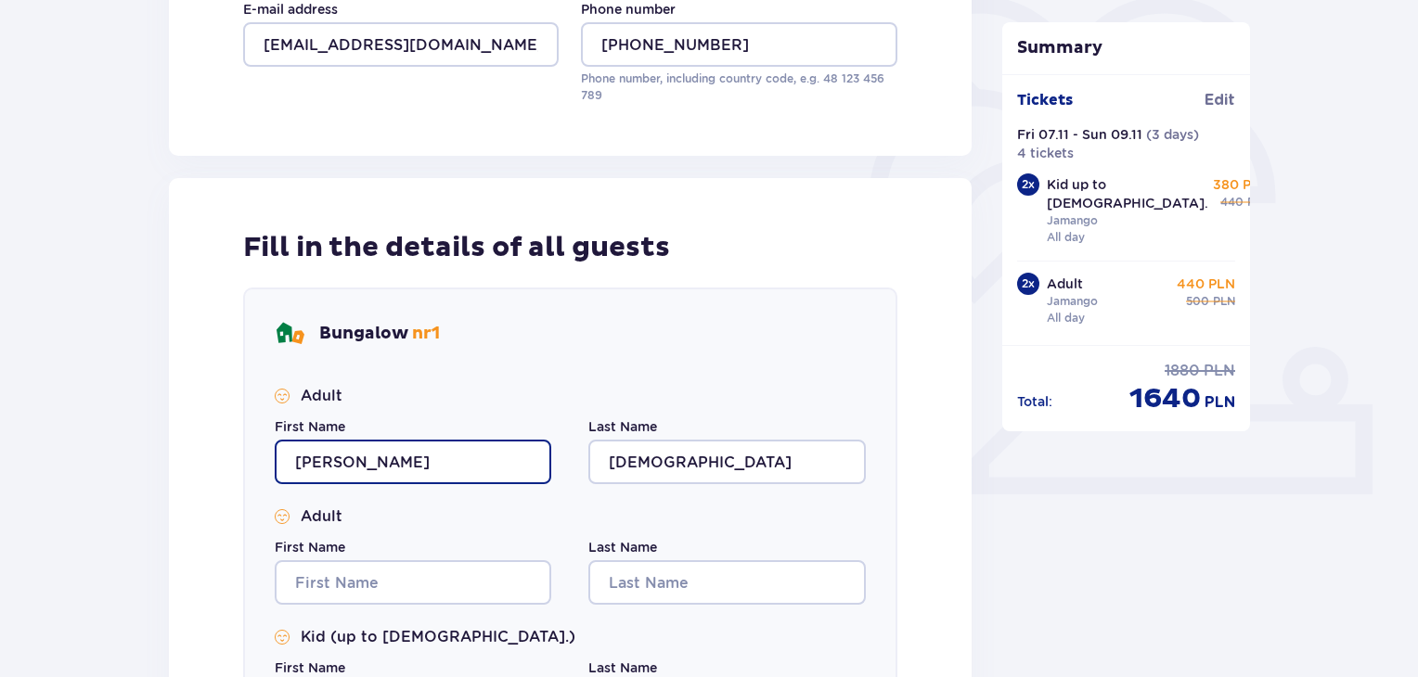
type input "[PERSON_NAME]"
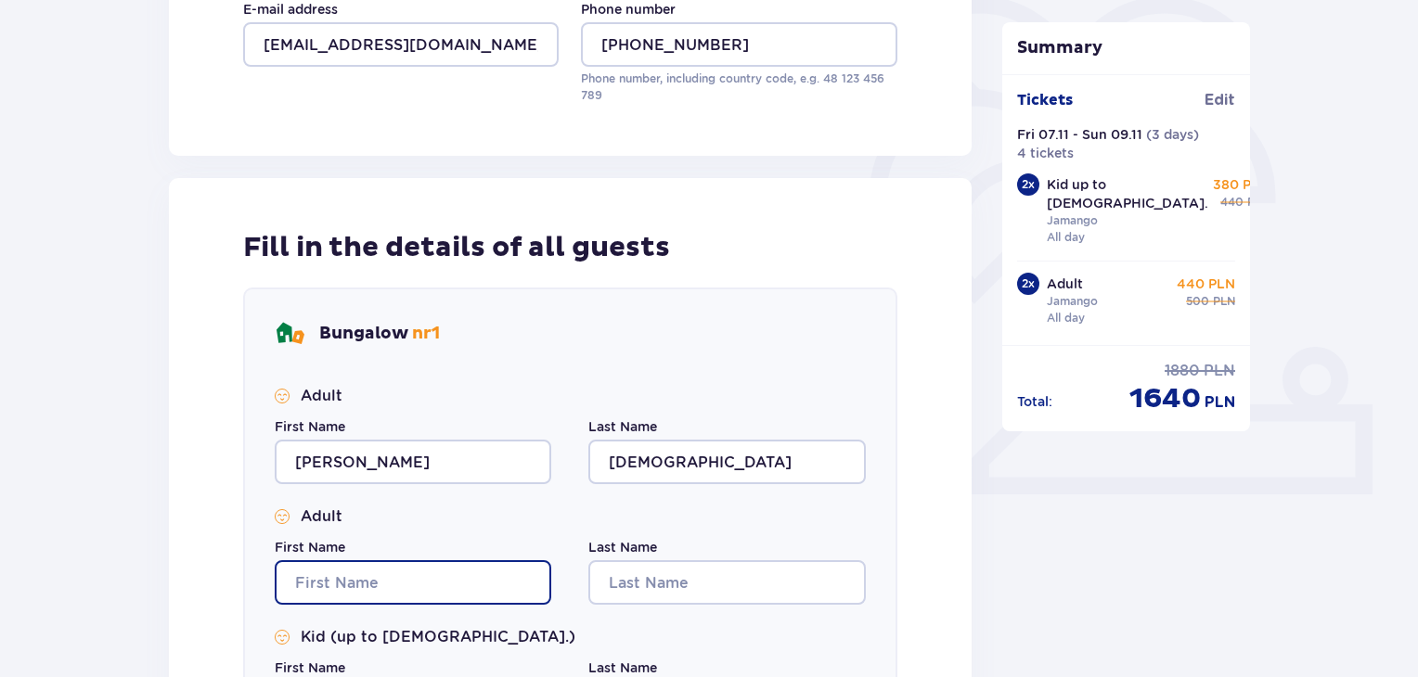
click at [335, 587] on input "First Name" at bounding box center [413, 582] width 277 height 45
type input "Daiva"
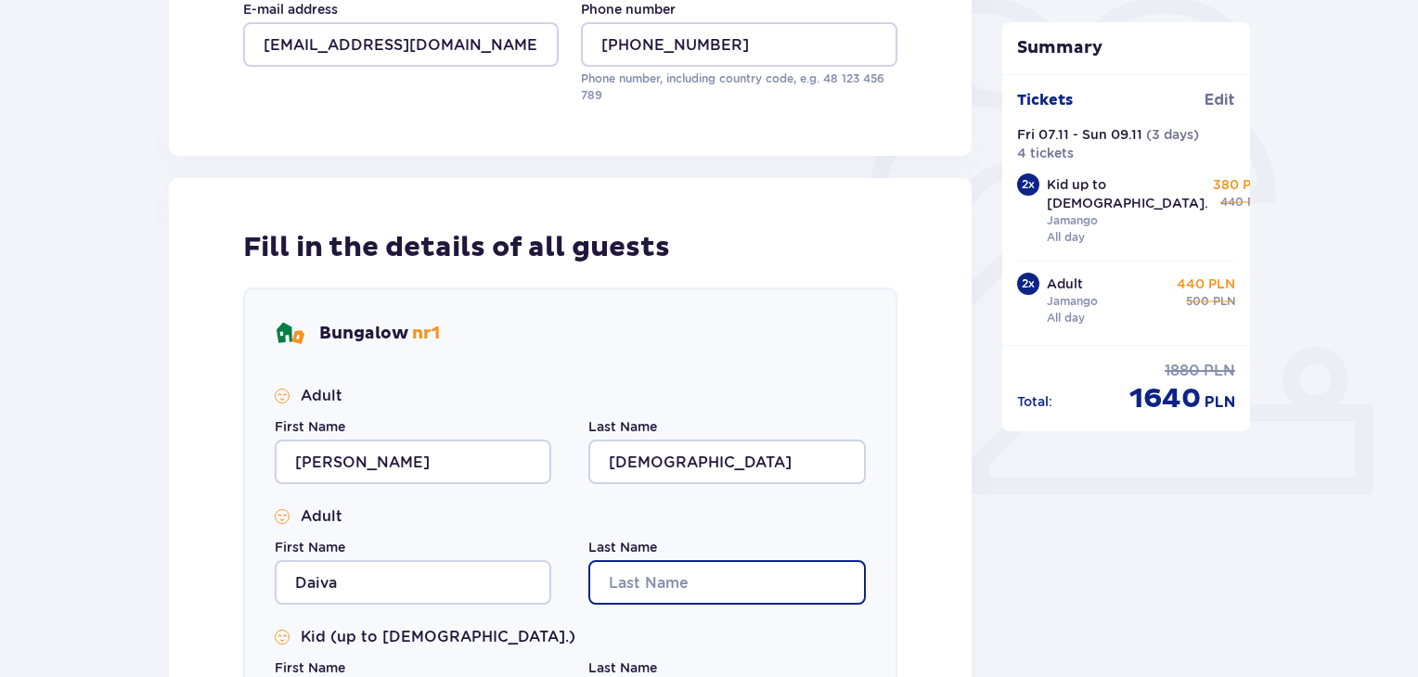
click at [717, 578] on input "Last Name" at bounding box center [726, 582] width 277 height 45
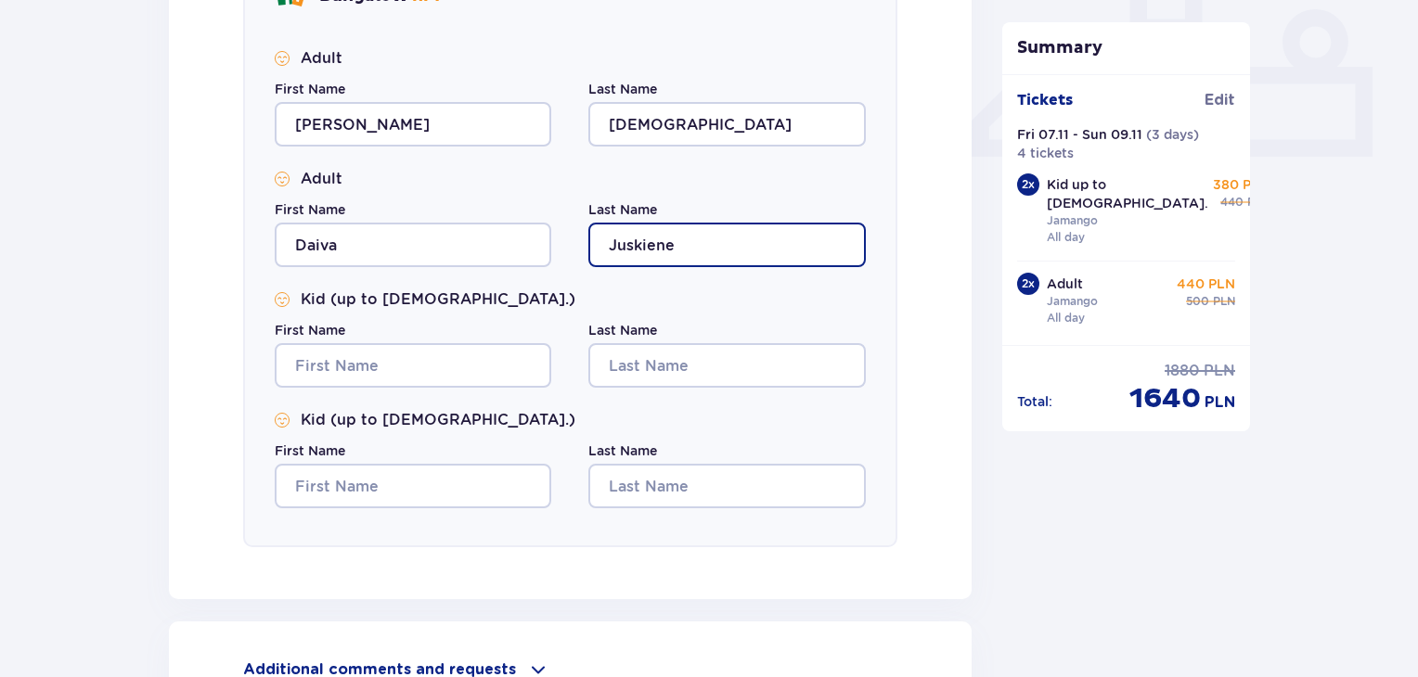
scroll to position [835, 0]
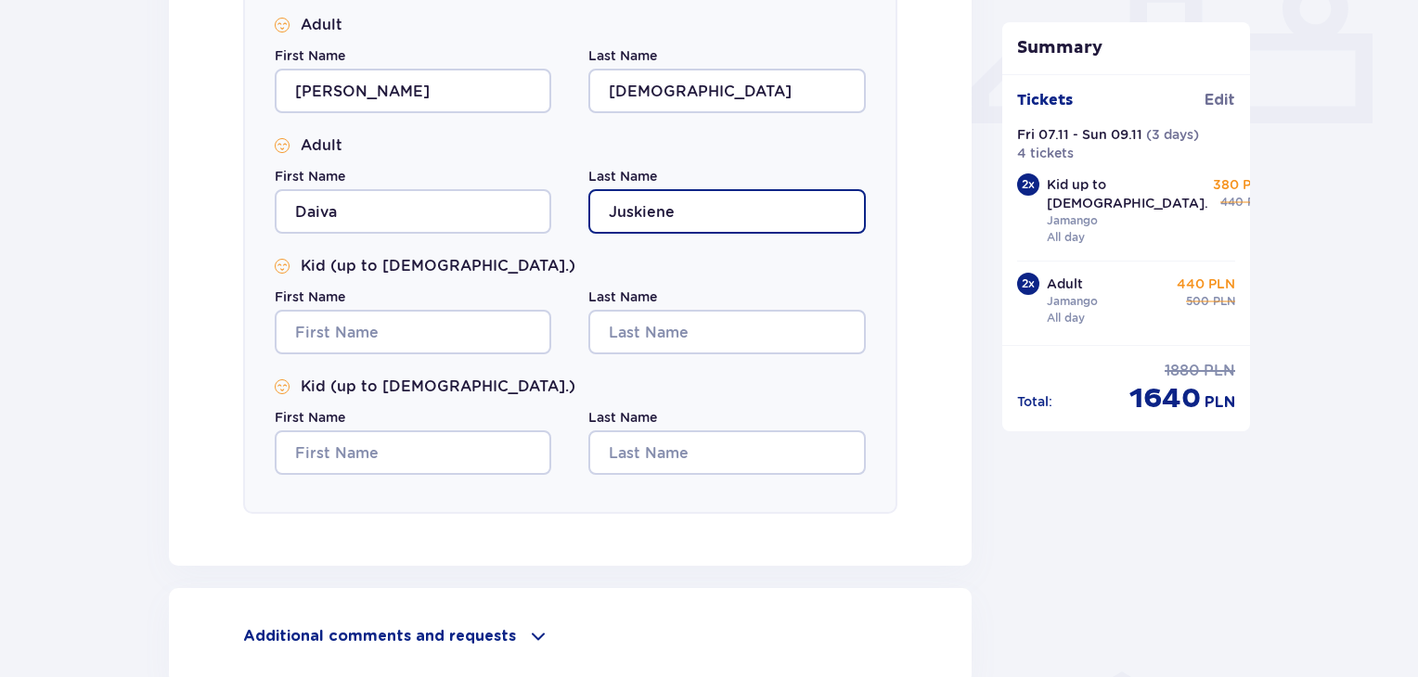
type input "Juskiene"
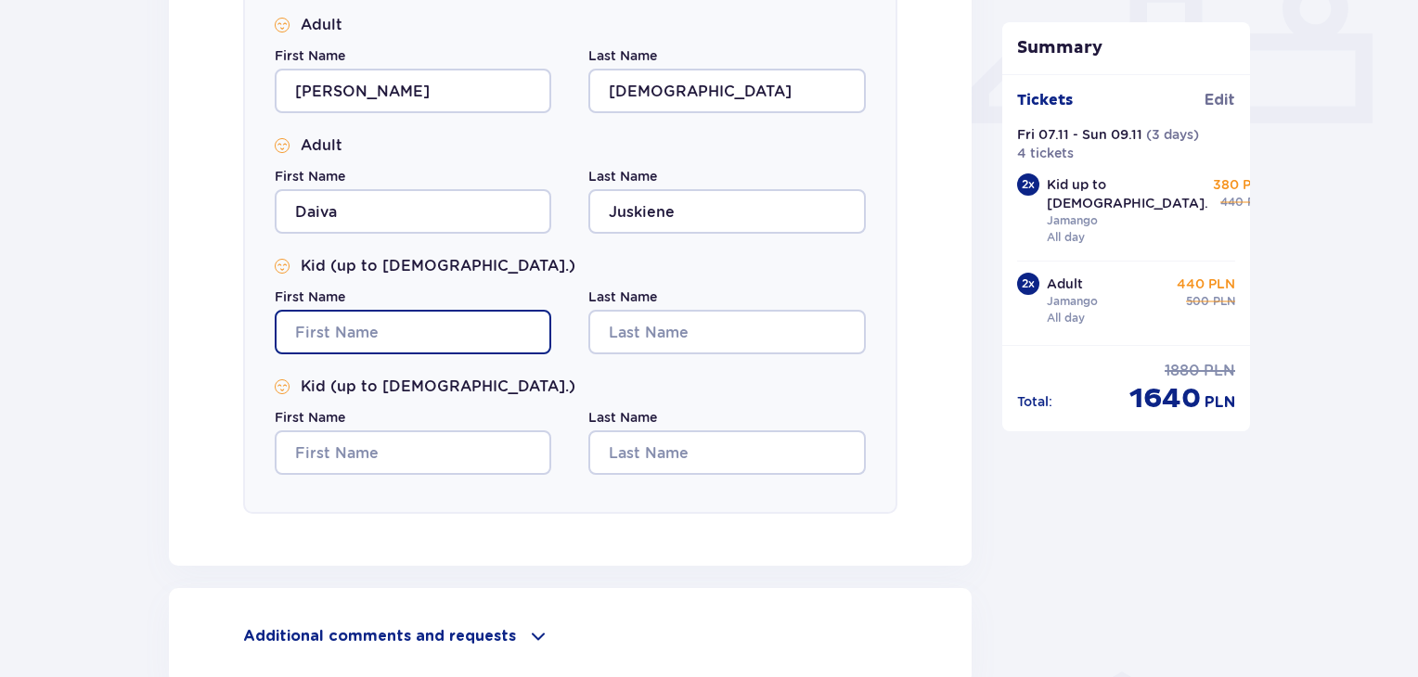
click at [381, 324] on input "First Name" at bounding box center [413, 332] width 277 height 45
type input "[PERSON_NAME]"
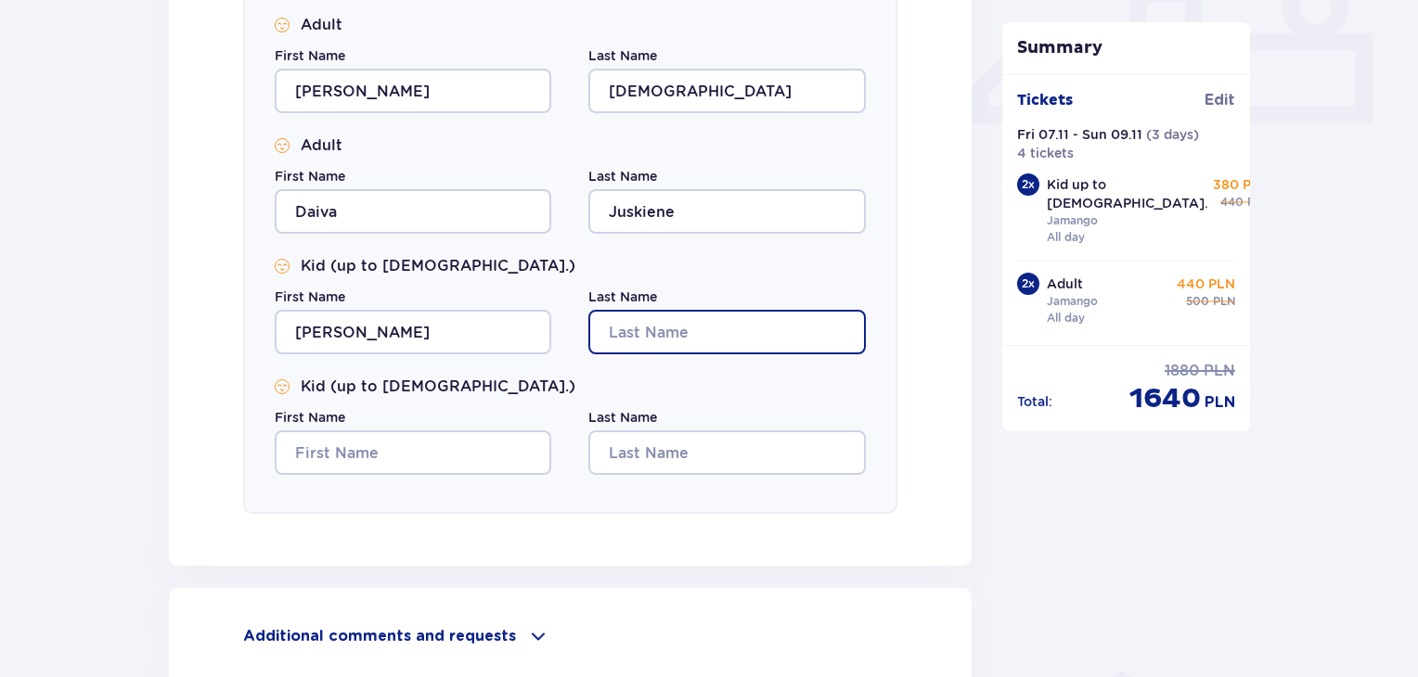
click at [671, 328] on input "Last Name" at bounding box center [726, 332] width 277 height 45
type input "[DEMOGRAPHIC_DATA]"
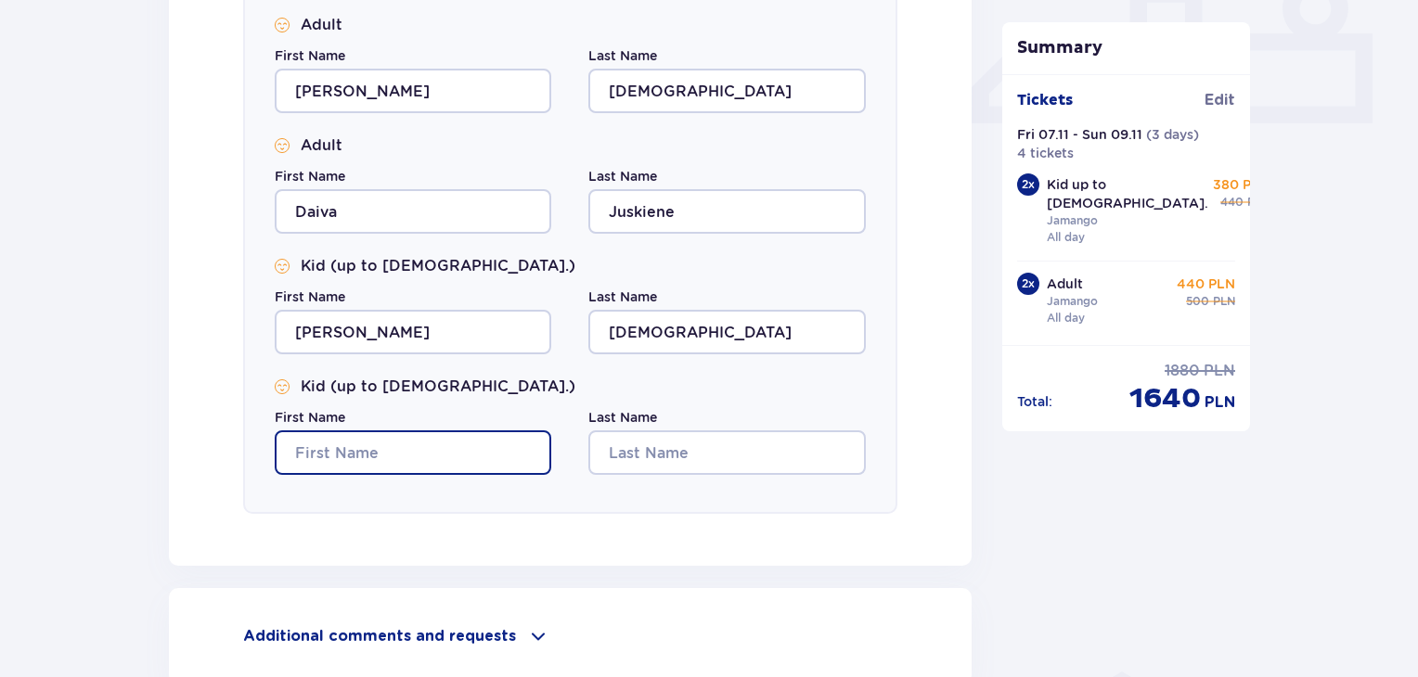
click at [361, 448] on input "First Name" at bounding box center [413, 453] width 277 height 45
type input "[PERSON_NAME]"
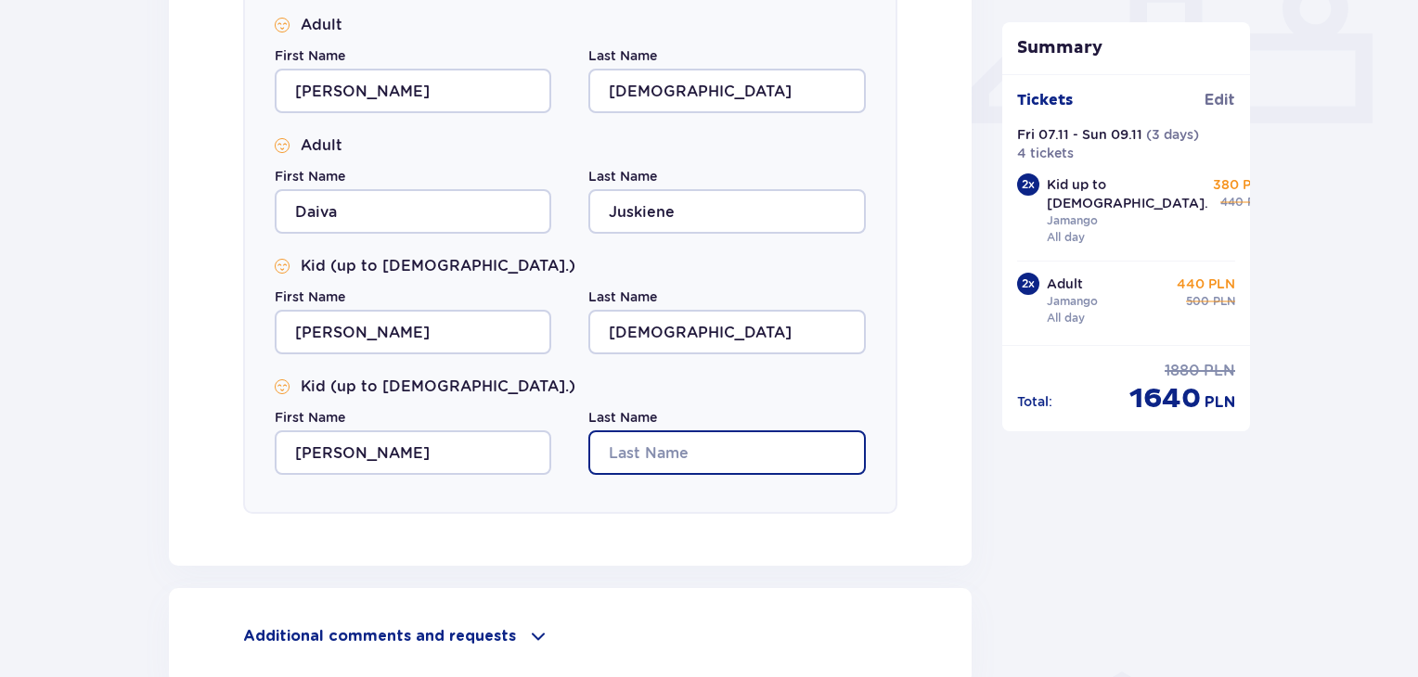
click at [639, 449] on input "Last Name" at bounding box center [726, 453] width 277 height 45
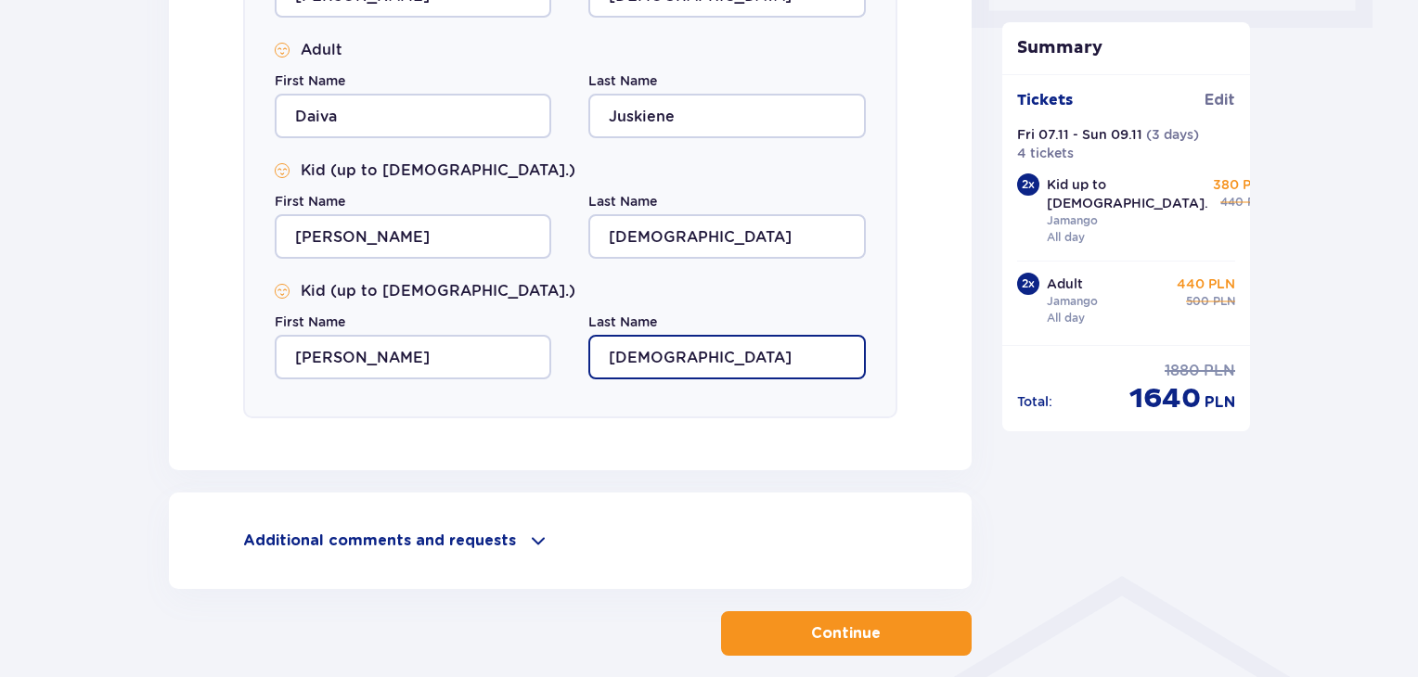
scroll to position [1021, 0]
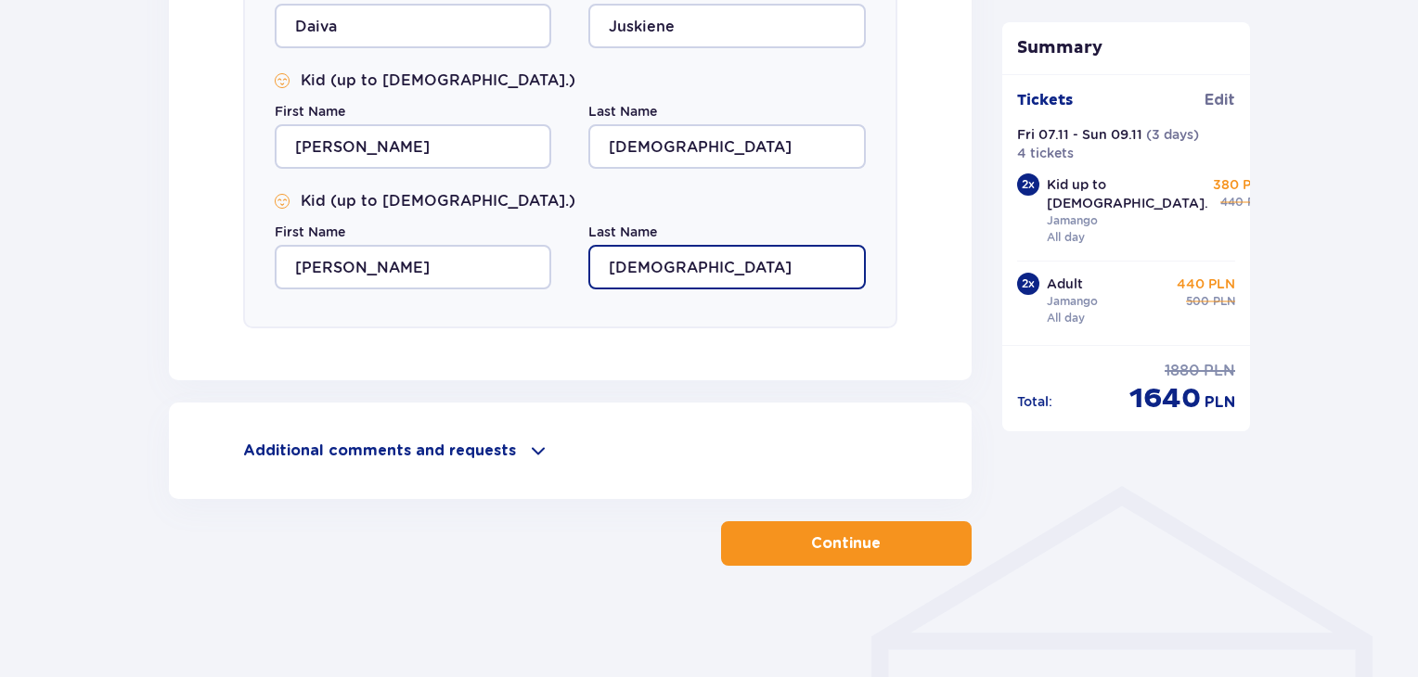
type input "[DEMOGRAPHIC_DATA]"
click at [826, 550] on p "Continue" at bounding box center [846, 544] width 70 height 20
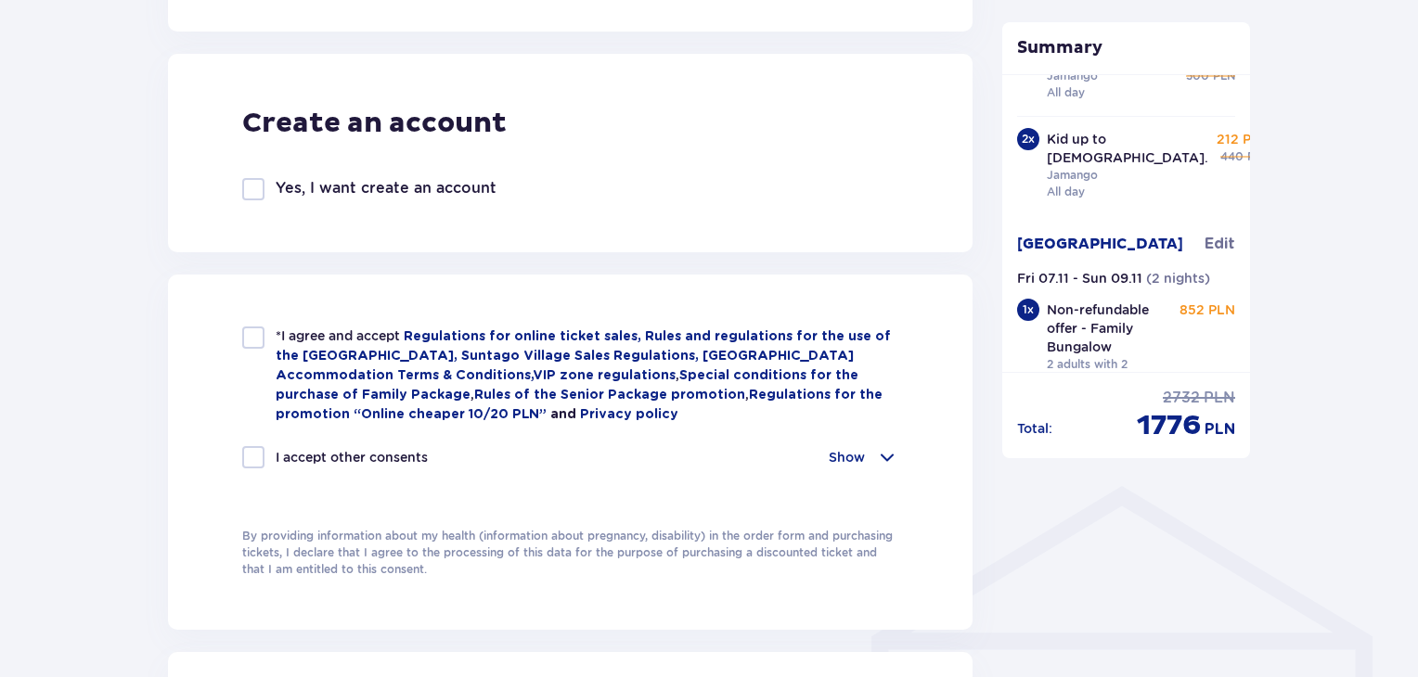
scroll to position [144, 0]
